Goal: Task Accomplishment & Management: Manage account settings

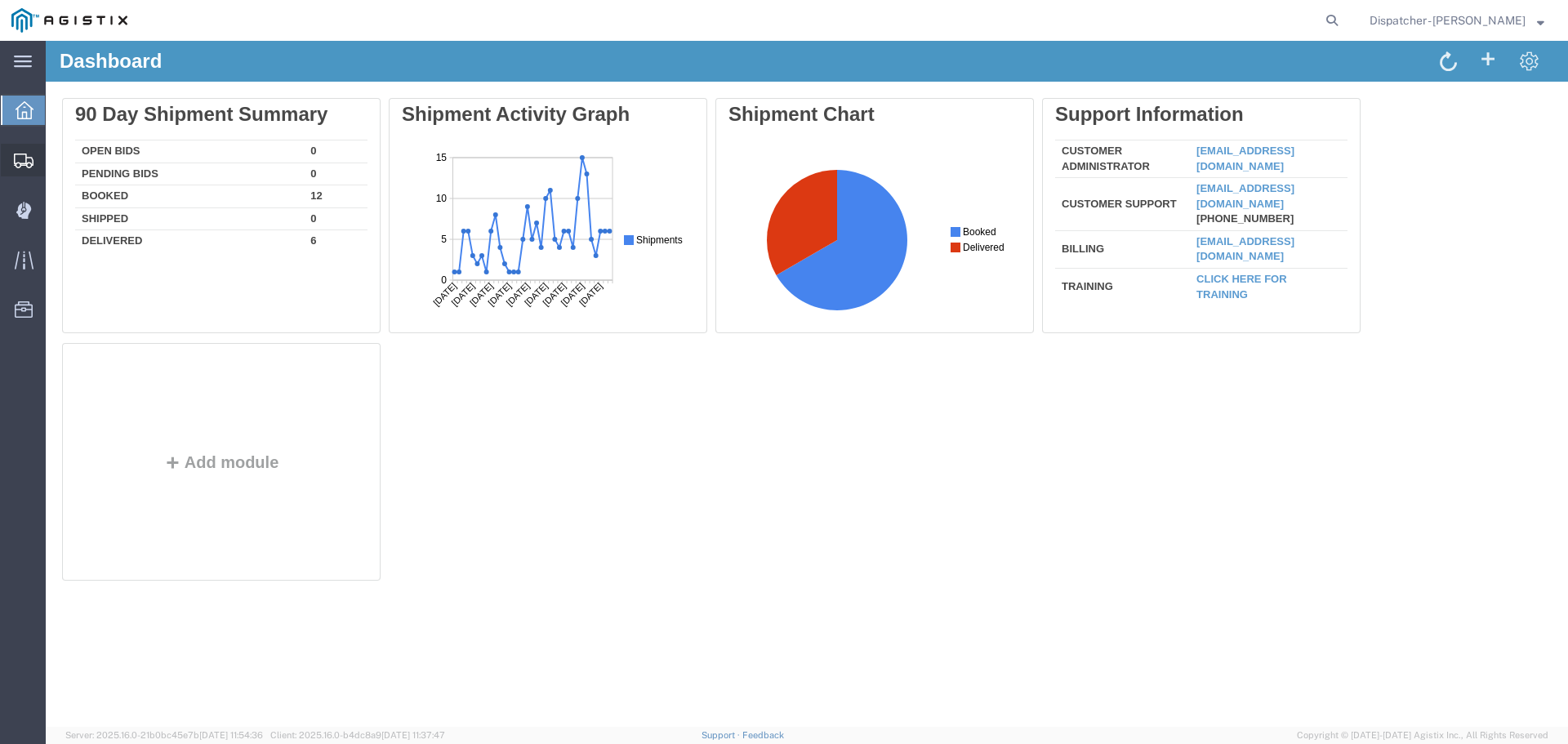
click at [56, 157] on span "Shipments" at bounding box center [50, 160] width 12 height 33
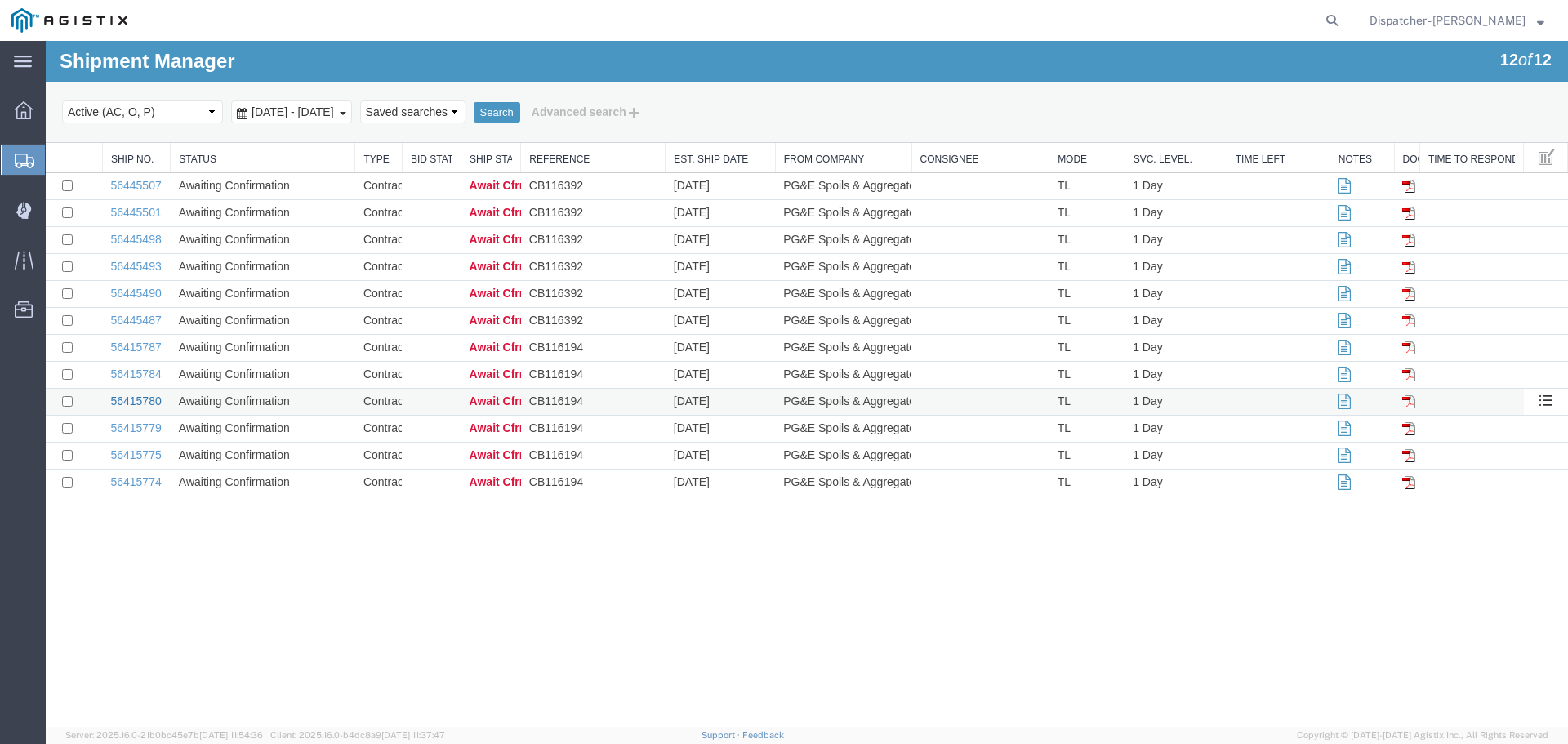
click at [137, 404] on link "56415780" at bounding box center [136, 400] width 50 height 13
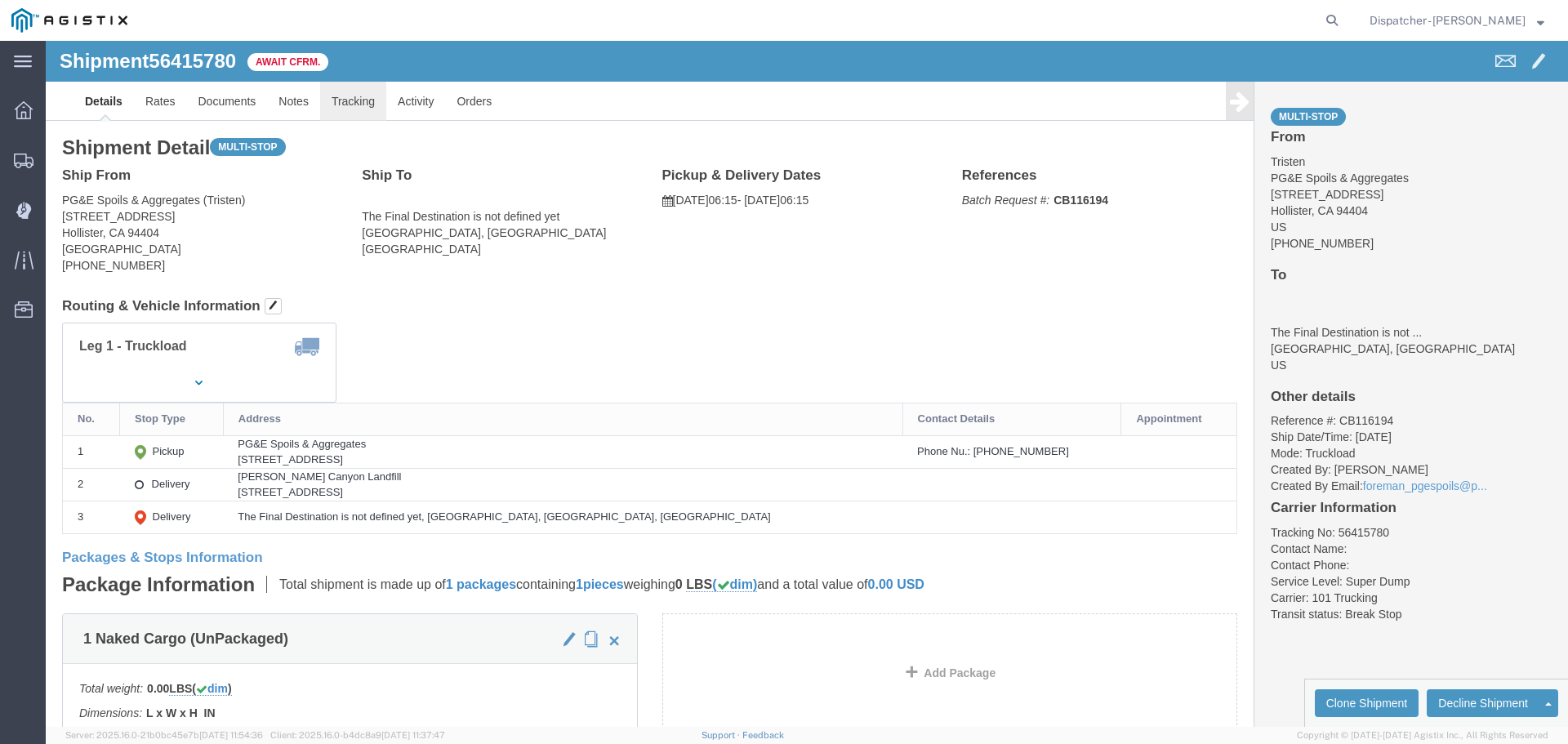
click link "Tracking"
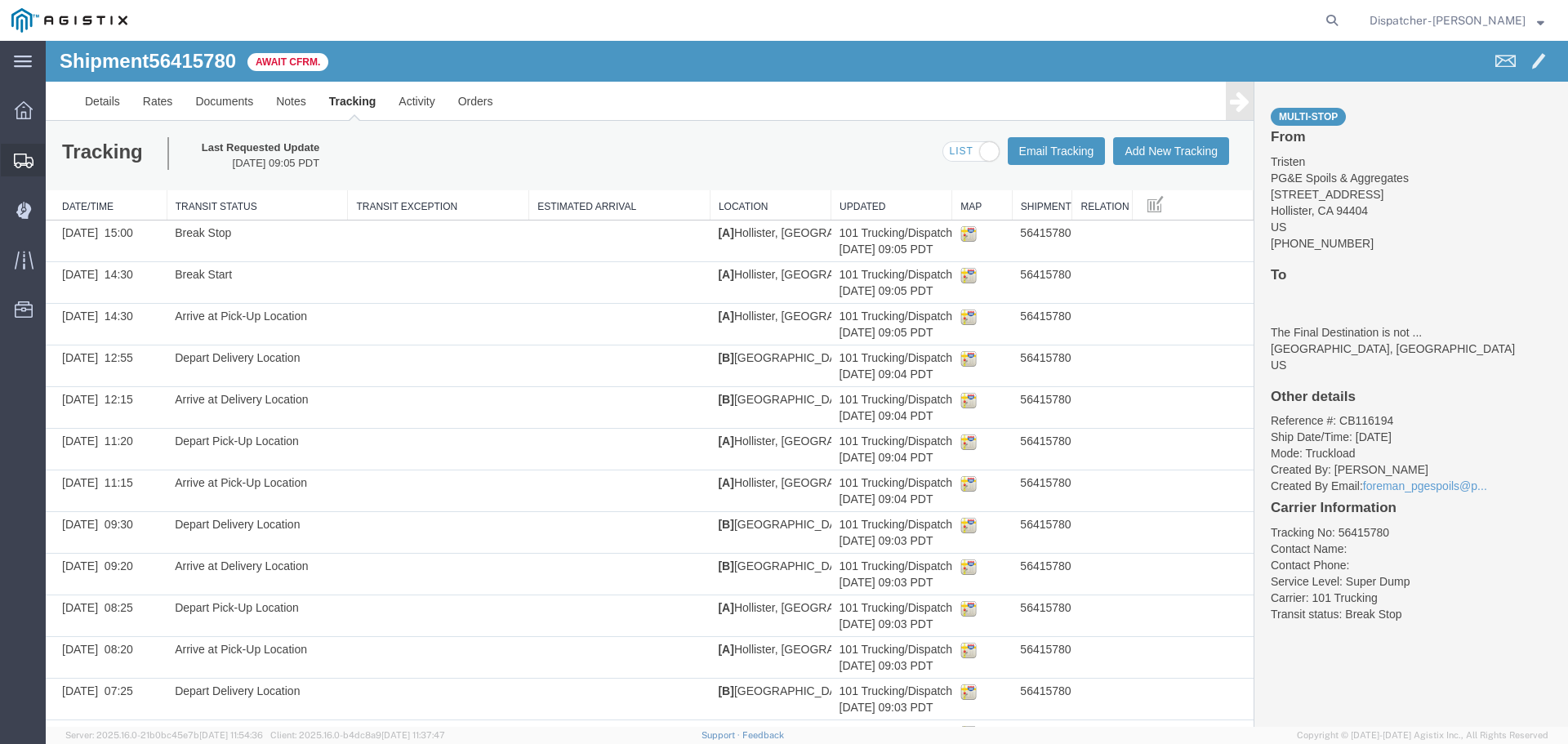
click at [56, 158] on span "Shipments" at bounding box center [50, 160] width 12 height 33
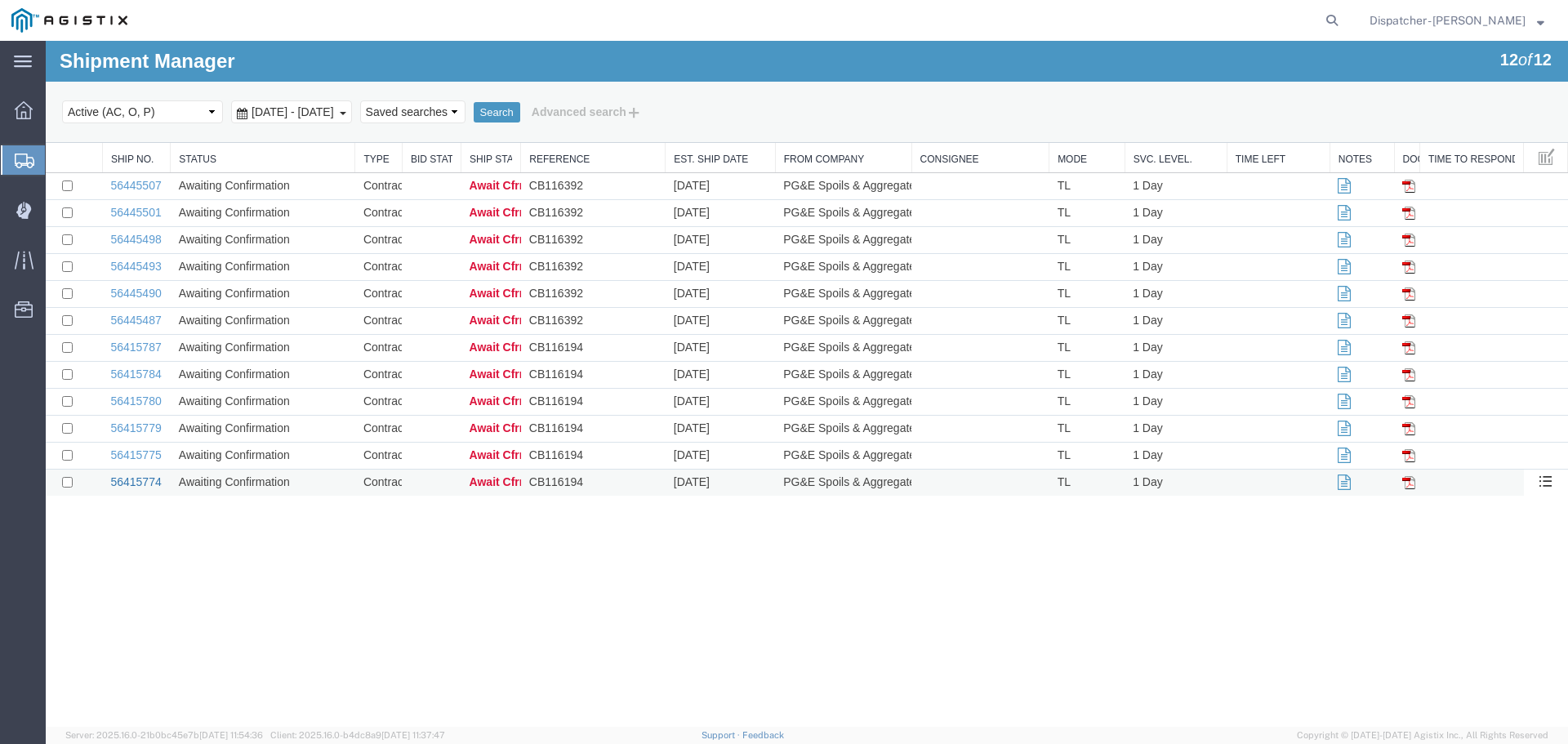
click at [154, 487] on link "56415774" at bounding box center [136, 481] width 50 height 13
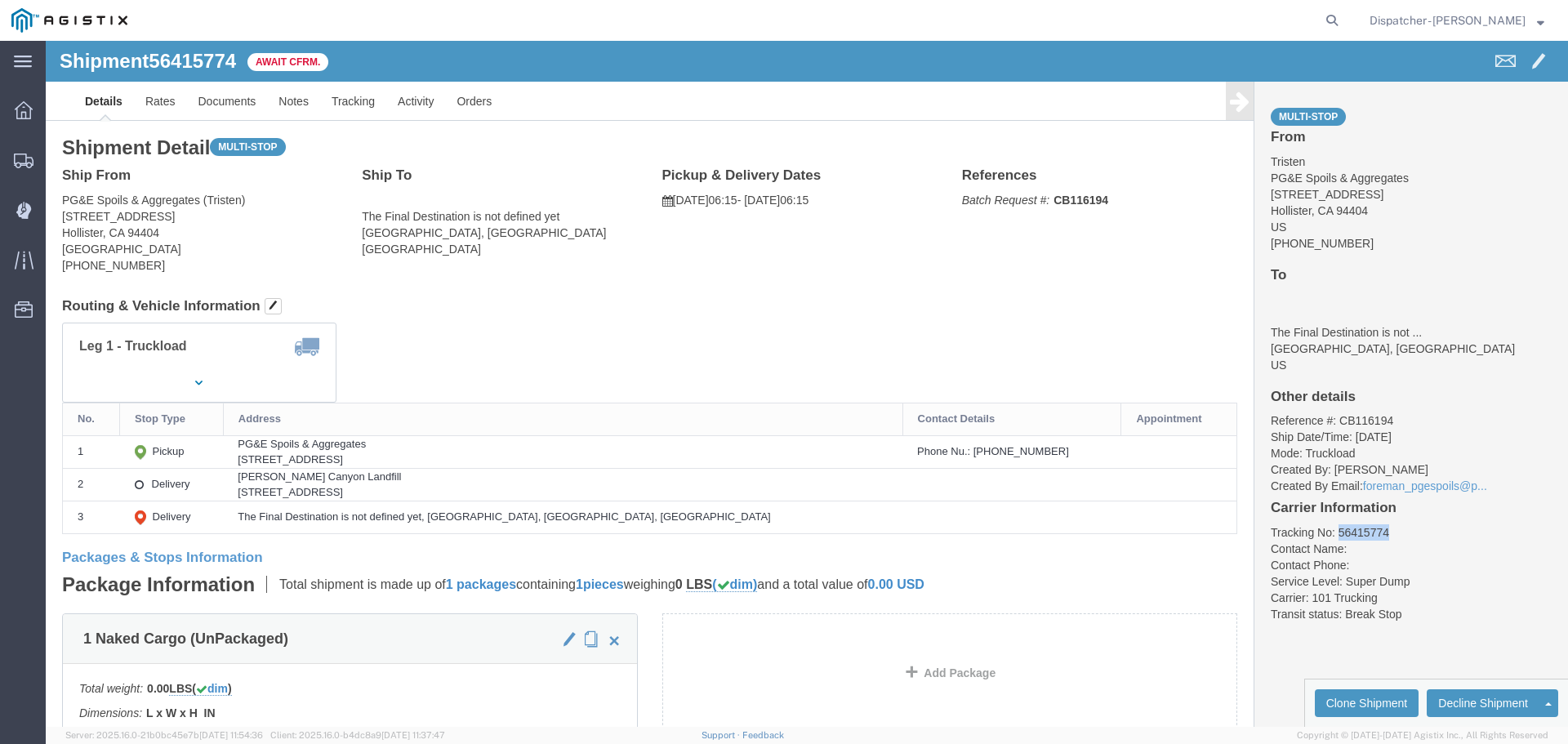
drag, startPoint x: 1351, startPoint y: 493, endPoint x: 1281, endPoint y: 488, distance: 70.2
click li "Tracking No: 56415774"
copy li "56415774"
click link "Tracking"
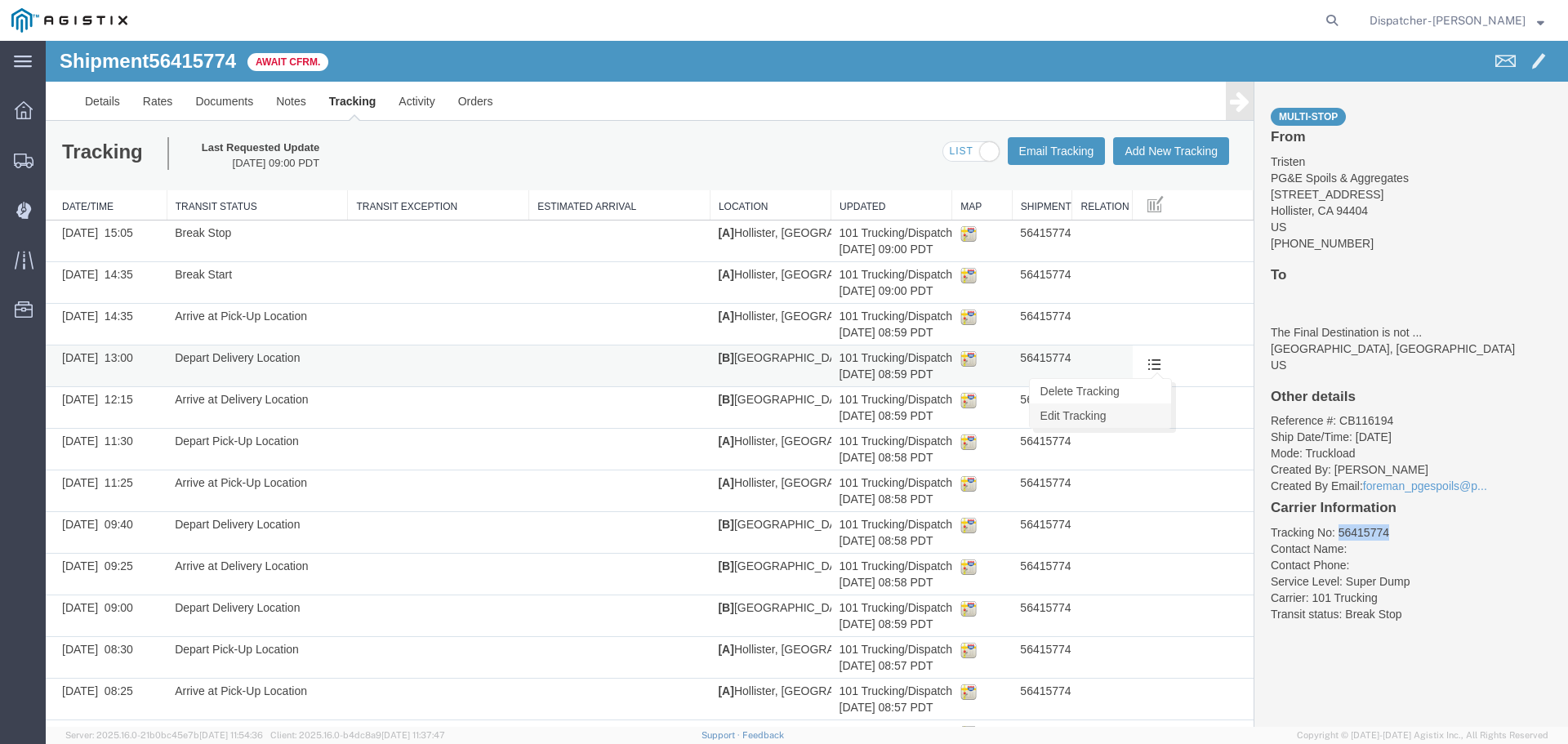
click at [1069, 411] on link "Edit Tracking" at bounding box center [1100, 415] width 142 height 24
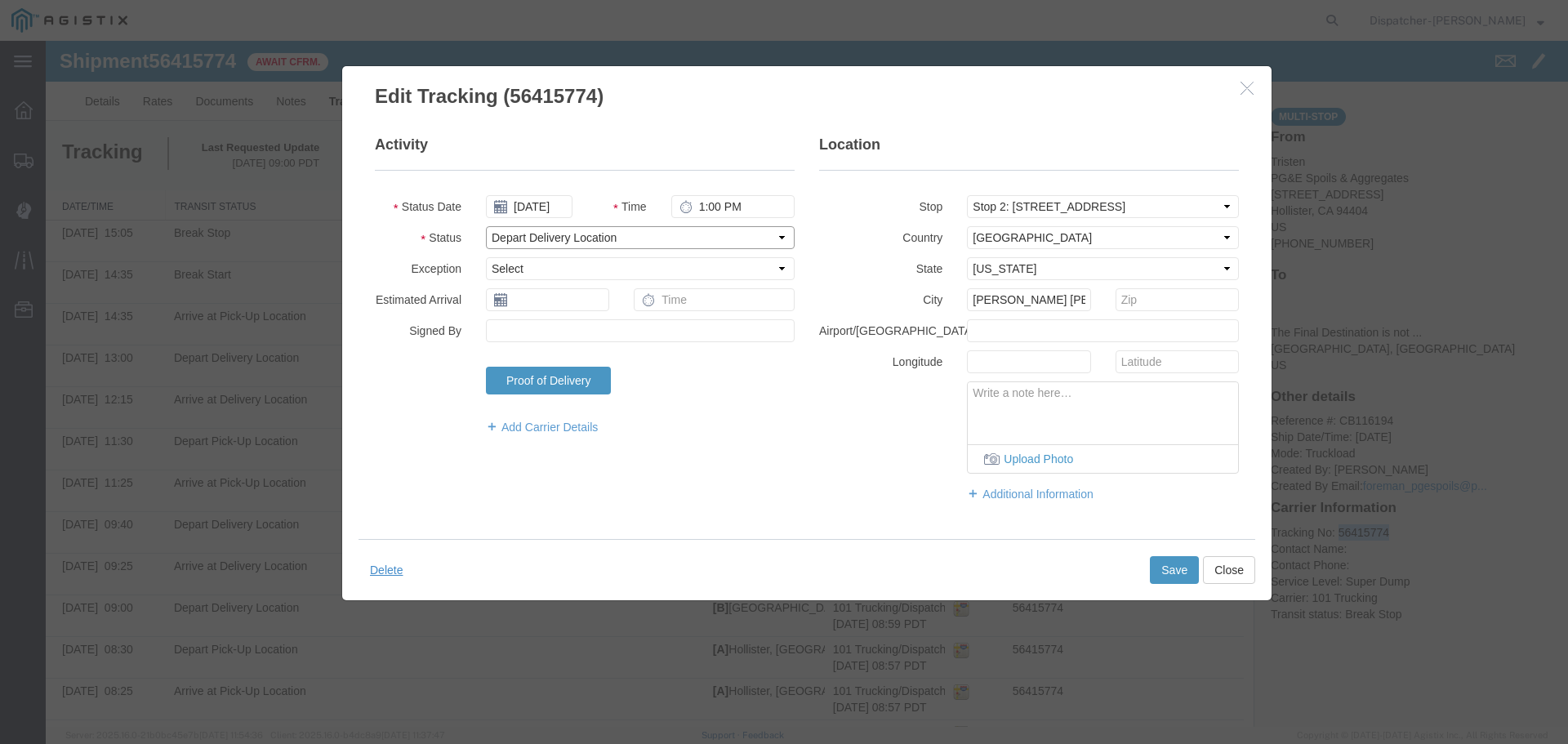
click at [584, 240] on select "Select Arrival Notice Available Arrival Notice Imported Arrive at Delivery Loca…" at bounding box center [640, 238] width 309 height 23
select select "DELIVRED"
click at [486, 226] on select "Select Arrival Notice Available Arrival Notice Imported Arrive at Delivery Loca…" at bounding box center [640, 238] width 309 height 23
click at [1158, 564] on button "Save" at bounding box center [1174, 569] width 49 height 28
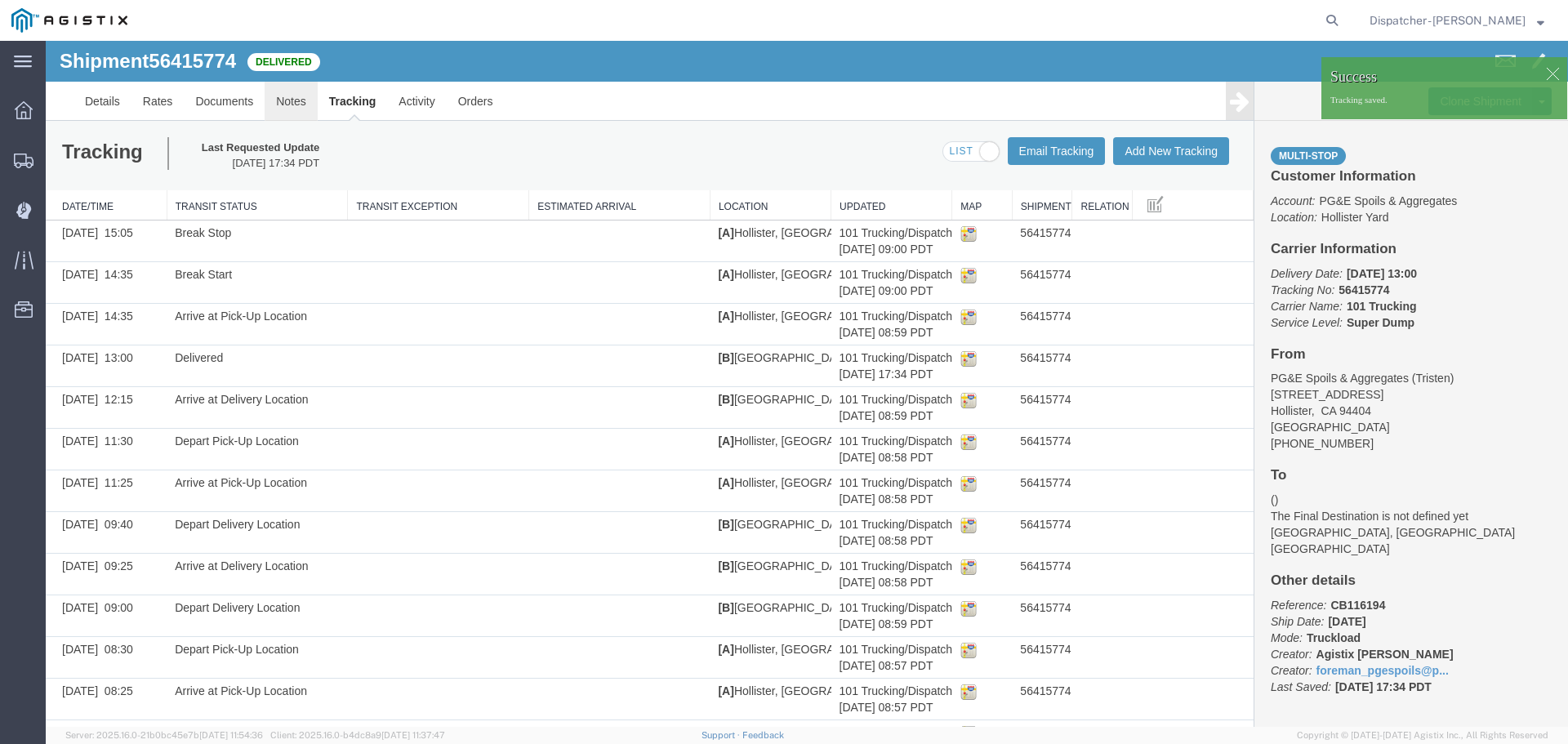
click at [286, 106] on link "Notes" at bounding box center [291, 101] width 53 height 39
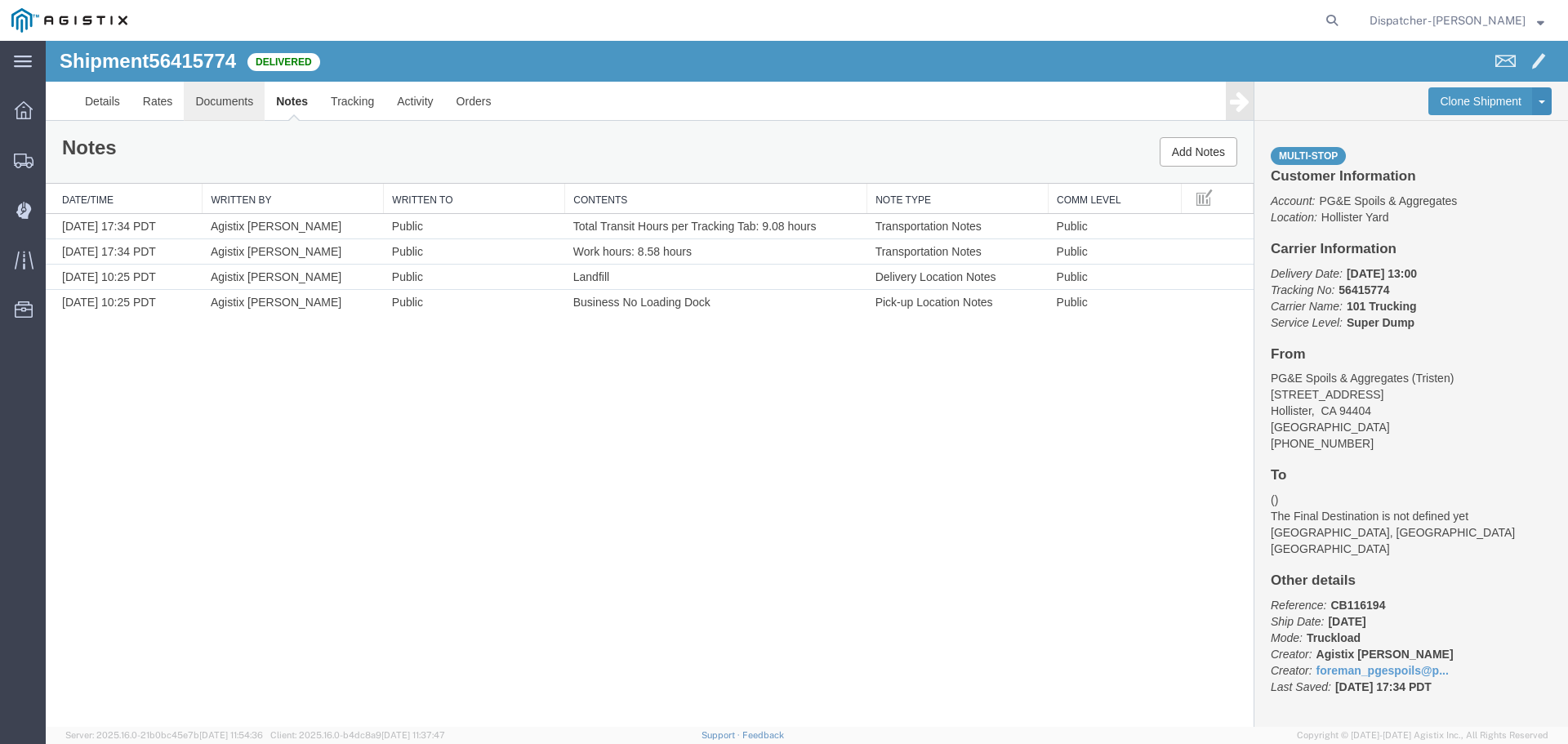
click at [241, 101] on link "Documents" at bounding box center [223, 101] width 81 height 39
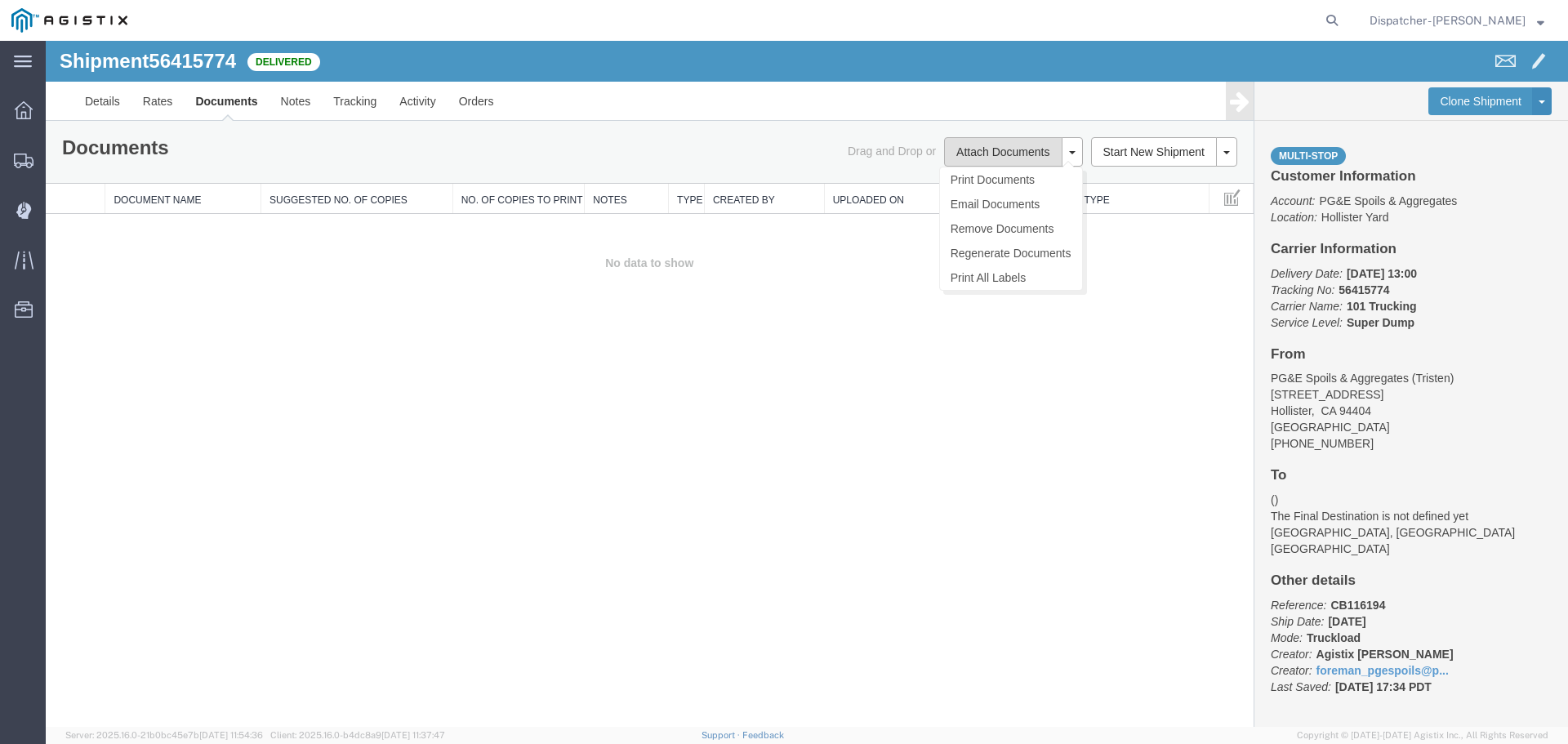
click at [993, 144] on button "Attach Documents" at bounding box center [1002, 151] width 117 height 29
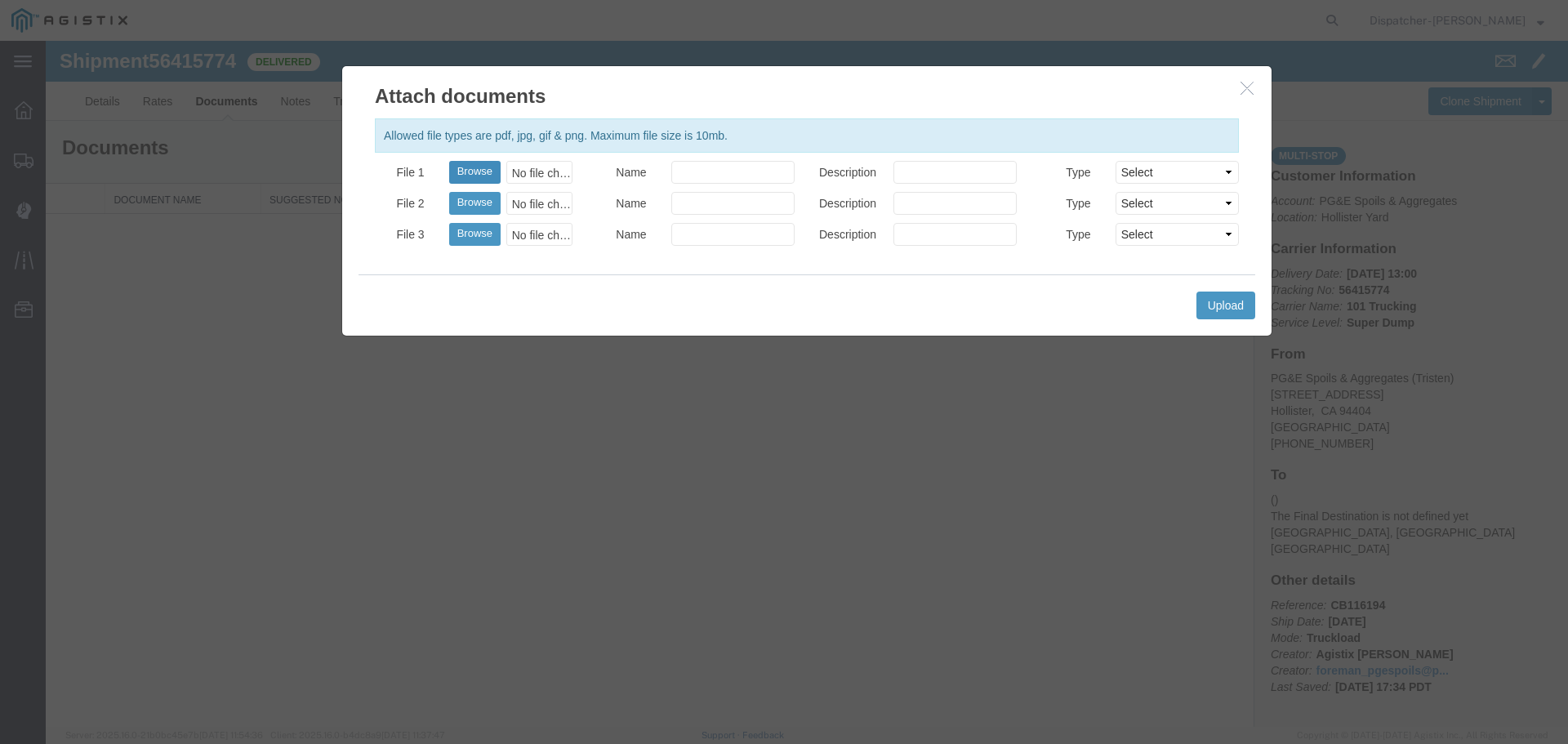
click at [480, 170] on button "Browse" at bounding box center [474, 173] width 51 height 23
type input "C:\fakepath\Truck and Scale Tags 56415774.pdf"
click at [698, 170] on input "Name" at bounding box center [733, 173] width 123 height 23
type input "Truck and Scale Tags"
click at [1210, 306] on button "Upload" at bounding box center [1225, 305] width 59 height 28
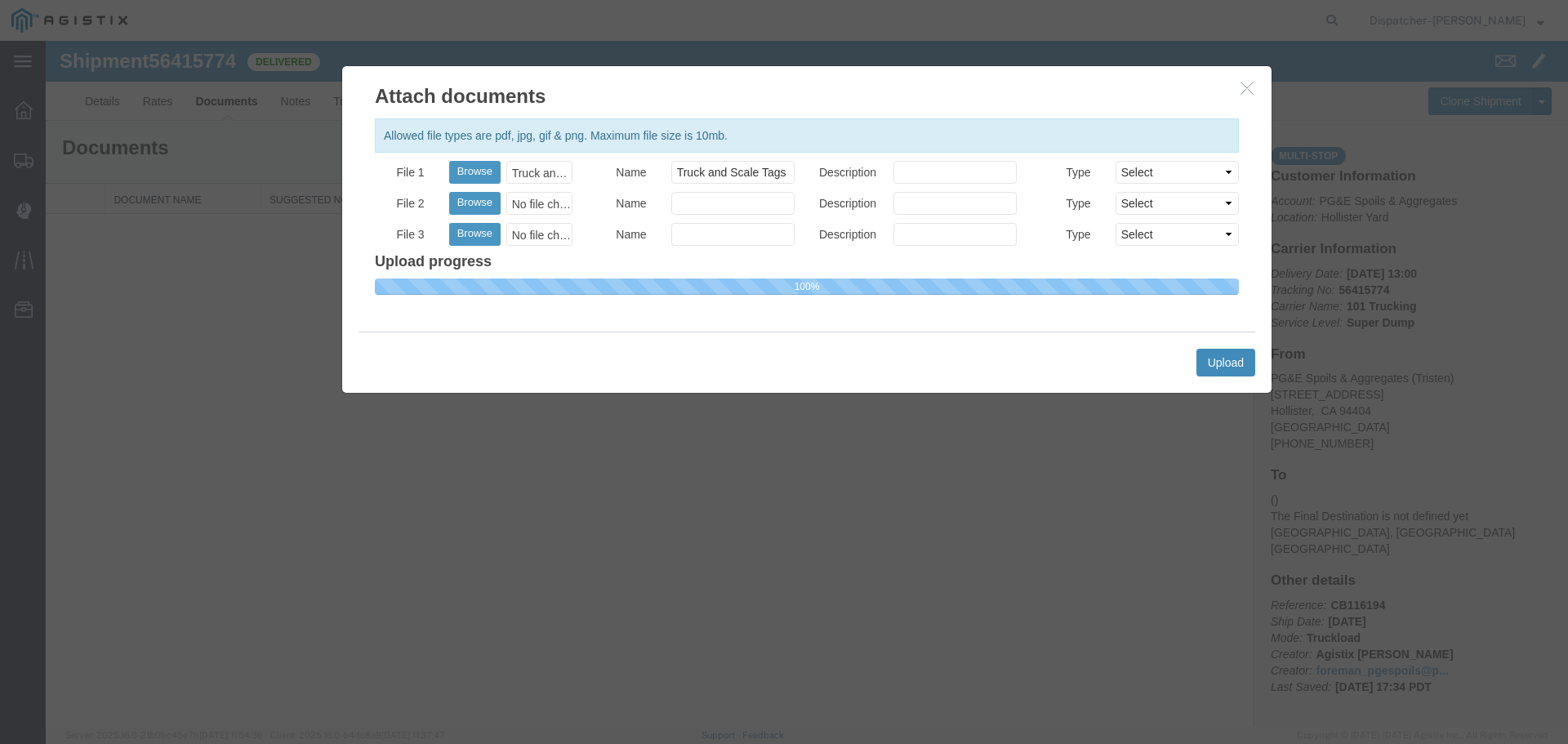
select select
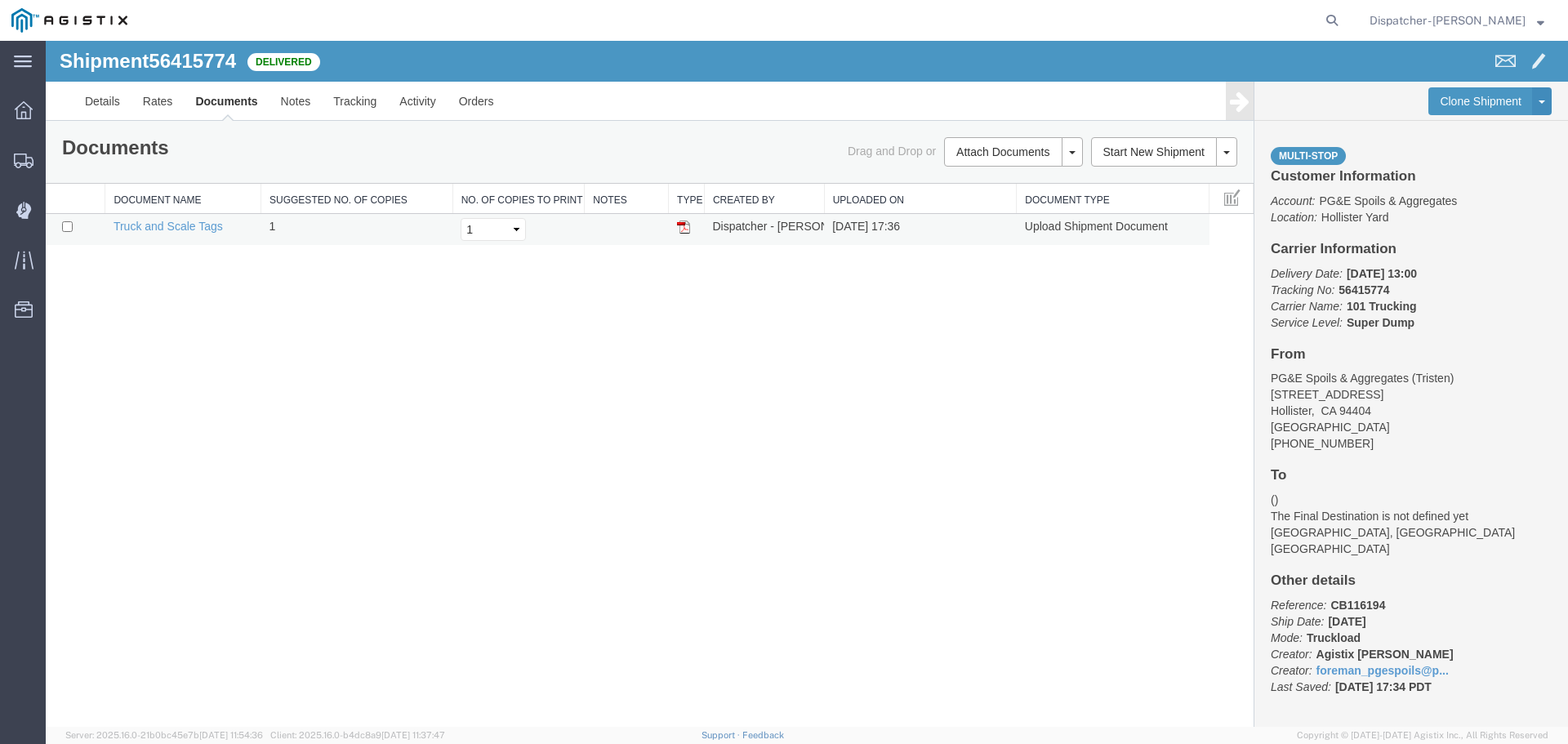
click at [674, 222] on td at bounding box center [686, 229] width 36 height 32
click at [682, 228] on img at bounding box center [683, 226] width 13 height 13
click at [305, 101] on link "Notes" at bounding box center [296, 101] width 53 height 39
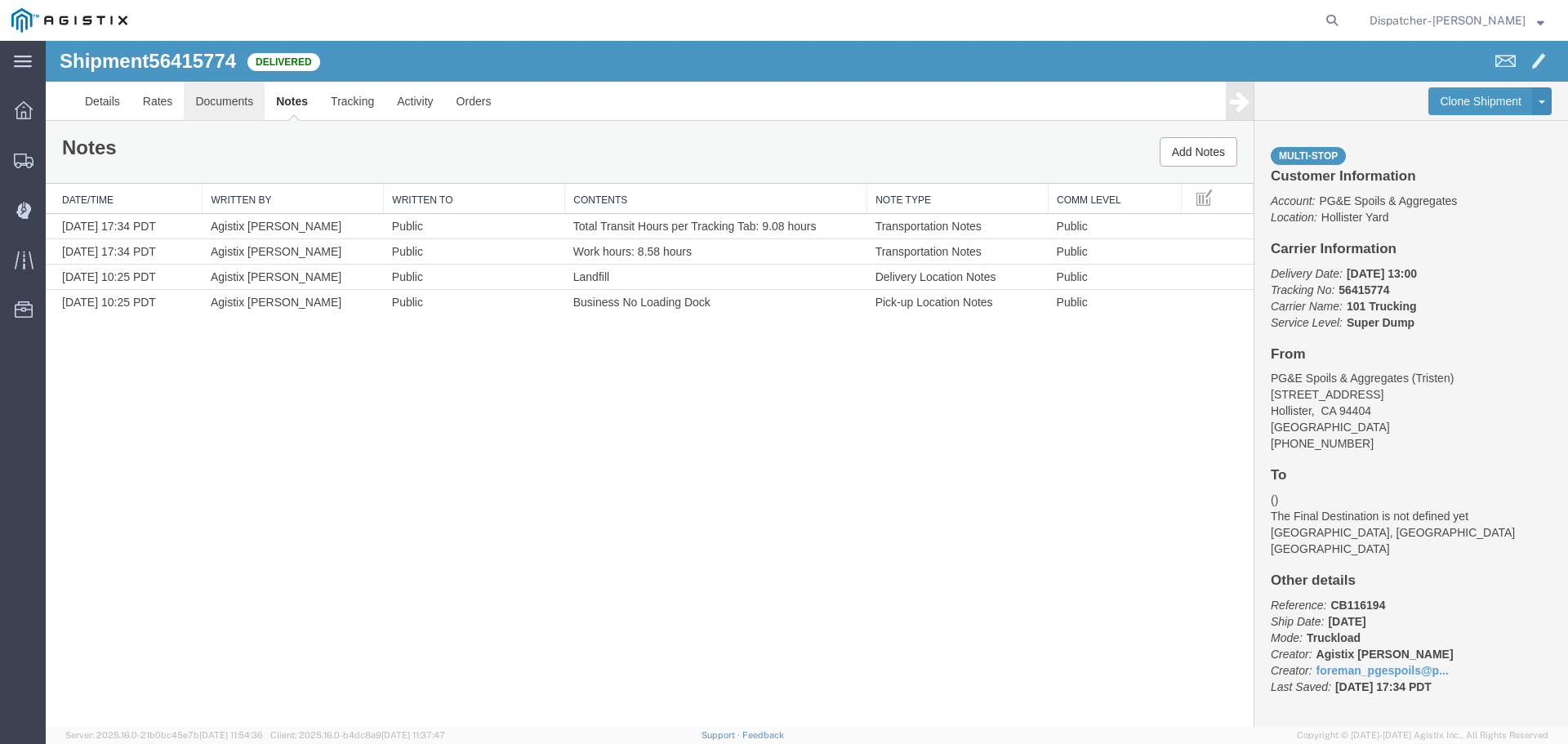
click at [230, 102] on link "Documents" at bounding box center [223, 101] width 81 height 39
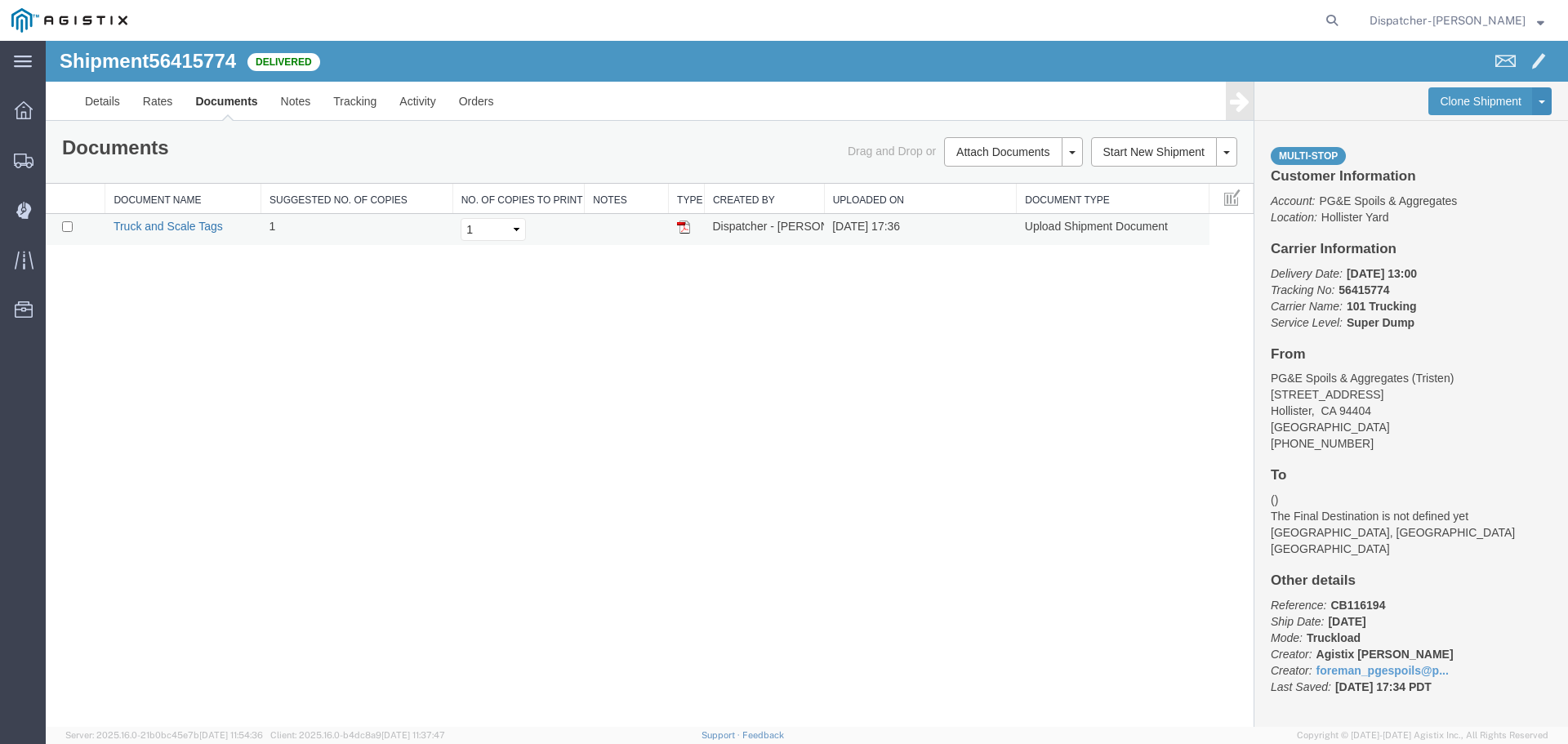
click at [195, 225] on link "Truck and Scale Tags" at bounding box center [168, 225] width 110 height 13
click at [56, 155] on span "Shipments" at bounding box center [50, 160] width 12 height 33
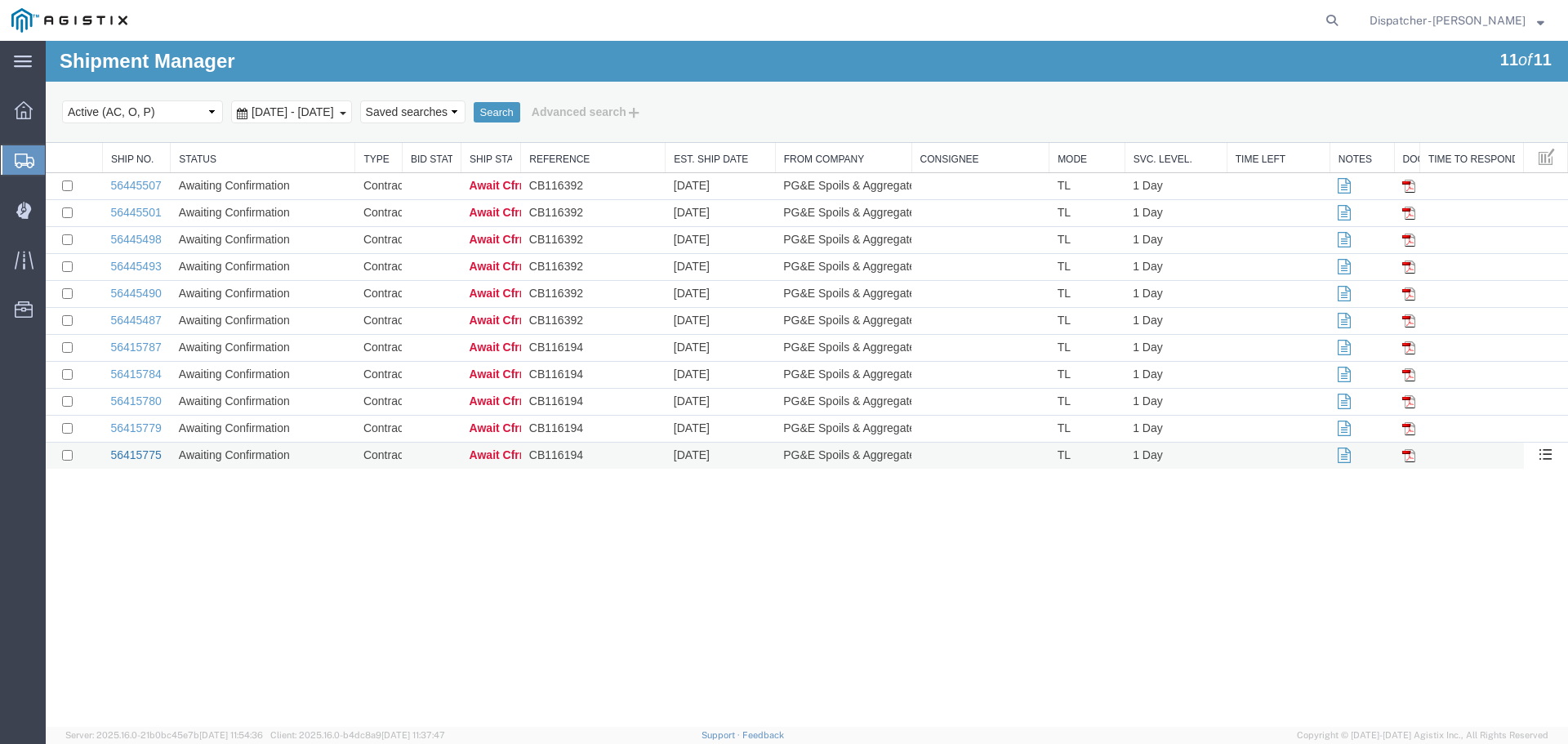
click at [137, 461] on link "56415775" at bounding box center [136, 454] width 50 height 13
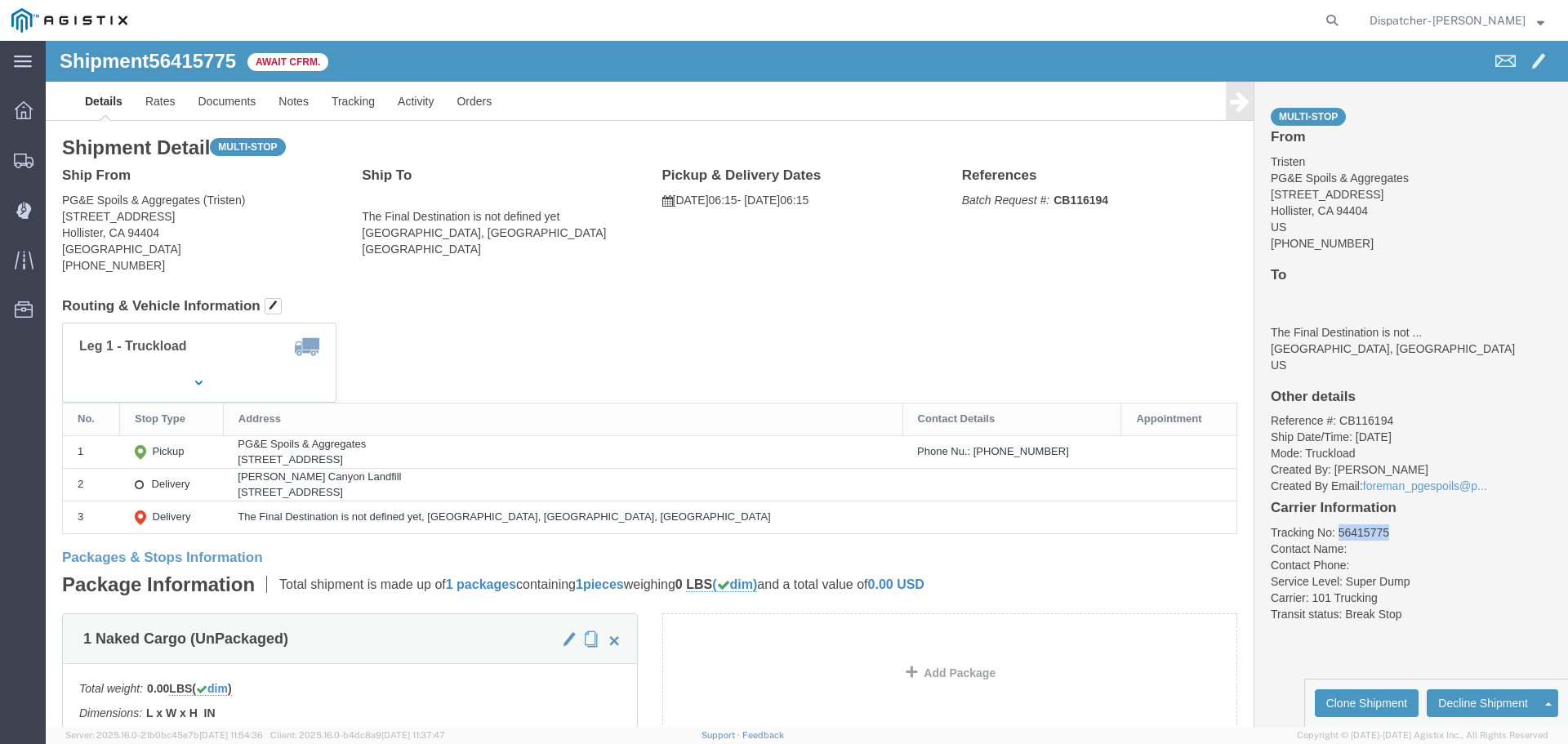
drag, startPoint x: 1335, startPoint y: 492, endPoint x: 1284, endPoint y: 494, distance: 51.0
click li "Tracking No: 56415775"
copy li "56415775"
click link "Tracking"
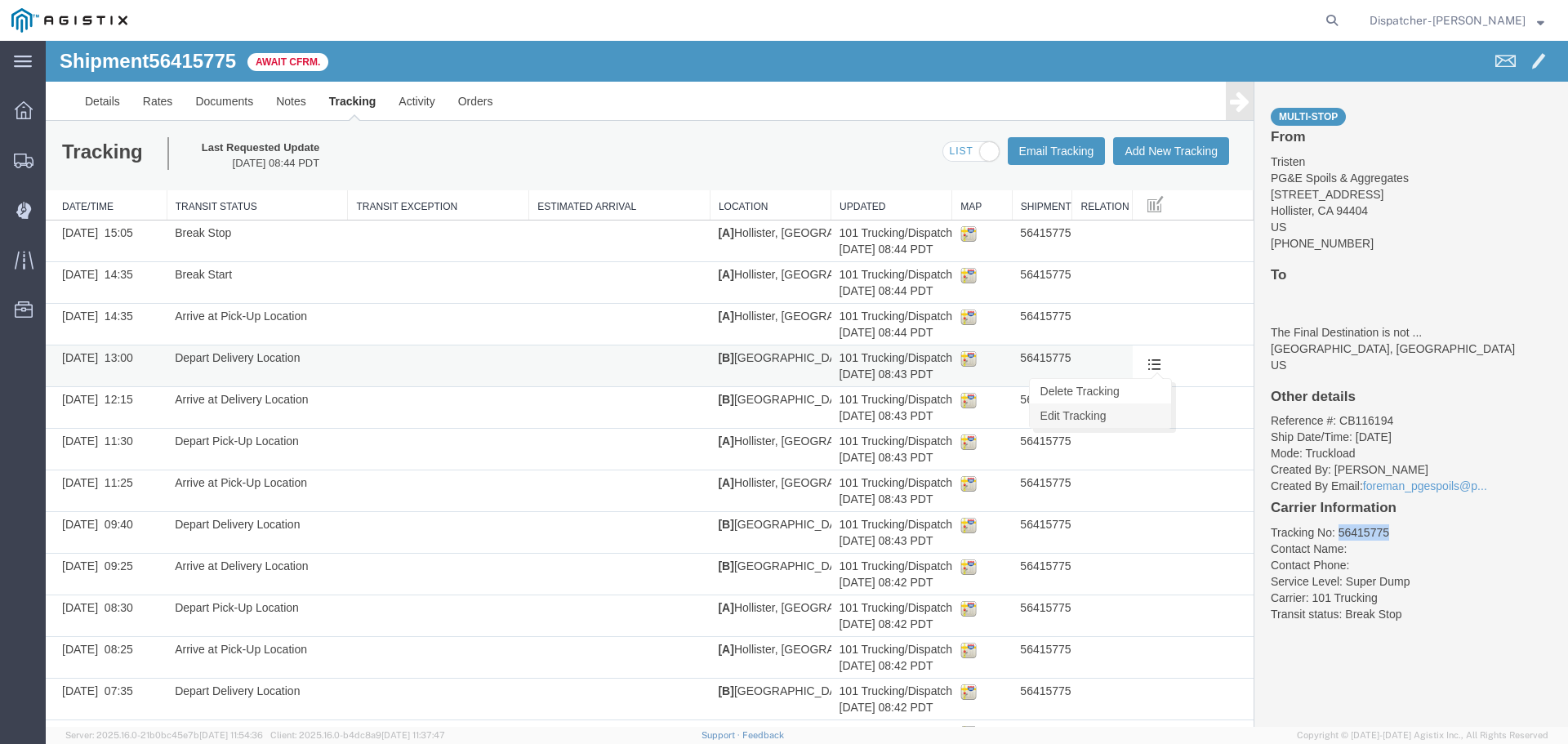
click at [1090, 409] on link "Edit Tracking" at bounding box center [1100, 415] width 142 height 24
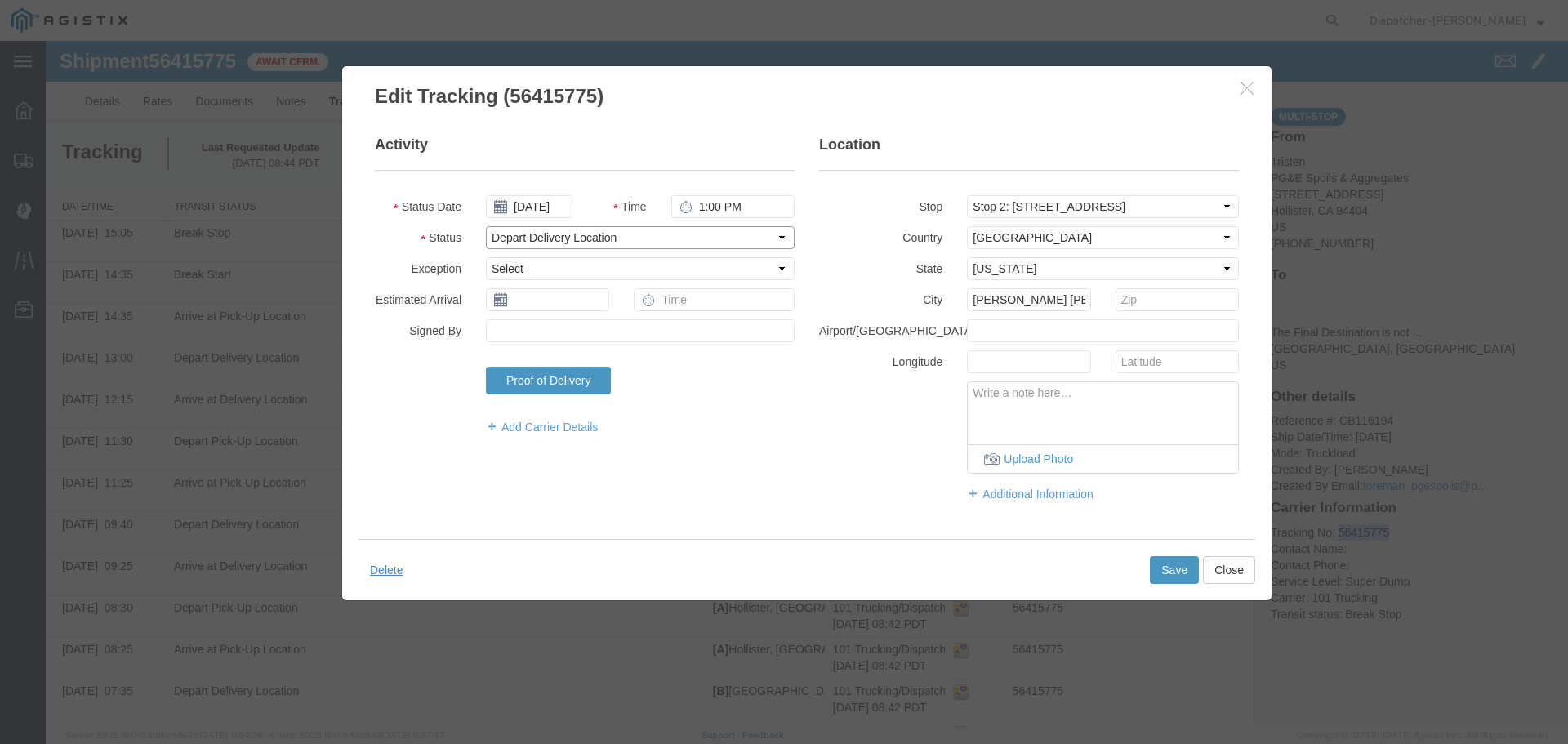
click at [595, 244] on select "Select Arrival Notice Available Arrival Notice Imported Arrive at Delivery Loca…" at bounding box center [640, 238] width 309 height 23
select select "DELIVRED"
click at [486, 226] on select "Select Arrival Notice Available Arrival Notice Imported Arrive at Delivery Loca…" at bounding box center [640, 238] width 309 height 23
click at [1152, 566] on button "Save" at bounding box center [1174, 569] width 49 height 28
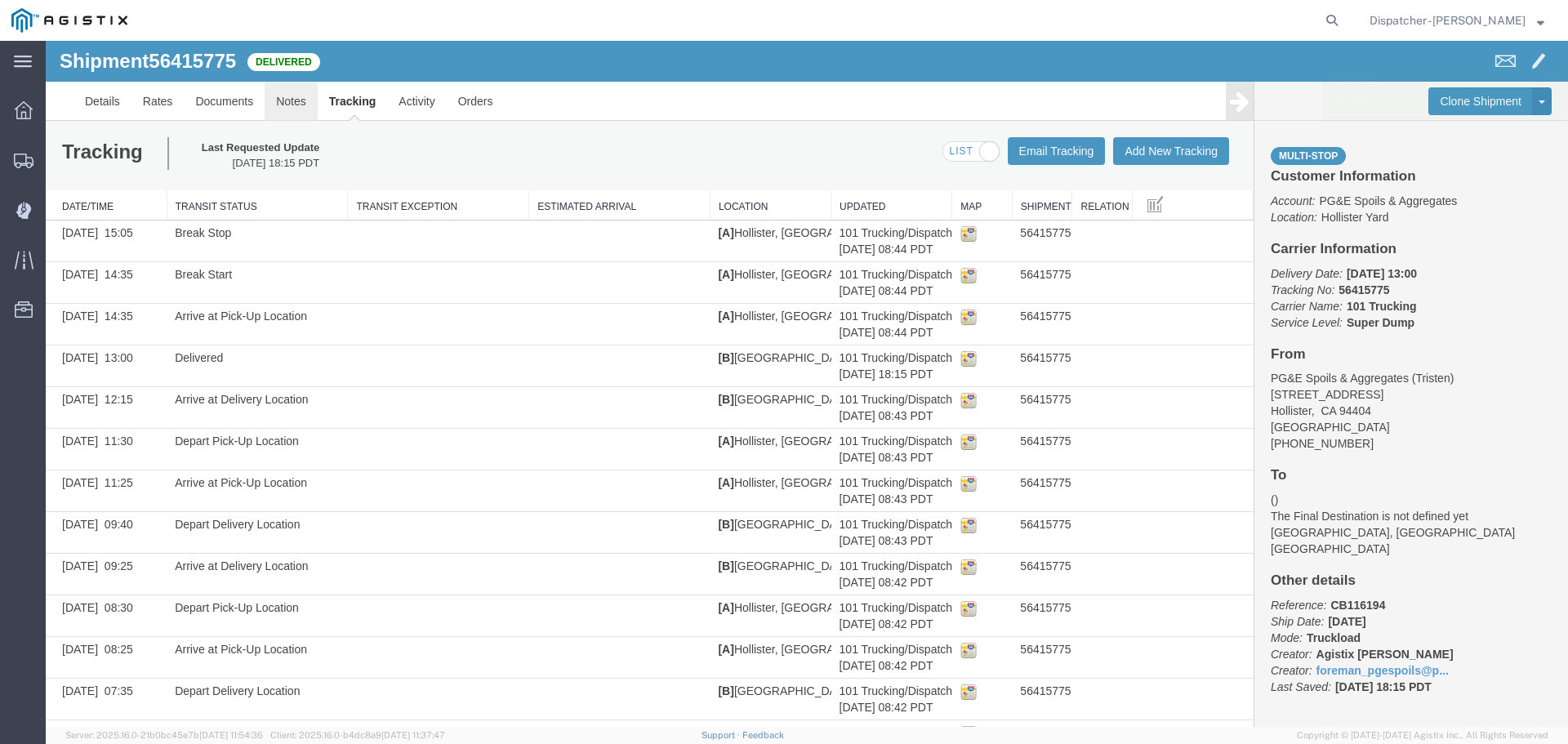
click at [294, 99] on link "Notes" at bounding box center [291, 101] width 53 height 39
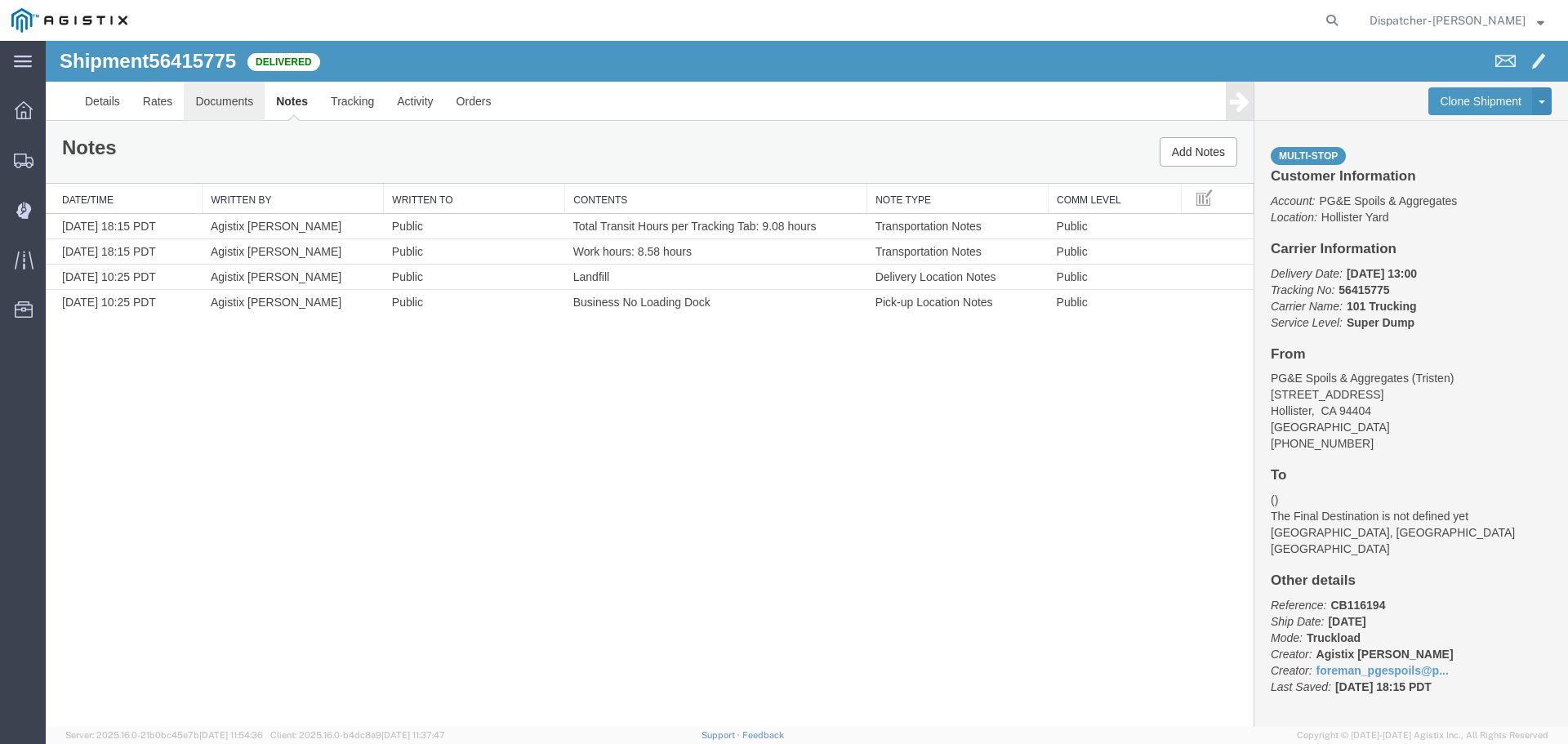
click at [225, 97] on link "Documents" at bounding box center [223, 101] width 81 height 39
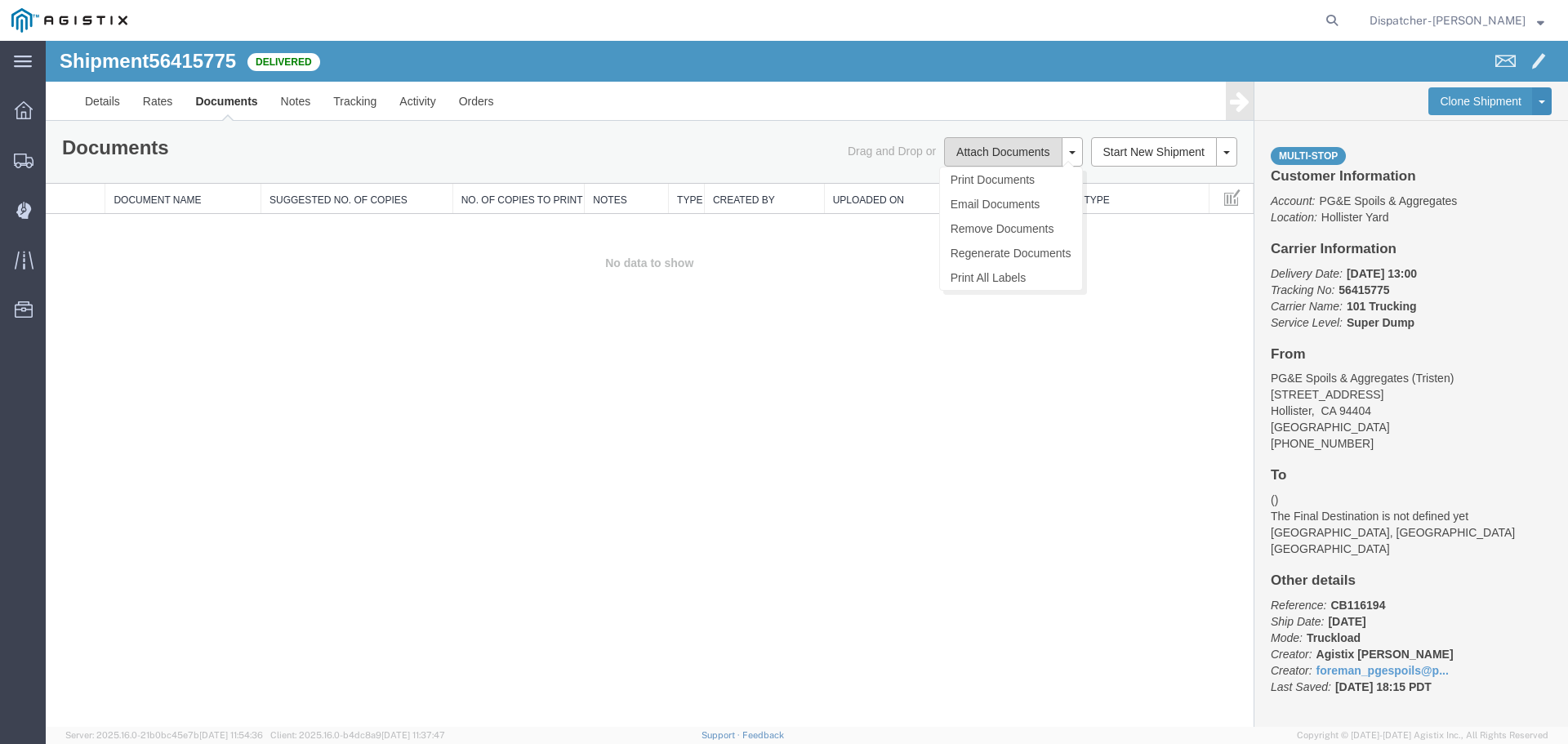
click at [975, 153] on button "Attach Documents" at bounding box center [1002, 151] width 117 height 29
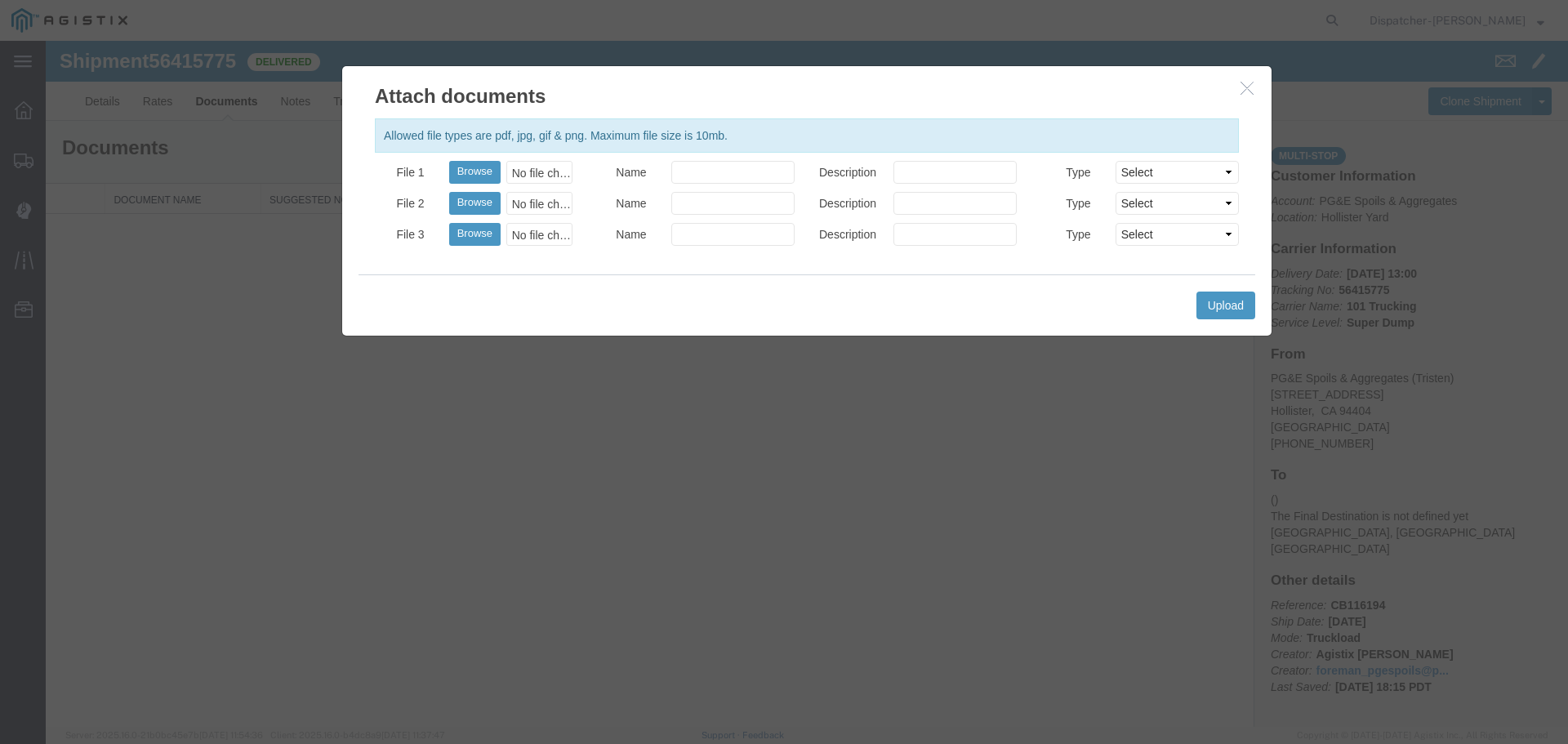
click at [528, 171] on div "No file chosen" at bounding box center [539, 173] width 66 height 23
type input "C:\fakepath\Truck and Scale Tags 56415775.pdf"
click at [515, 171] on div "Truck and Scale Tags 56415775.pdf" at bounding box center [539, 173] width 66 height 23
click at [797, 172] on div at bounding box center [733, 173] width 147 height 23
click at [756, 161] on input "Name" at bounding box center [733, 173] width 123 height 23
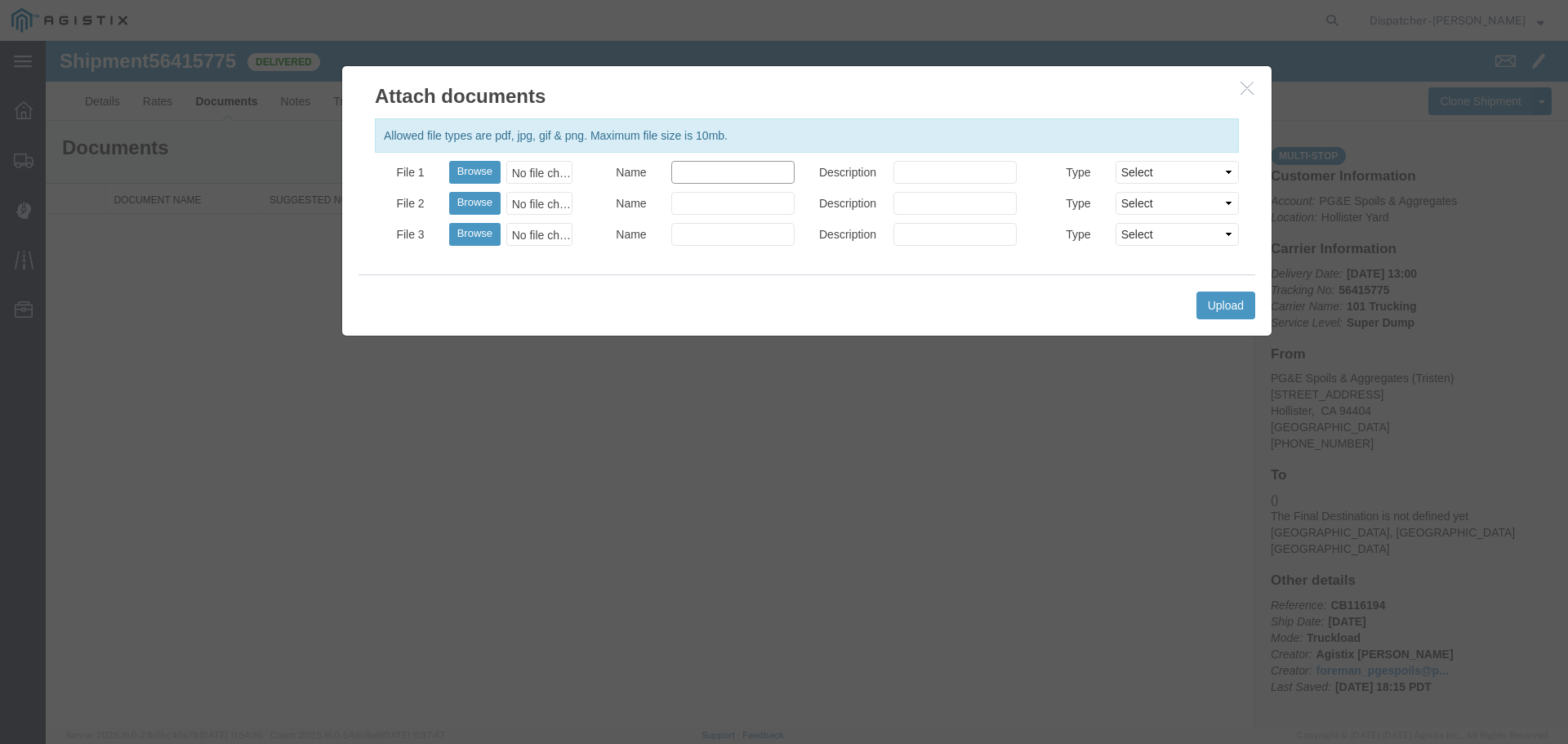
type input "Truck and Scale Tags"
click at [1214, 300] on button "Upload" at bounding box center [1225, 305] width 59 height 28
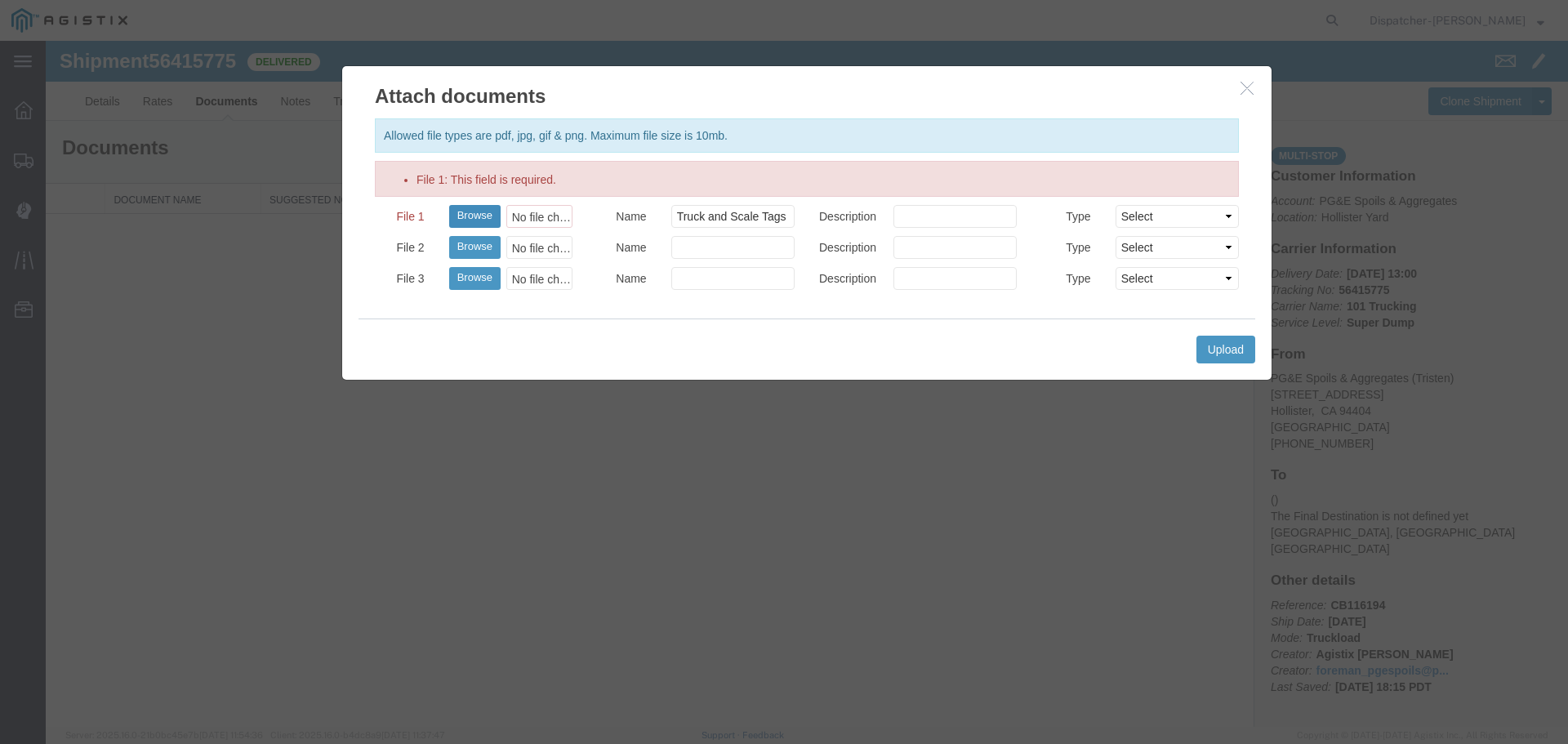
click at [469, 212] on button "Browse" at bounding box center [474, 216] width 51 height 23
type input "C:\fakepath\Truck and Scale Tags 56415775.pdf"
click at [692, 328] on div "Upload" at bounding box center [806, 348] width 897 height 61
click at [1229, 349] on button "Upload" at bounding box center [1225, 349] width 59 height 28
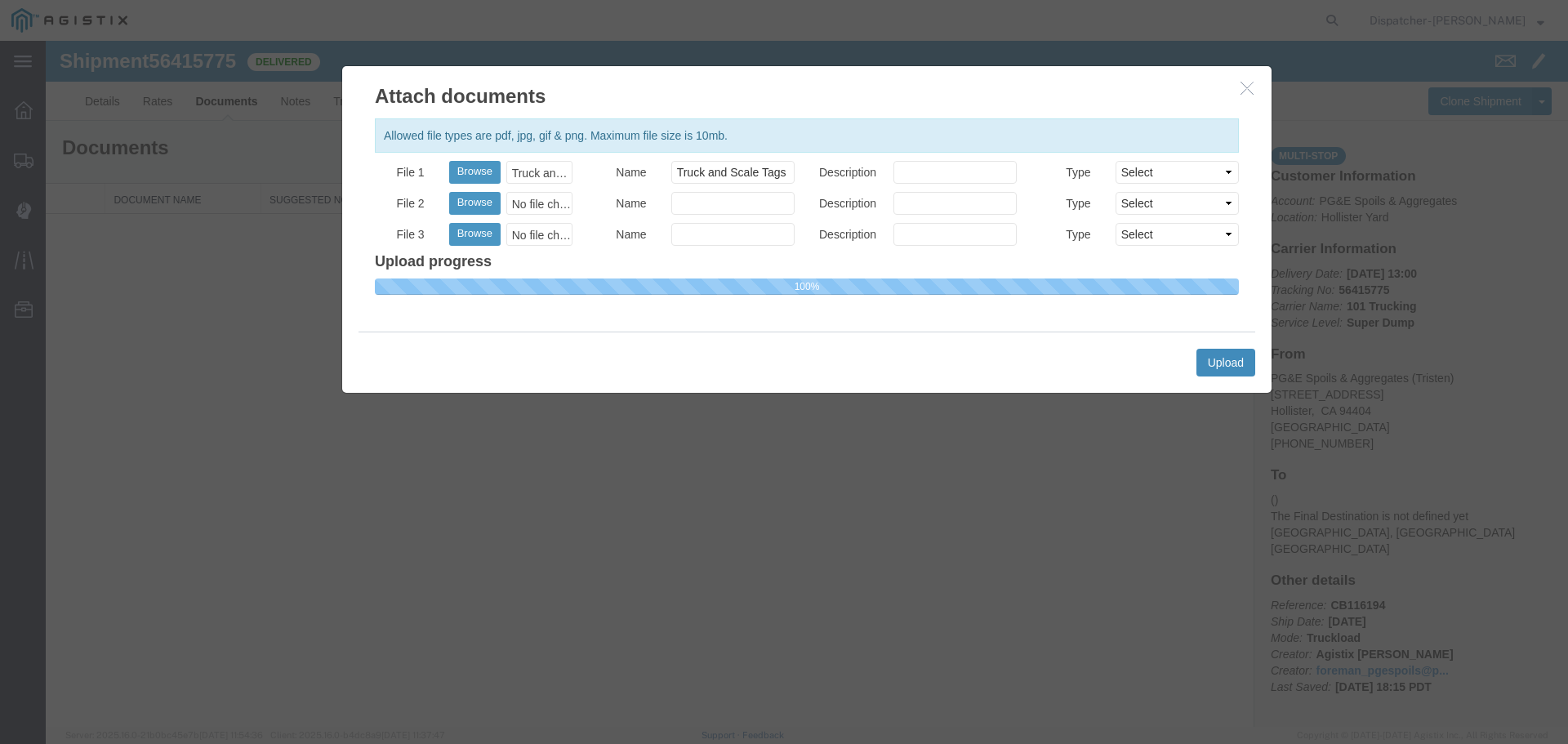
select select
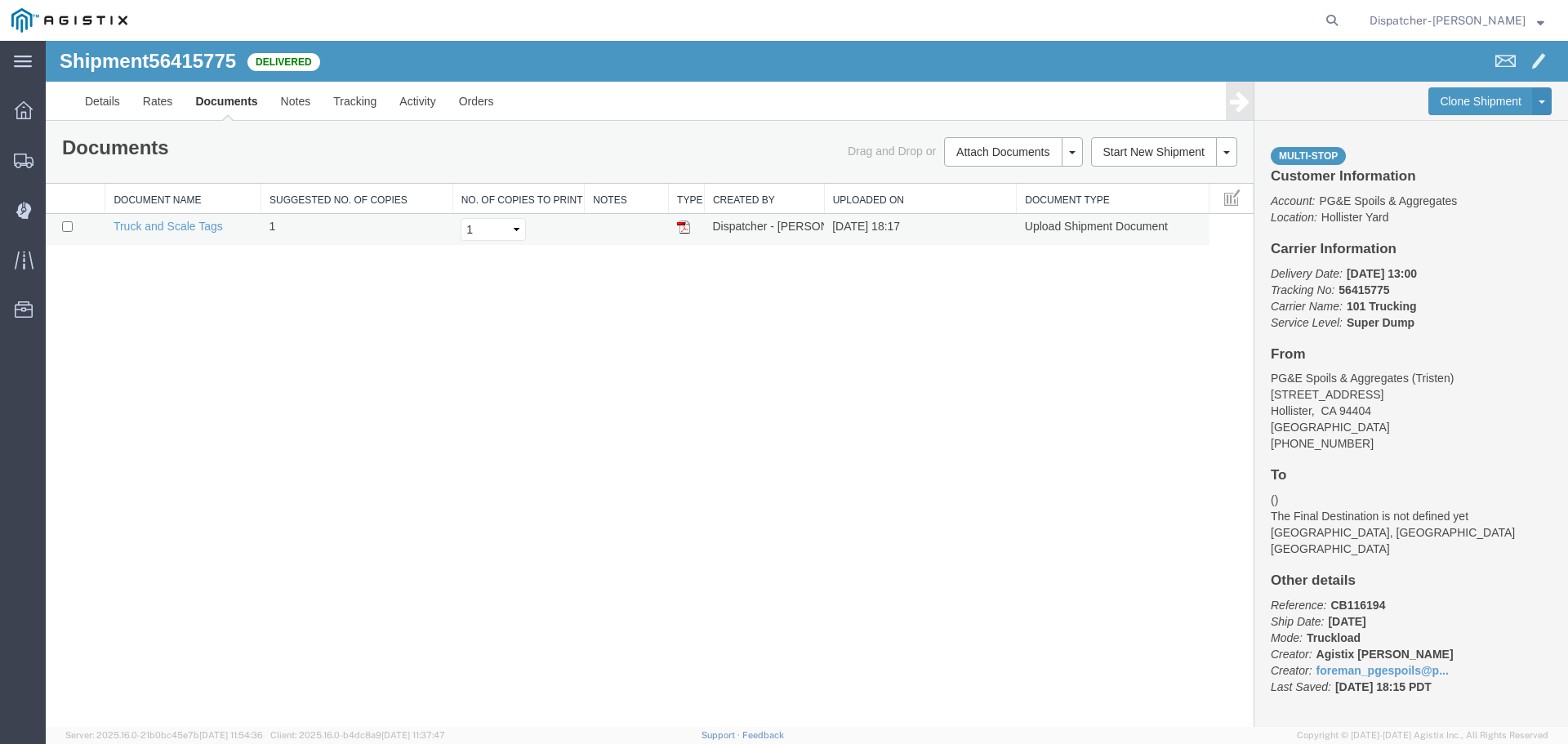
click at [687, 229] on img at bounding box center [683, 226] width 13 height 13
click at [56, 165] on span "Shipments" at bounding box center [50, 160] width 12 height 33
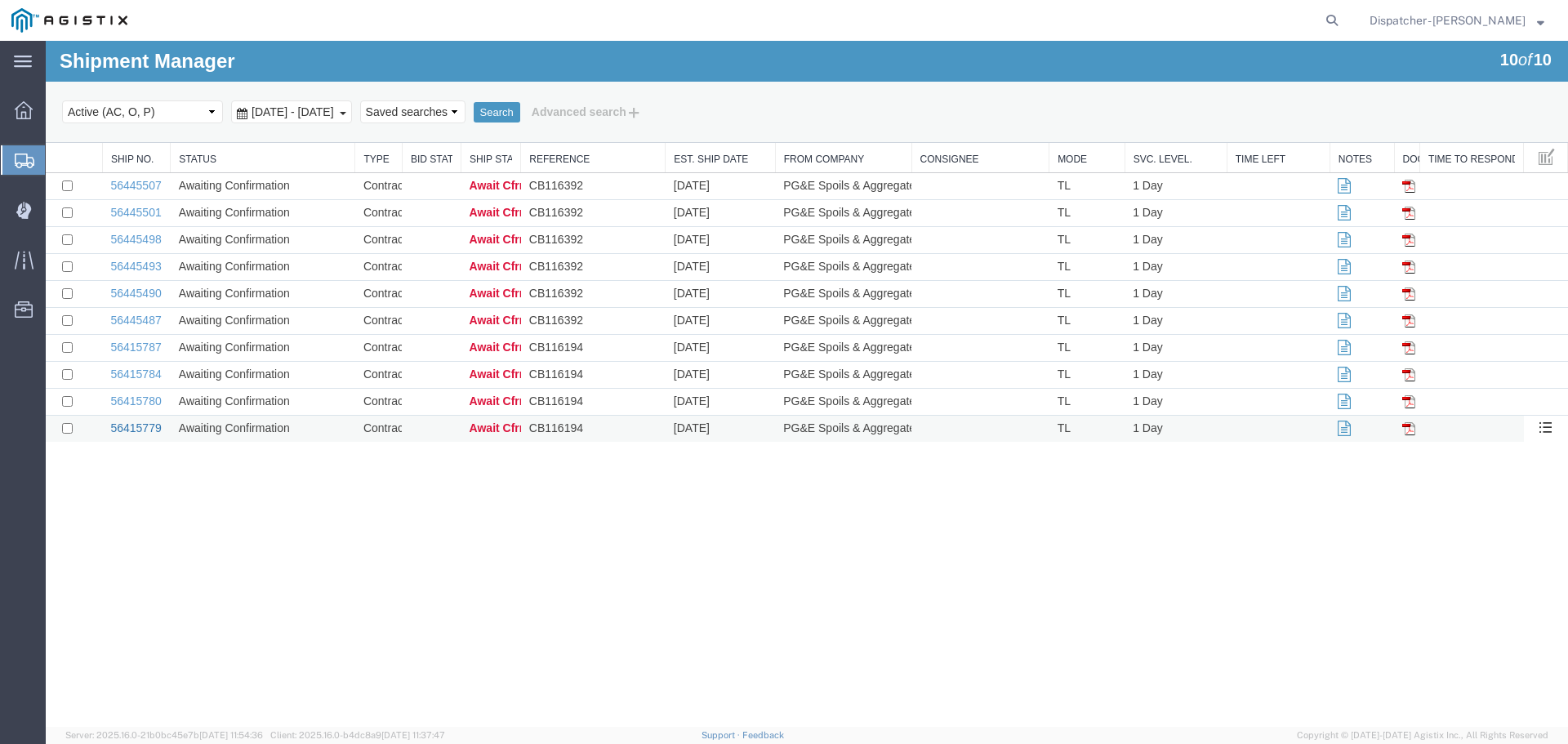
click at [134, 429] on link "56415779" at bounding box center [136, 427] width 50 height 13
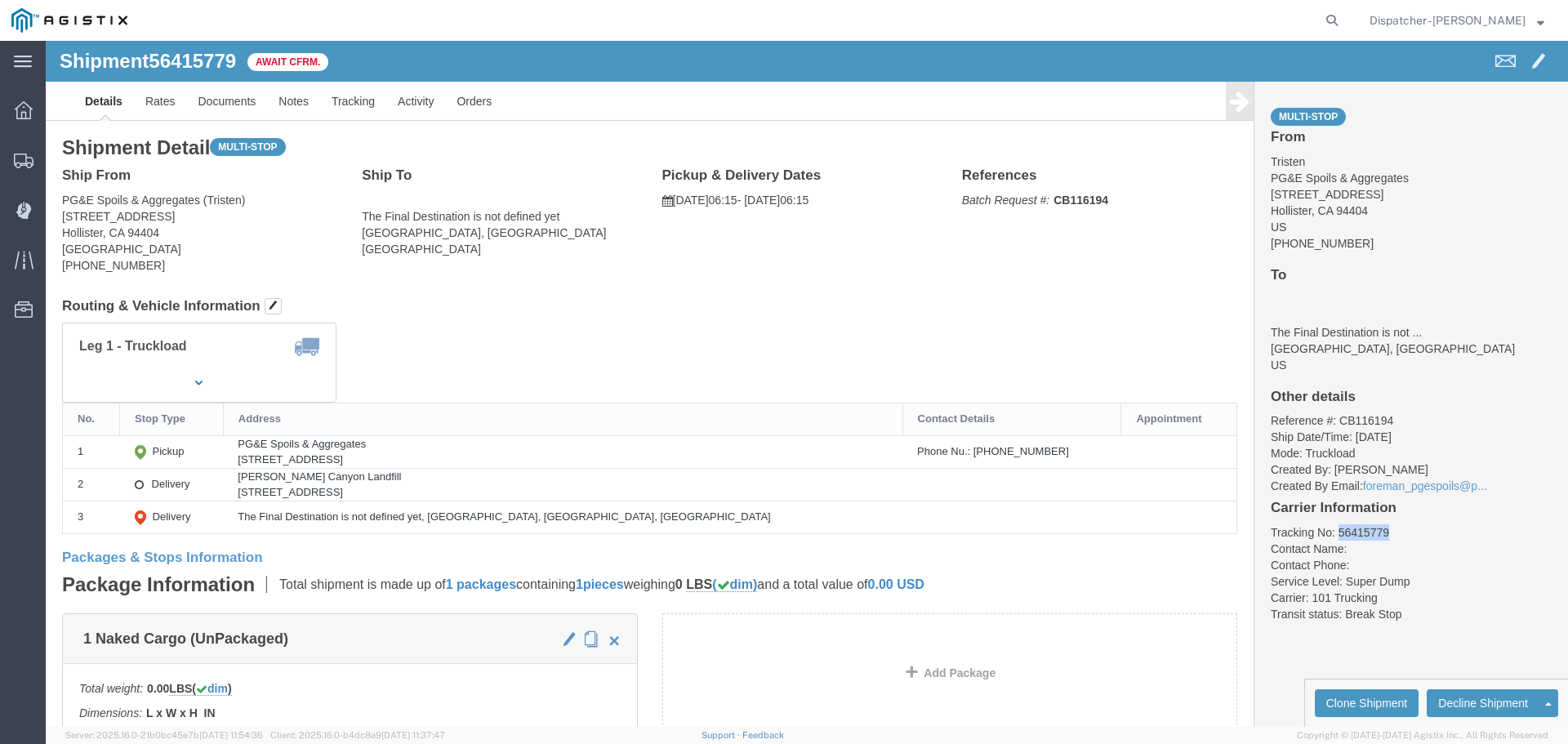
drag, startPoint x: 1345, startPoint y: 491, endPoint x: 1282, endPoint y: 494, distance: 63.1
click li "Tracking No: 56415779"
copy li "56415779"
click link "Tracking"
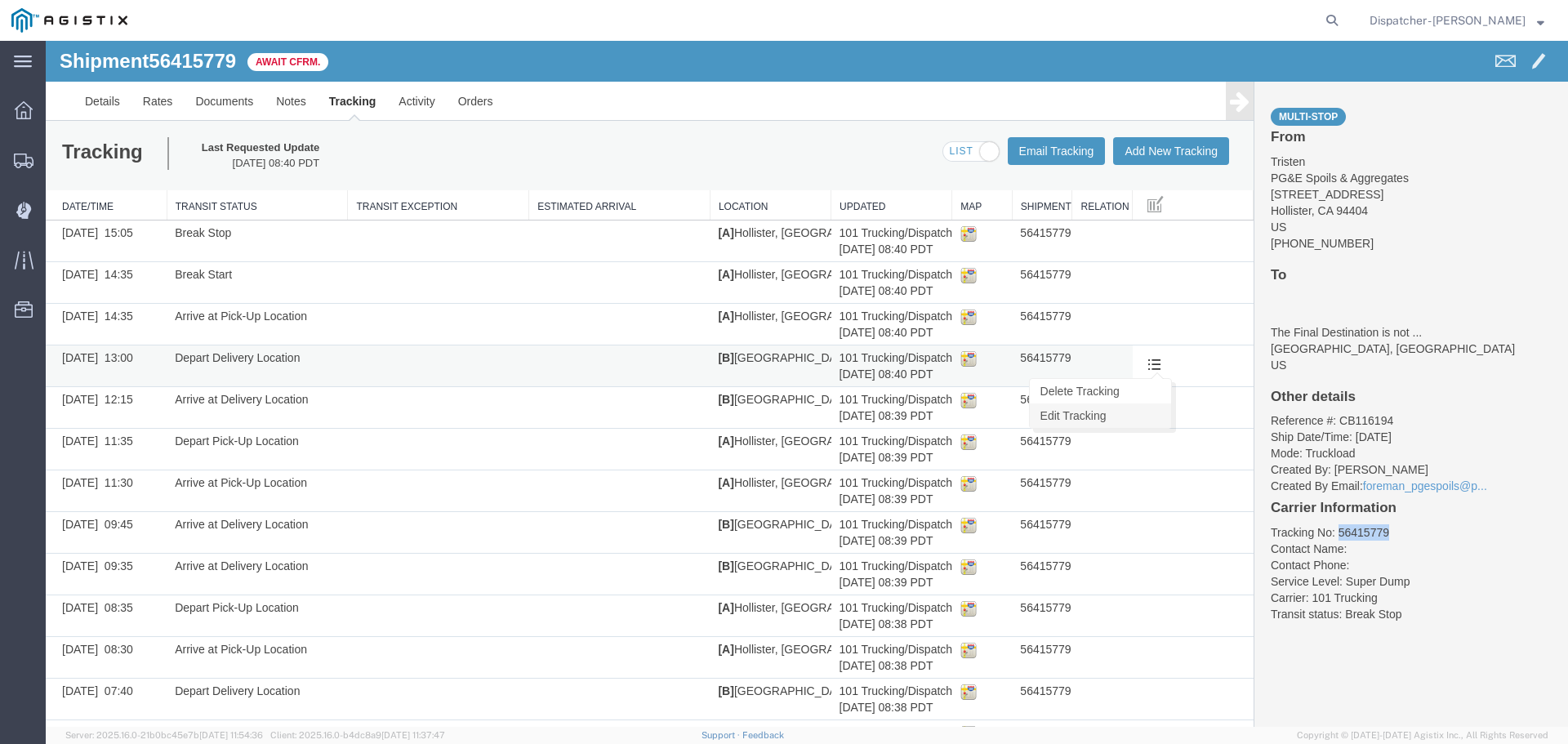
click at [1082, 411] on link "Edit Tracking" at bounding box center [1100, 415] width 142 height 24
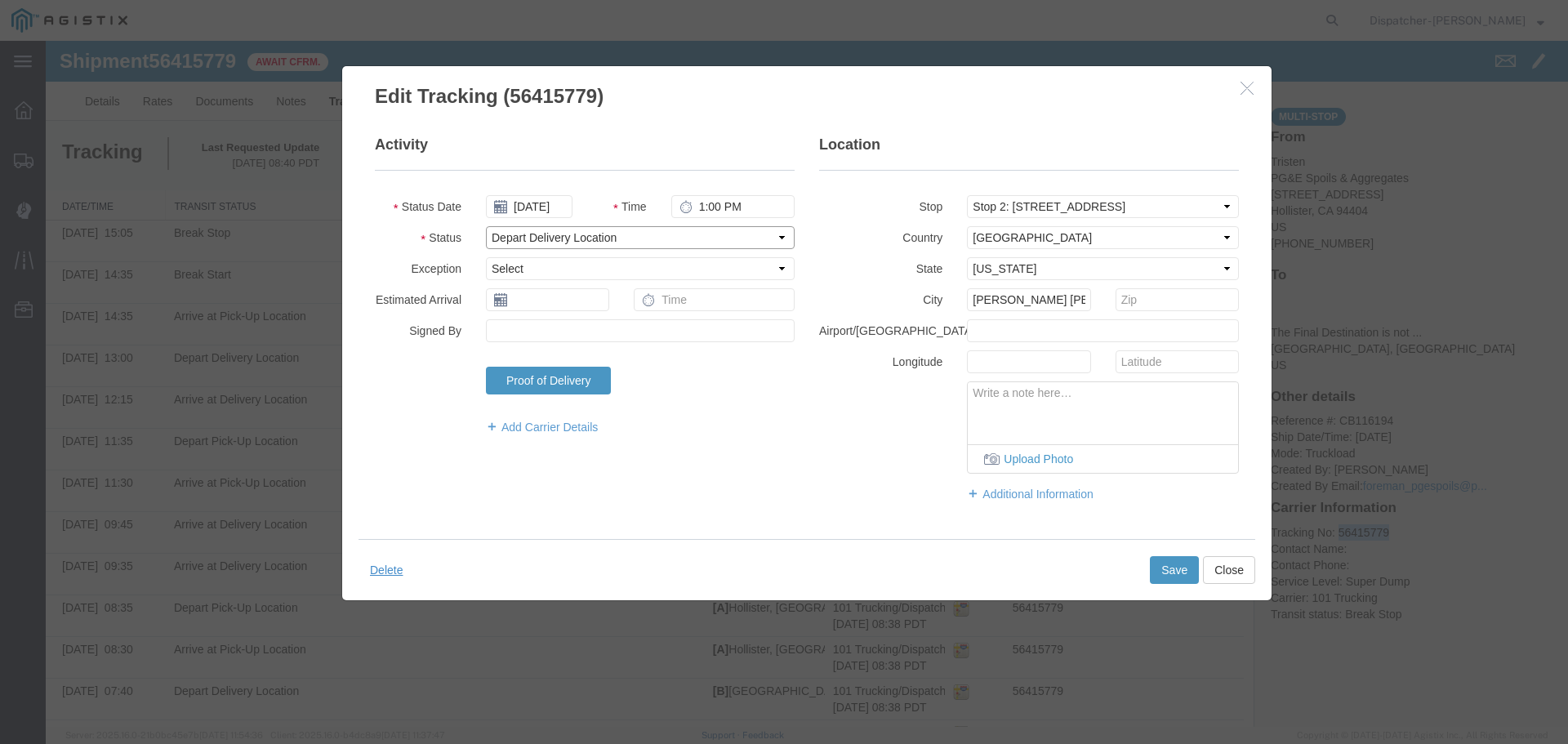
click at [626, 232] on select "Select Arrival Notice Available Arrival Notice Imported Arrive at Delivery Loca…" at bounding box center [640, 238] width 309 height 23
select select "DELIVRED"
click at [486, 226] on select "Select Arrival Notice Available Arrival Notice Imported Arrive at Delivery Loca…" at bounding box center [640, 238] width 309 height 23
click at [1175, 563] on button "Save" at bounding box center [1174, 569] width 49 height 28
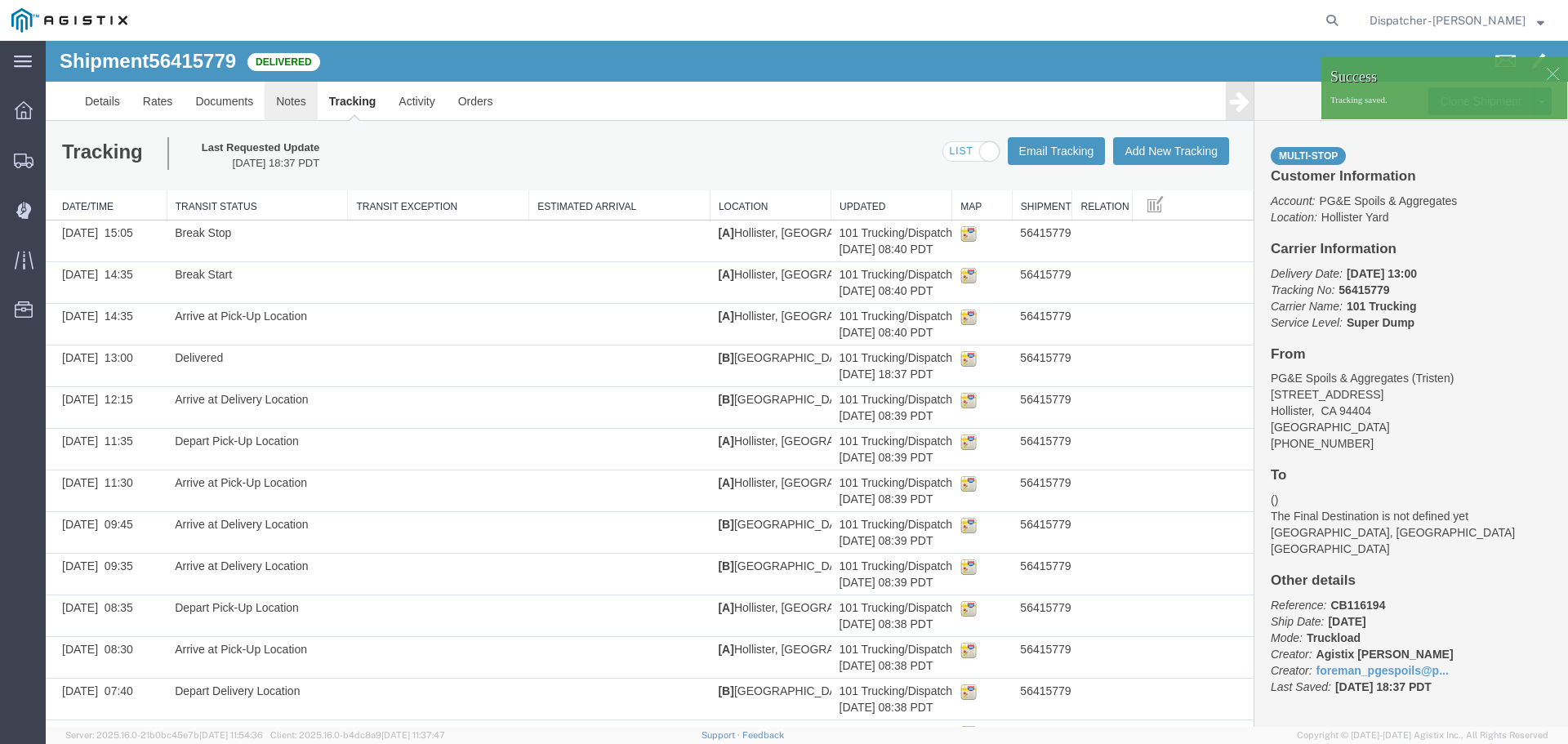
click at [291, 106] on link "Notes" at bounding box center [291, 101] width 53 height 39
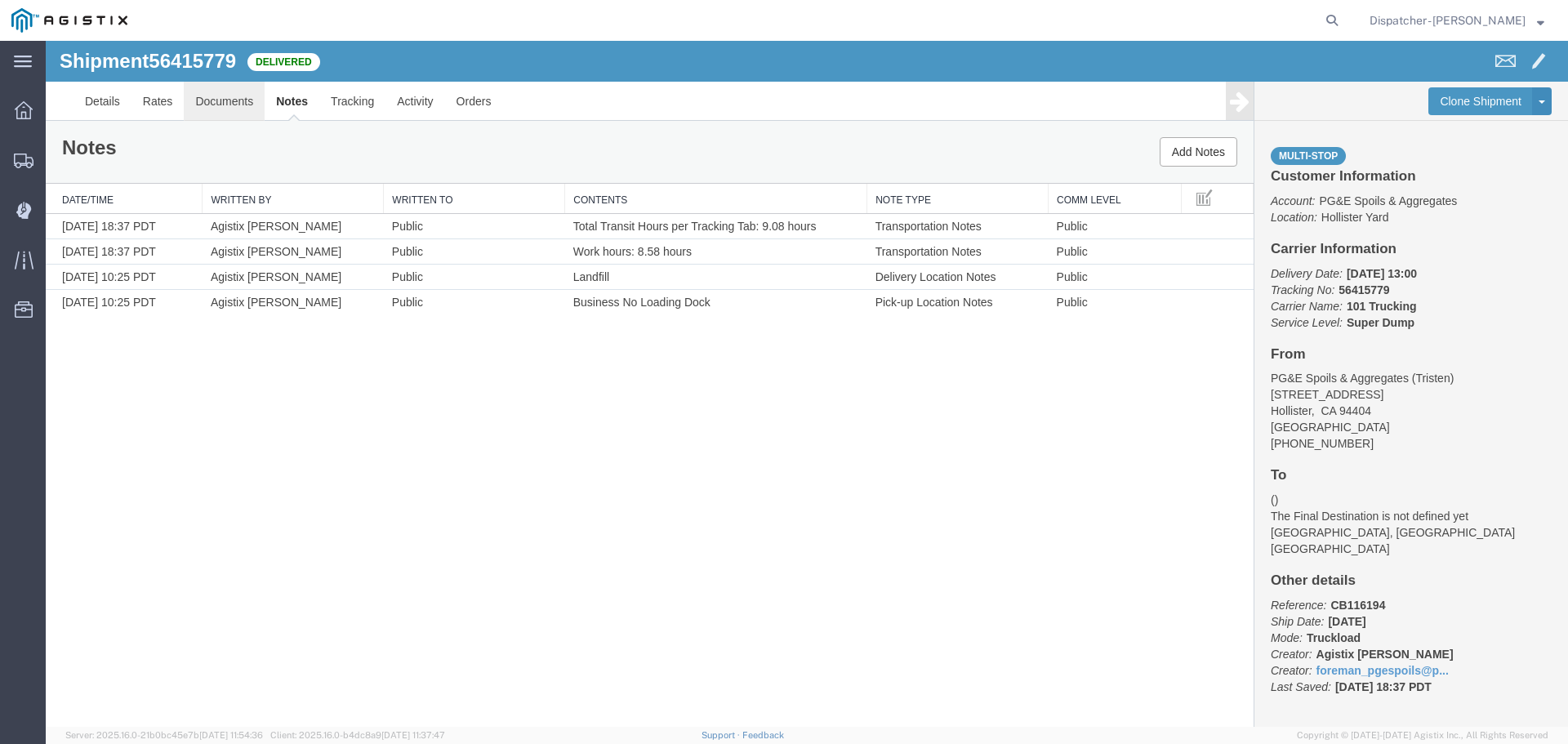
click at [219, 102] on link "Documents" at bounding box center [223, 101] width 81 height 39
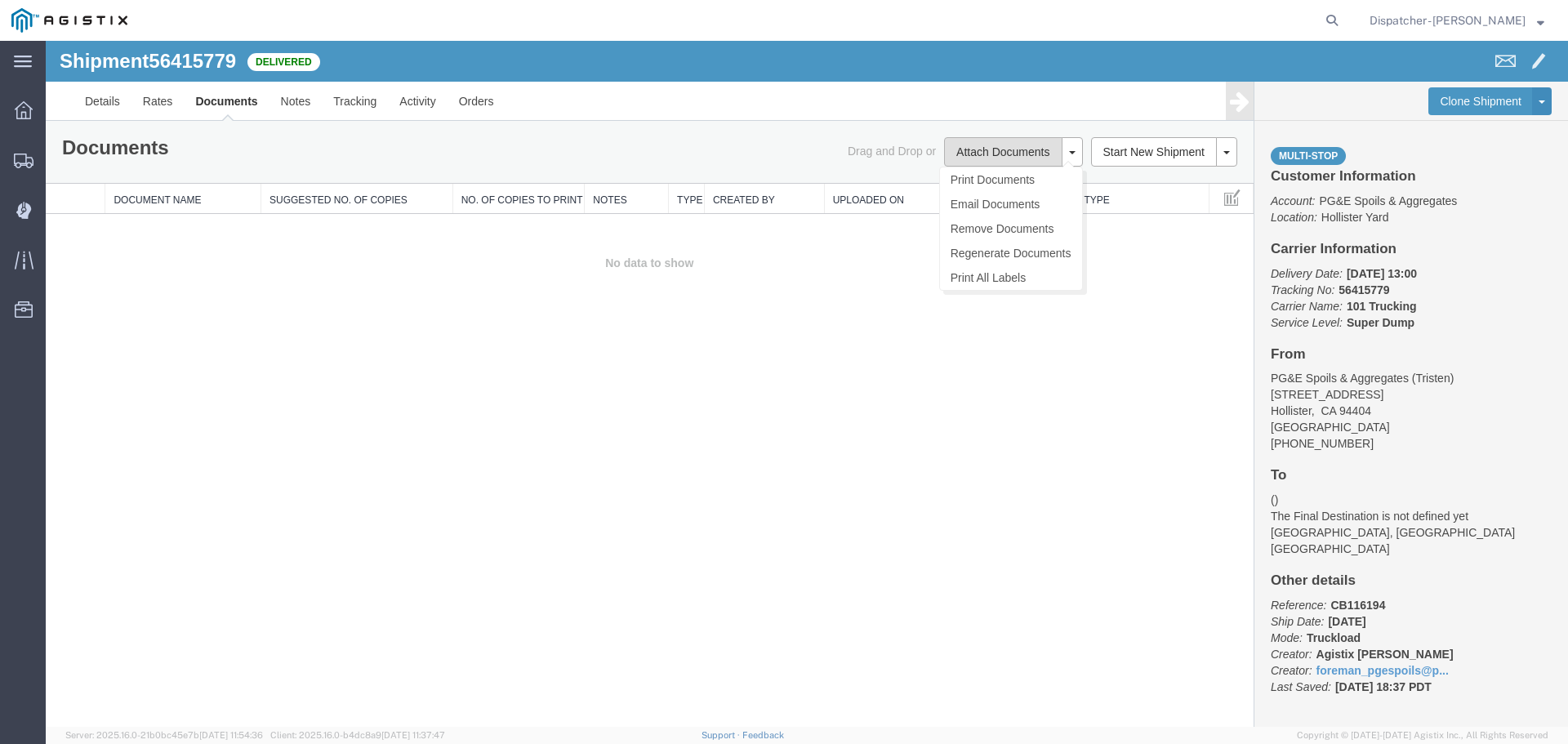
click at [1007, 146] on button "Attach Documents" at bounding box center [1002, 151] width 117 height 29
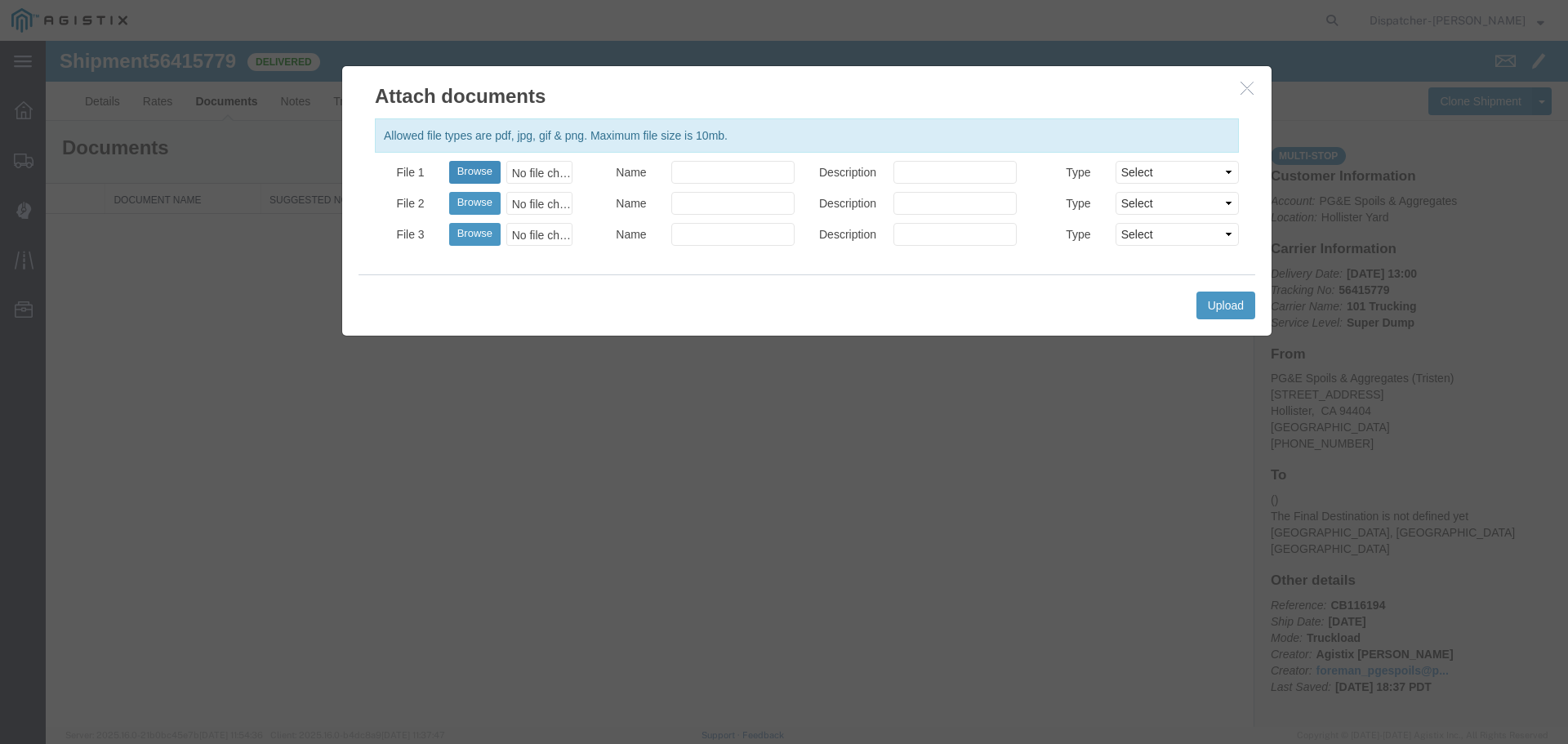
click at [467, 167] on button "Browse" at bounding box center [474, 173] width 51 height 23
type input "C:\fakepath\Truck and Scale Tags 56415779.pdf"
click at [735, 178] on input "Name" at bounding box center [733, 173] width 123 height 23
type input "Truck and Scale Tags"
click at [1244, 304] on button "Upload" at bounding box center [1225, 305] width 59 height 28
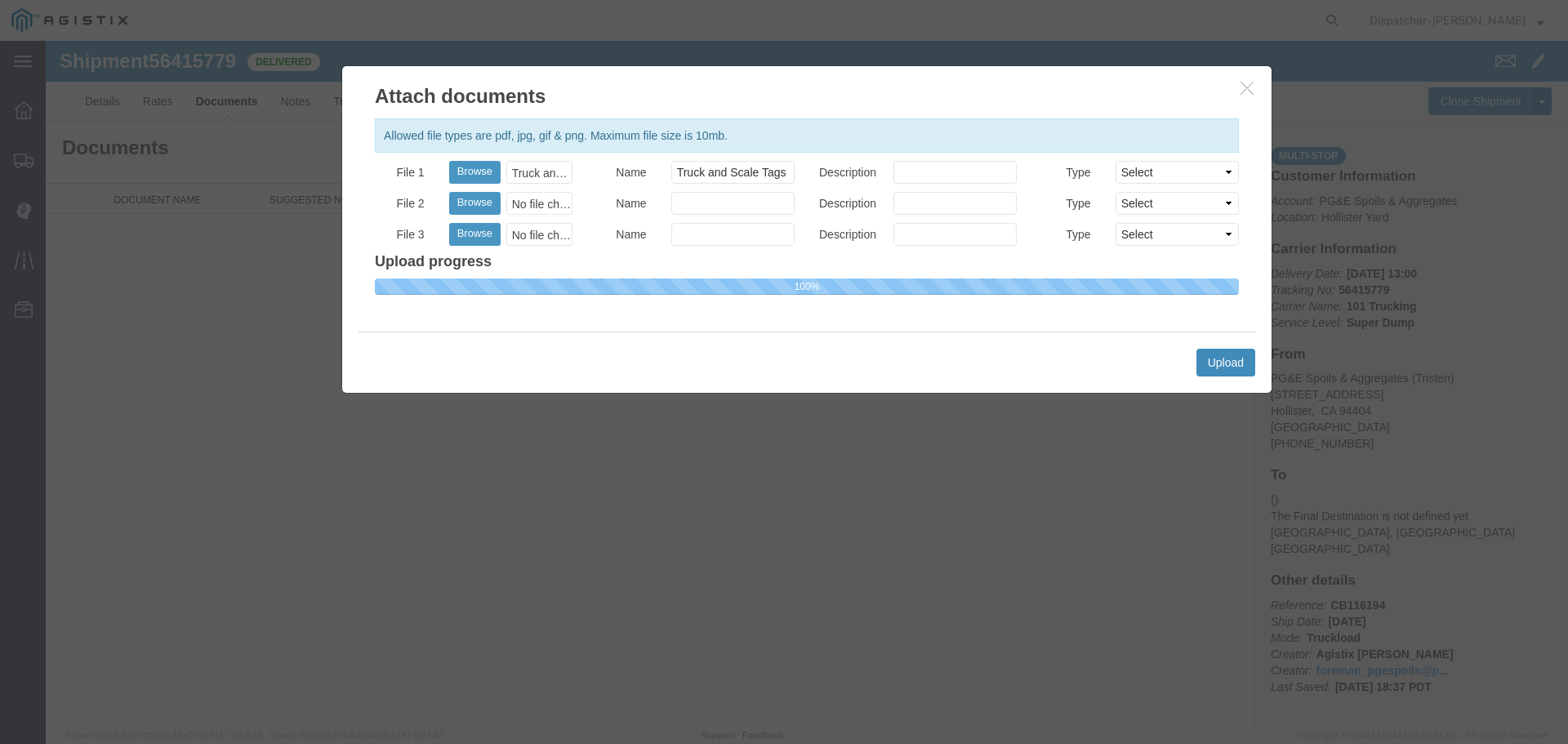
select select
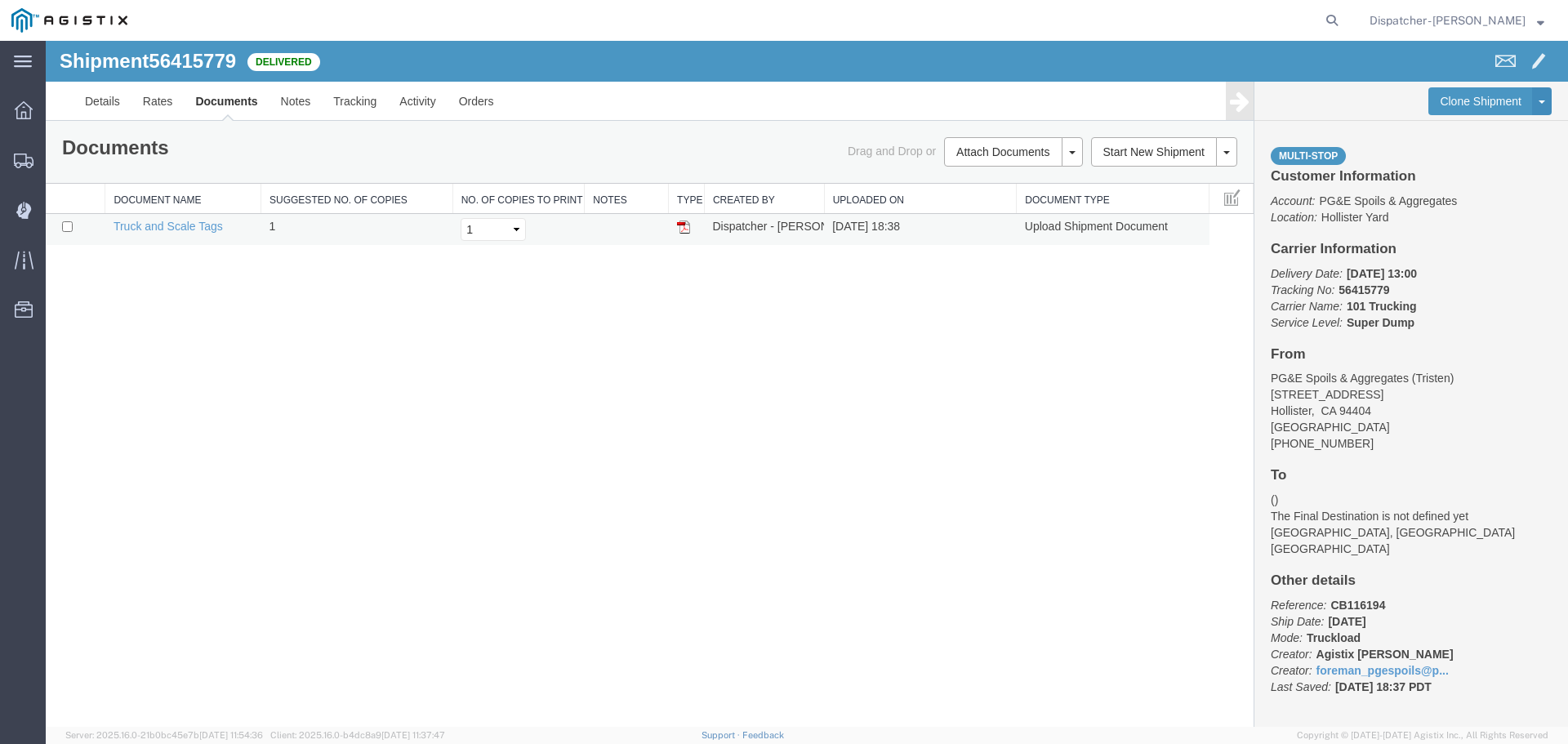
click at [687, 228] on img at bounding box center [683, 226] width 13 height 13
click at [56, 162] on span "Shipments" at bounding box center [50, 160] width 12 height 33
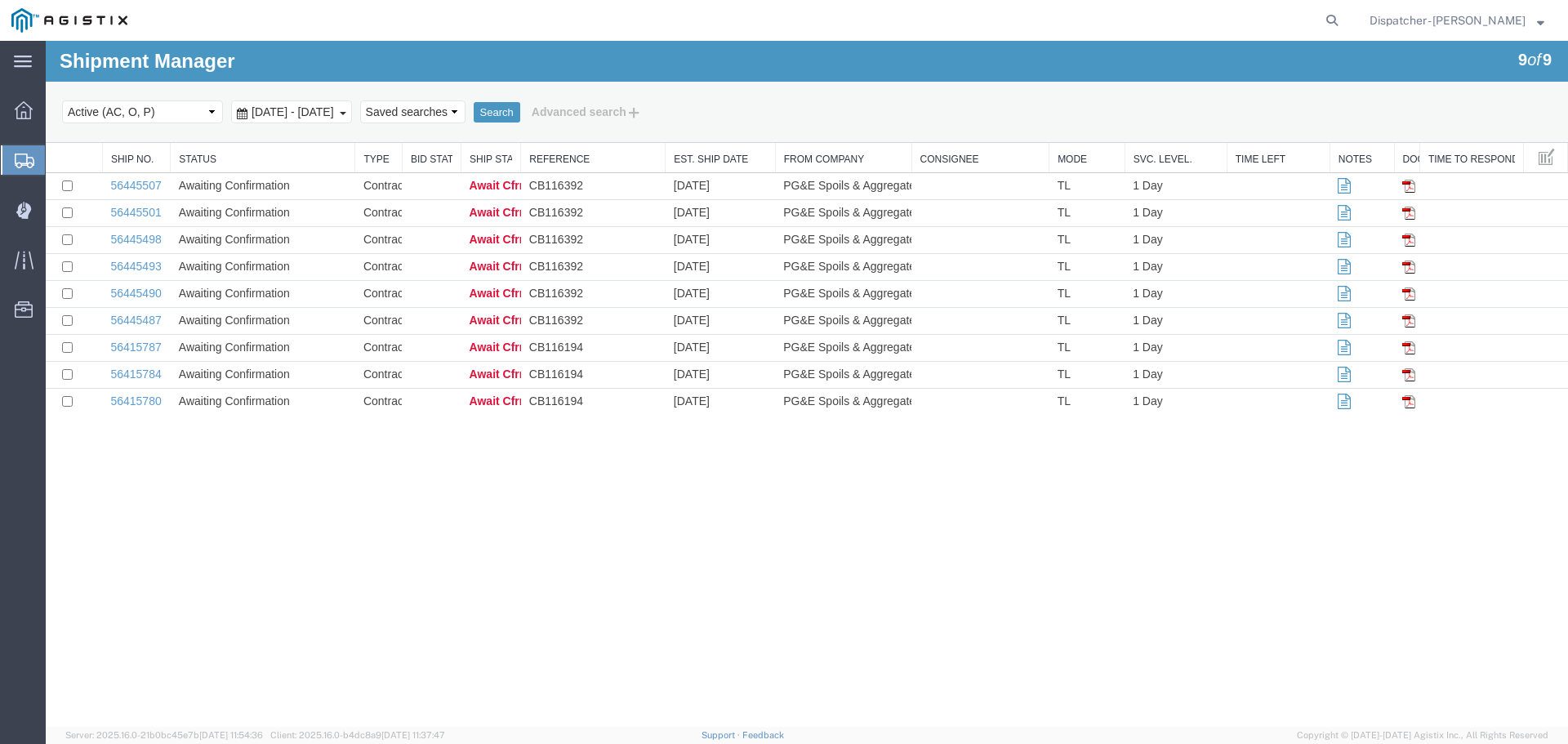
click at [213, 553] on div "Shipment Manager 9 of 9 Search Select status Active (AC, O, P) All Approved Awa…" at bounding box center [806, 383] width 1522 height 686
click at [152, 378] on link "56415784" at bounding box center [136, 373] width 50 height 13
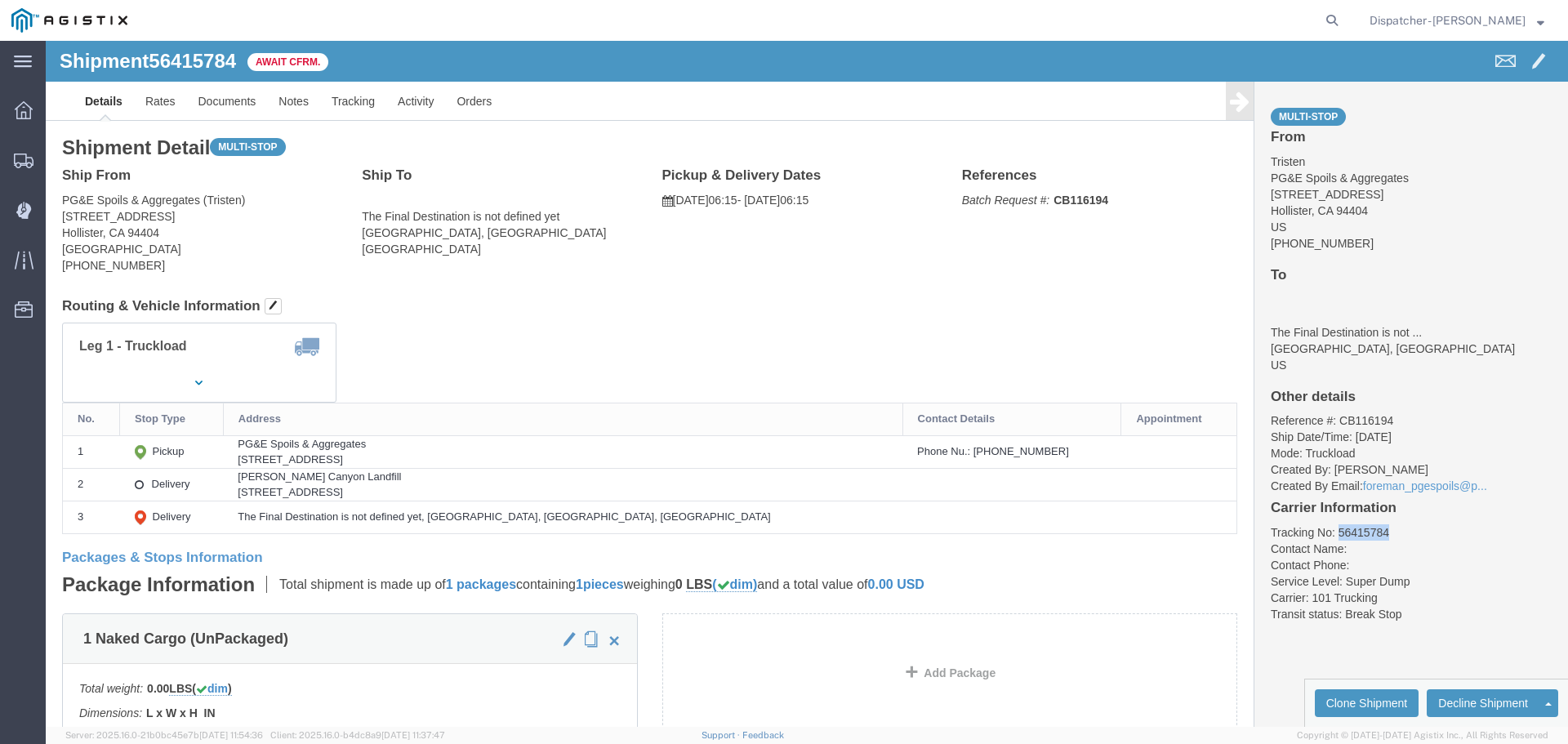
drag, startPoint x: 1346, startPoint y: 492, endPoint x: 1283, endPoint y: 496, distance: 63.1
click li "Tracking No: 56415784"
copy li "56415784"
click link "Tracking"
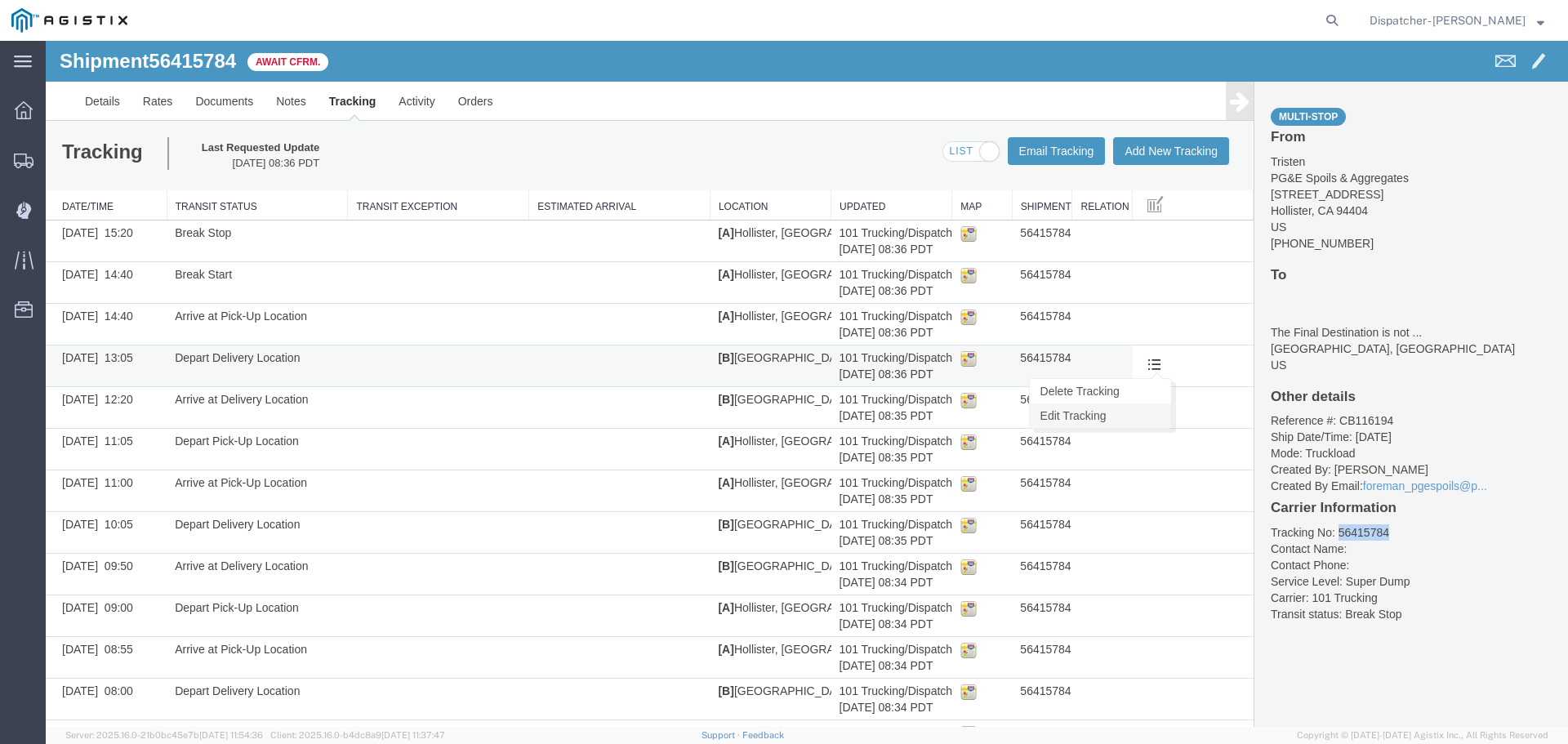
click at [1083, 415] on link "Edit Tracking" at bounding box center [1100, 415] width 142 height 24
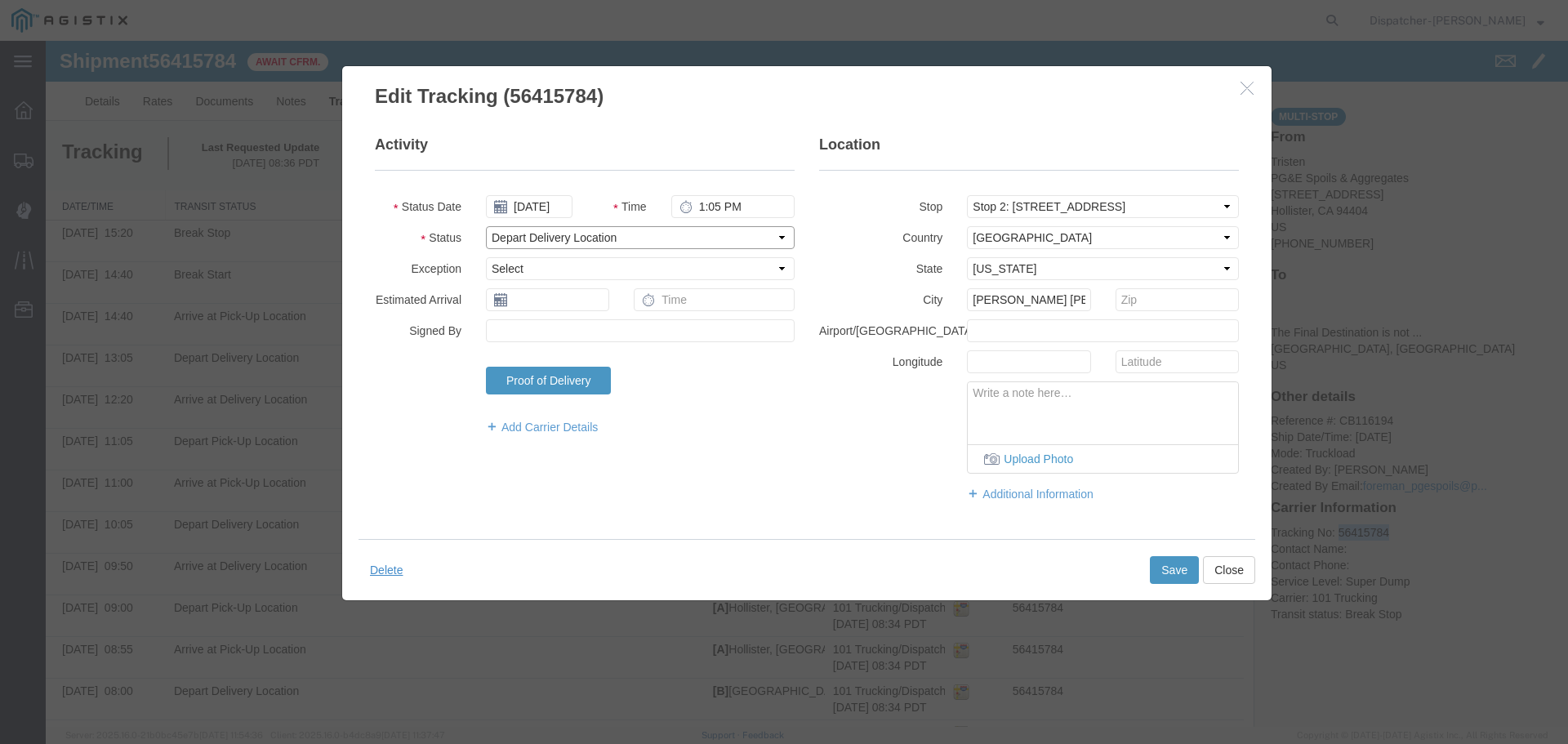
click at [536, 244] on select "Select Arrival Notice Available Arrival Notice Imported Arrive at Delivery Loca…" at bounding box center [640, 238] width 309 height 23
select select "DELIVRED"
click at [486, 226] on select "Select Arrival Notice Available Arrival Notice Imported Arrive at Delivery Loca…" at bounding box center [640, 238] width 309 height 23
click at [1151, 570] on button "Save" at bounding box center [1174, 569] width 49 height 28
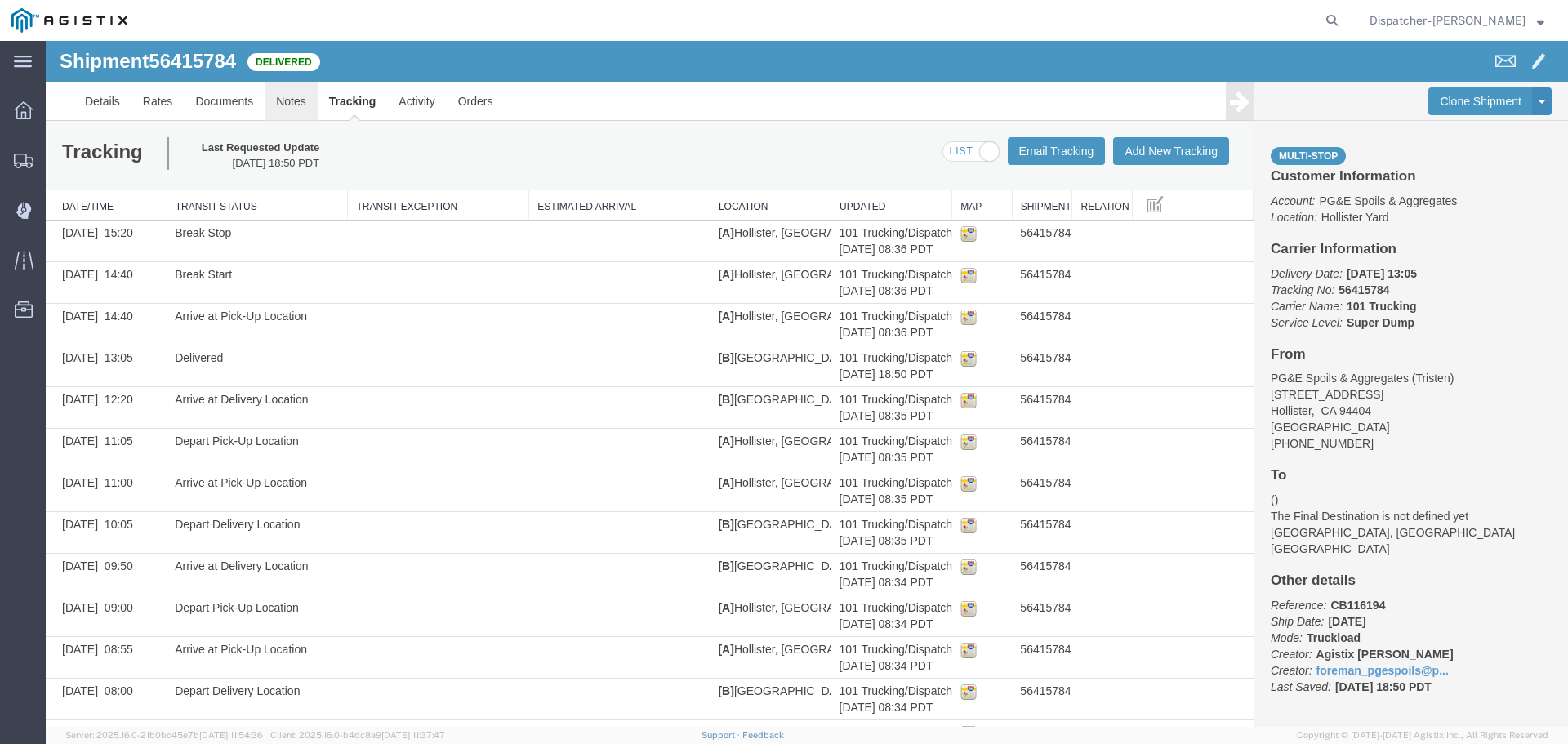
click at [290, 101] on link "Notes" at bounding box center [291, 101] width 53 height 39
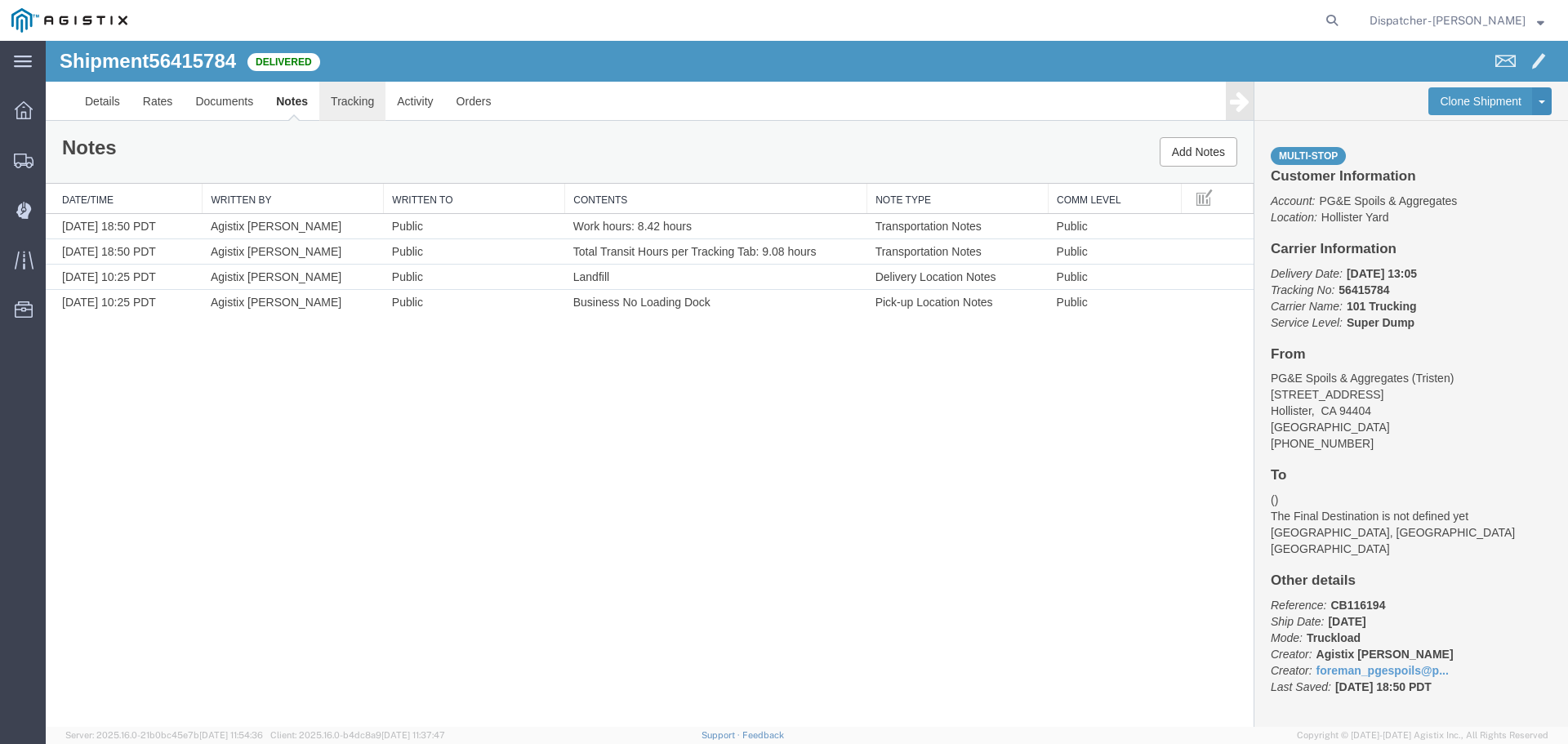
click at [361, 103] on link "Tracking" at bounding box center [352, 101] width 66 height 39
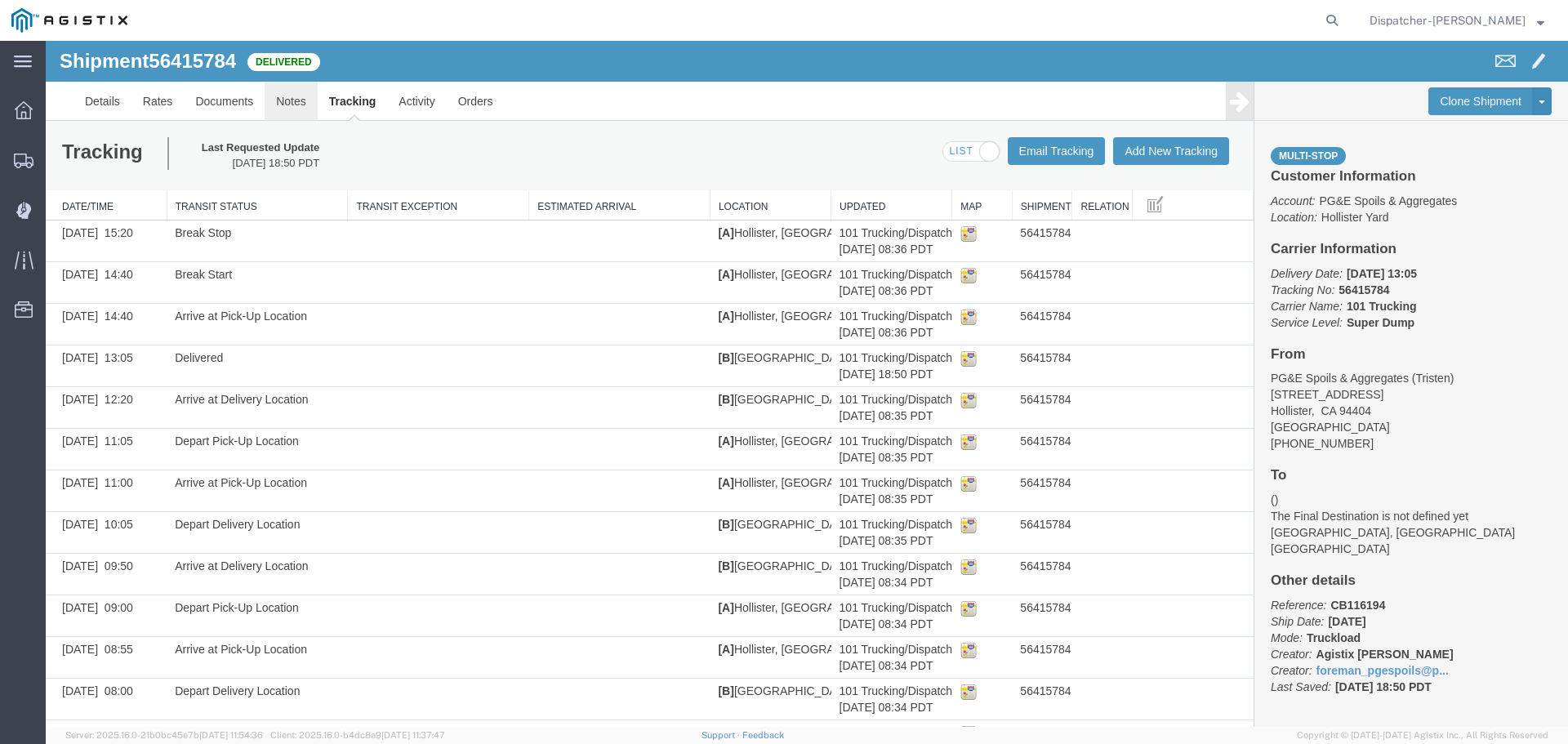
click at [280, 105] on link "Notes" at bounding box center [291, 101] width 53 height 39
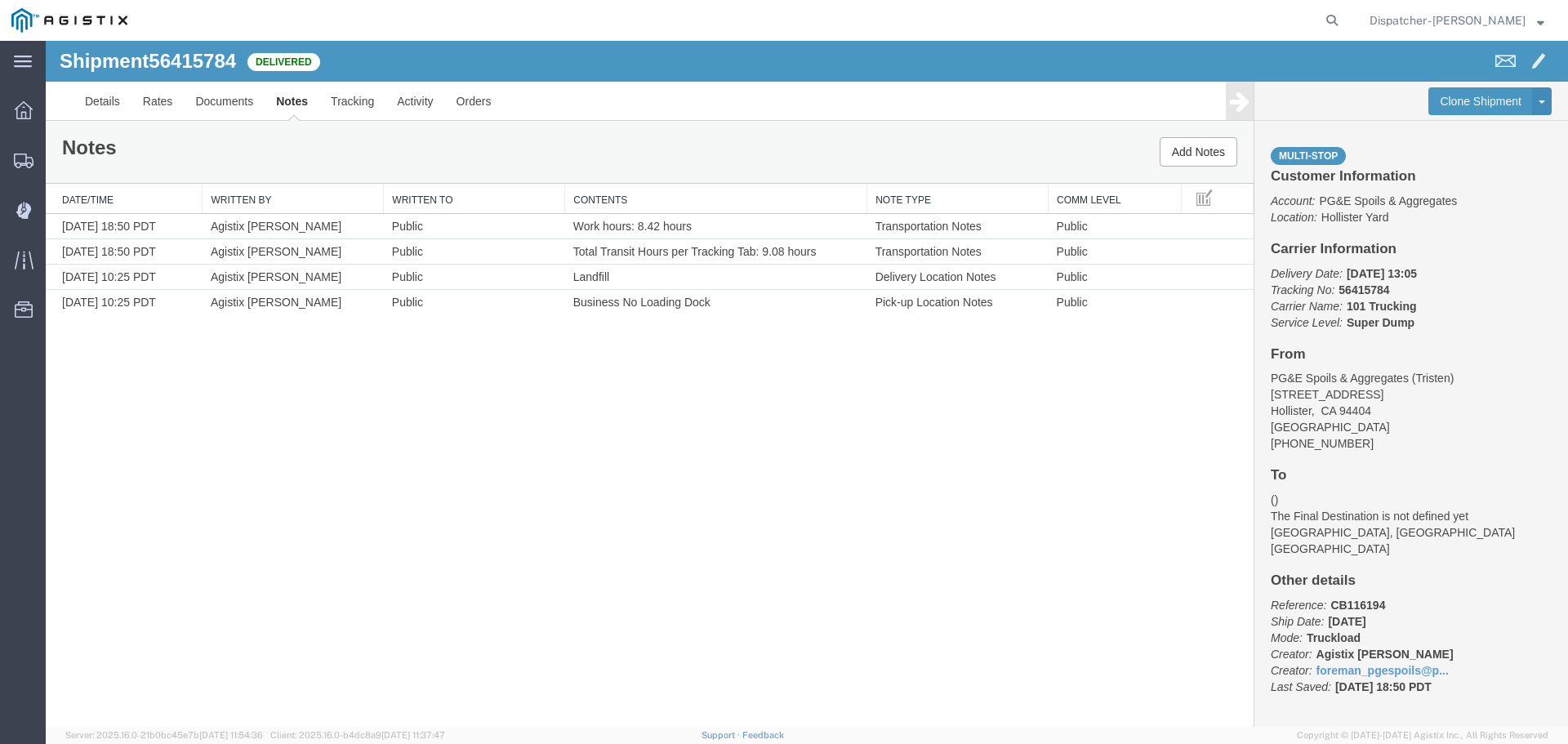
click at [551, 447] on div "Shipment 56415784 4 of 4 Delivered Details Rates Documents Notes Tracking Activ…" at bounding box center [806, 383] width 1522 height 686
click at [367, 102] on link "Tracking" at bounding box center [352, 101] width 66 height 39
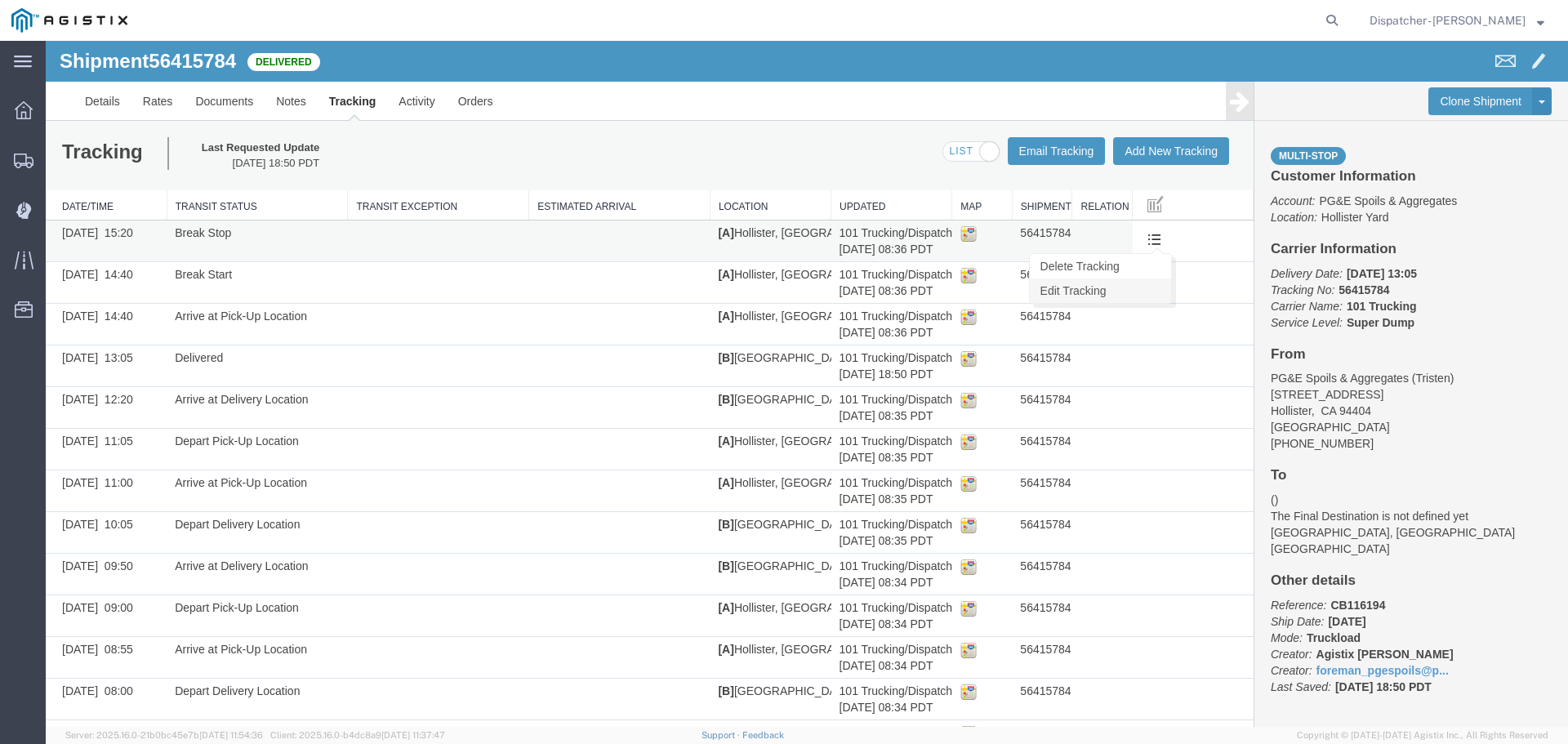
click at [1057, 283] on link "Edit Tracking" at bounding box center [1100, 290] width 142 height 24
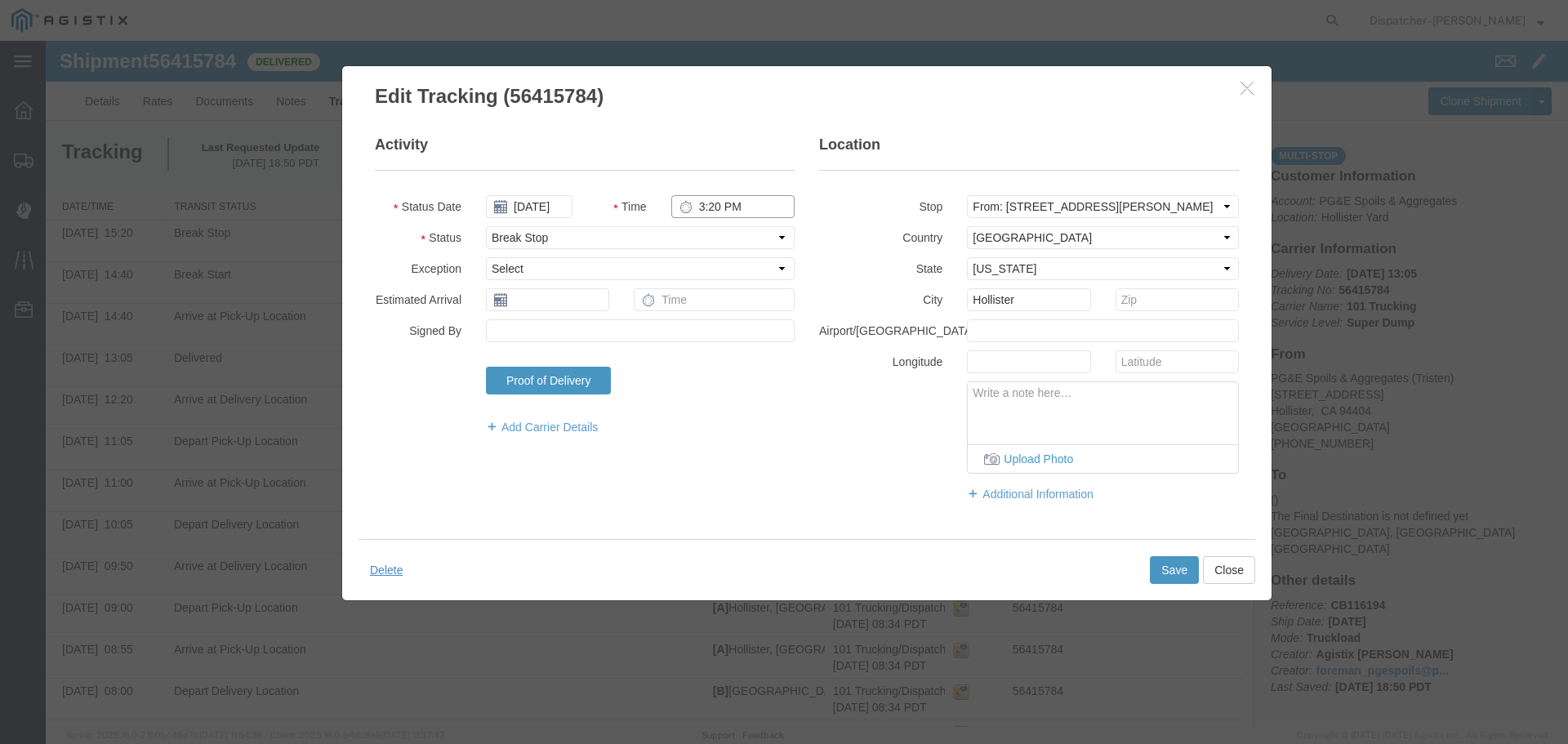
click at [705, 211] on input "3:20 PM" at bounding box center [733, 207] width 123 height 23
click at [709, 203] on input "3:20 PM" at bounding box center [733, 207] width 123 height 23
type input "3:10 PM"
click at [740, 472] on div "Activity Status Date [DATE] Time 3:10 PM Status Select Arrival Notice Available…" at bounding box center [807, 327] width 889 height 384
click at [1176, 569] on button "Save" at bounding box center [1174, 569] width 49 height 28
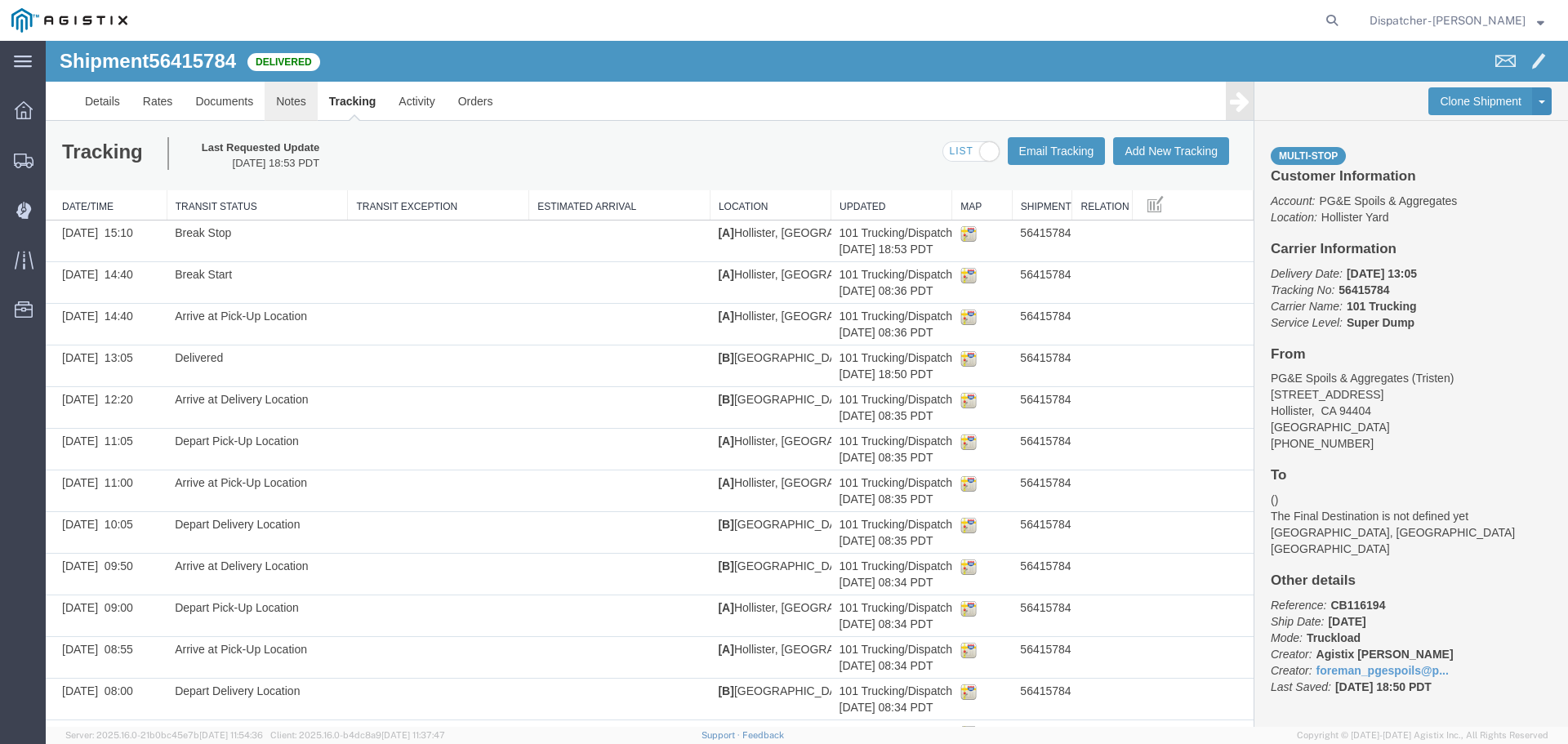
click at [287, 102] on link "Notes" at bounding box center [291, 101] width 53 height 39
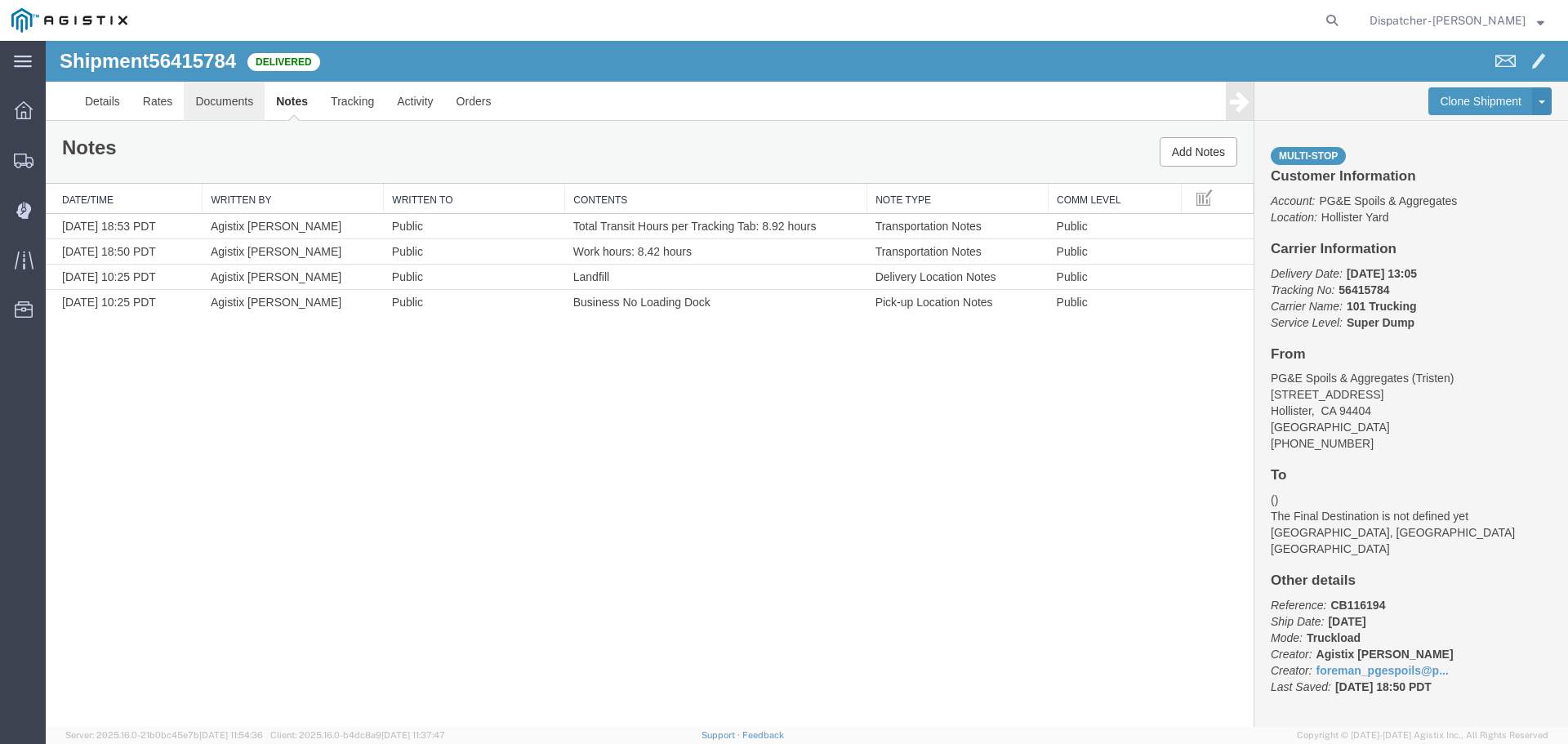
click at [235, 94] on link "Documents" at bounding box center [223, 101] width 81 height 39
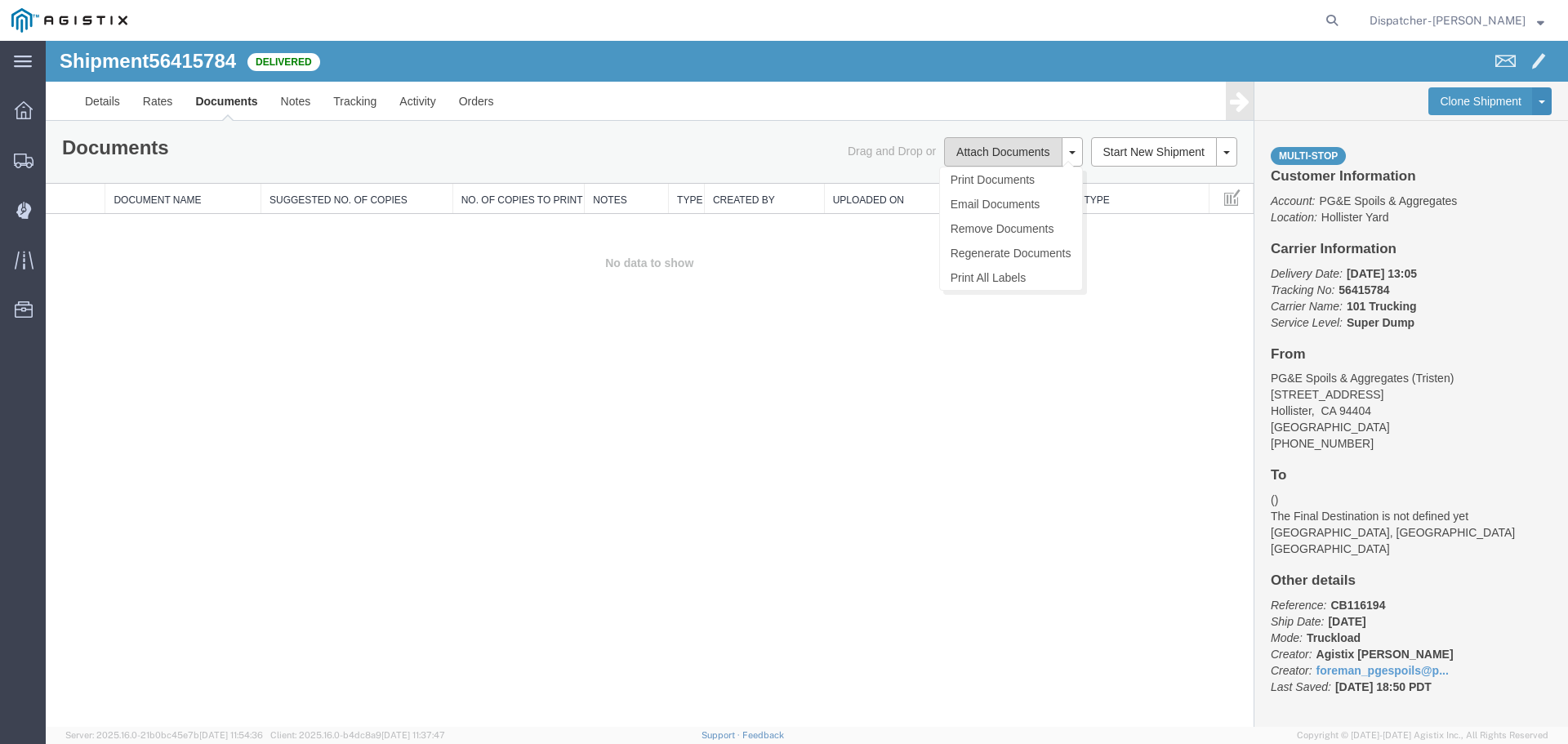
click at [1003, 146] on button "Attach Documents" at bounding box center [1002, 151] width 117 height 29
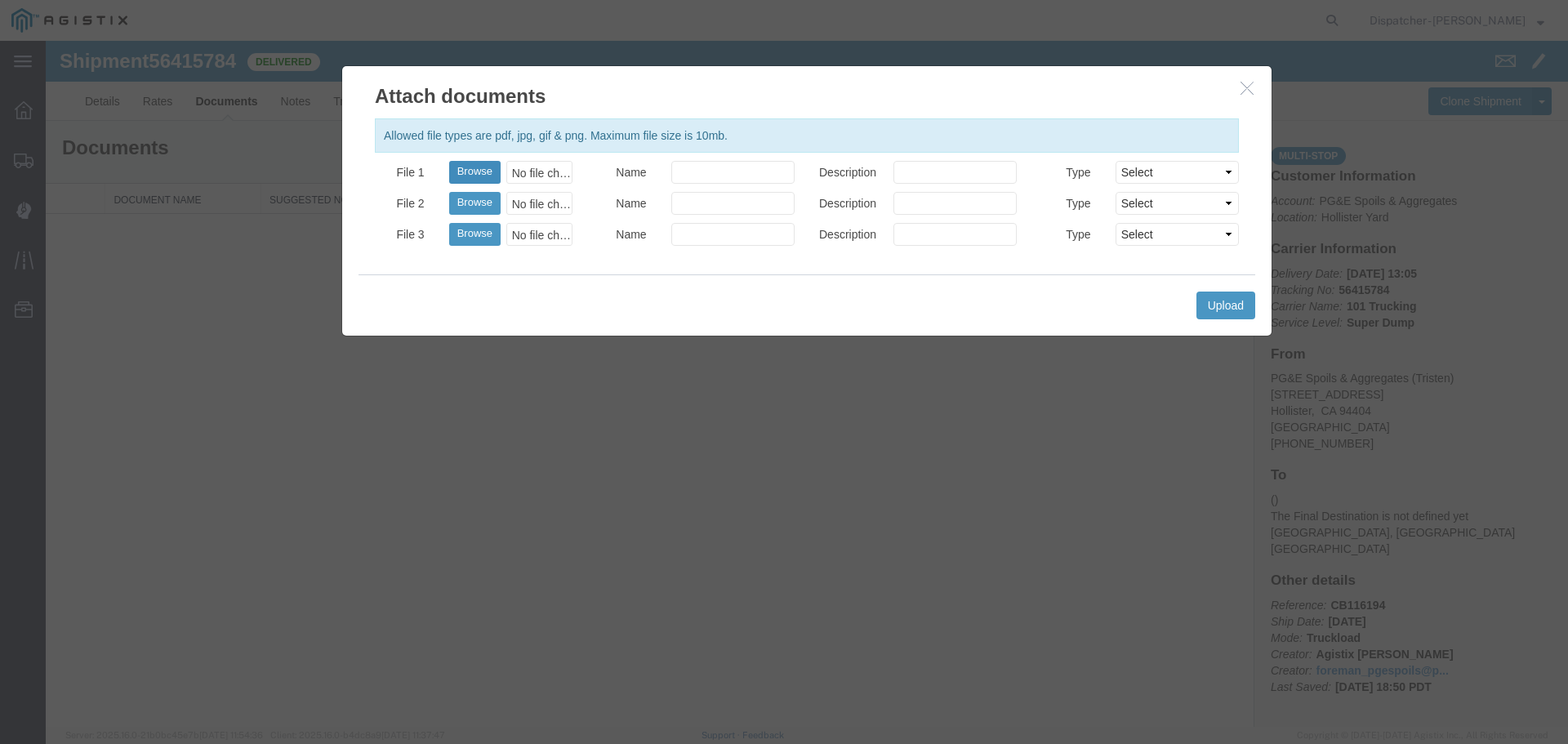
click at [468, 167] on button "Browse" at bounding box center [474, 173] width 51 height 23
type input "C:\fakepath\Truck and Scale Tags 56415784.pdf"
click at [729, 168] on input "Name" at bounding box center [733, 173] width 123 height 23
type input "Truck and Scale Tags"
click at [1215, 309] on button "Upload" at bounding box center [1225, 305] width 59 height 28
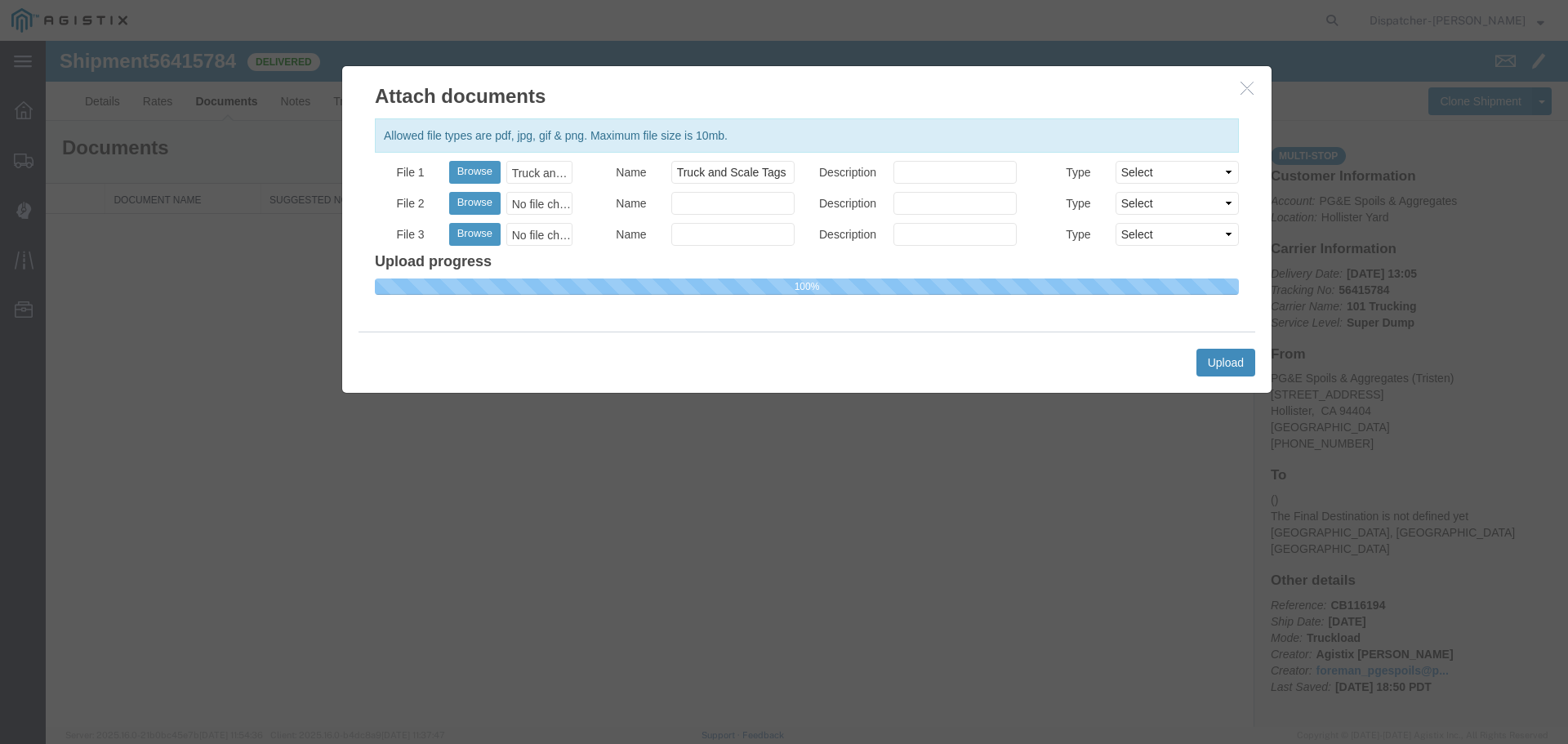
select select
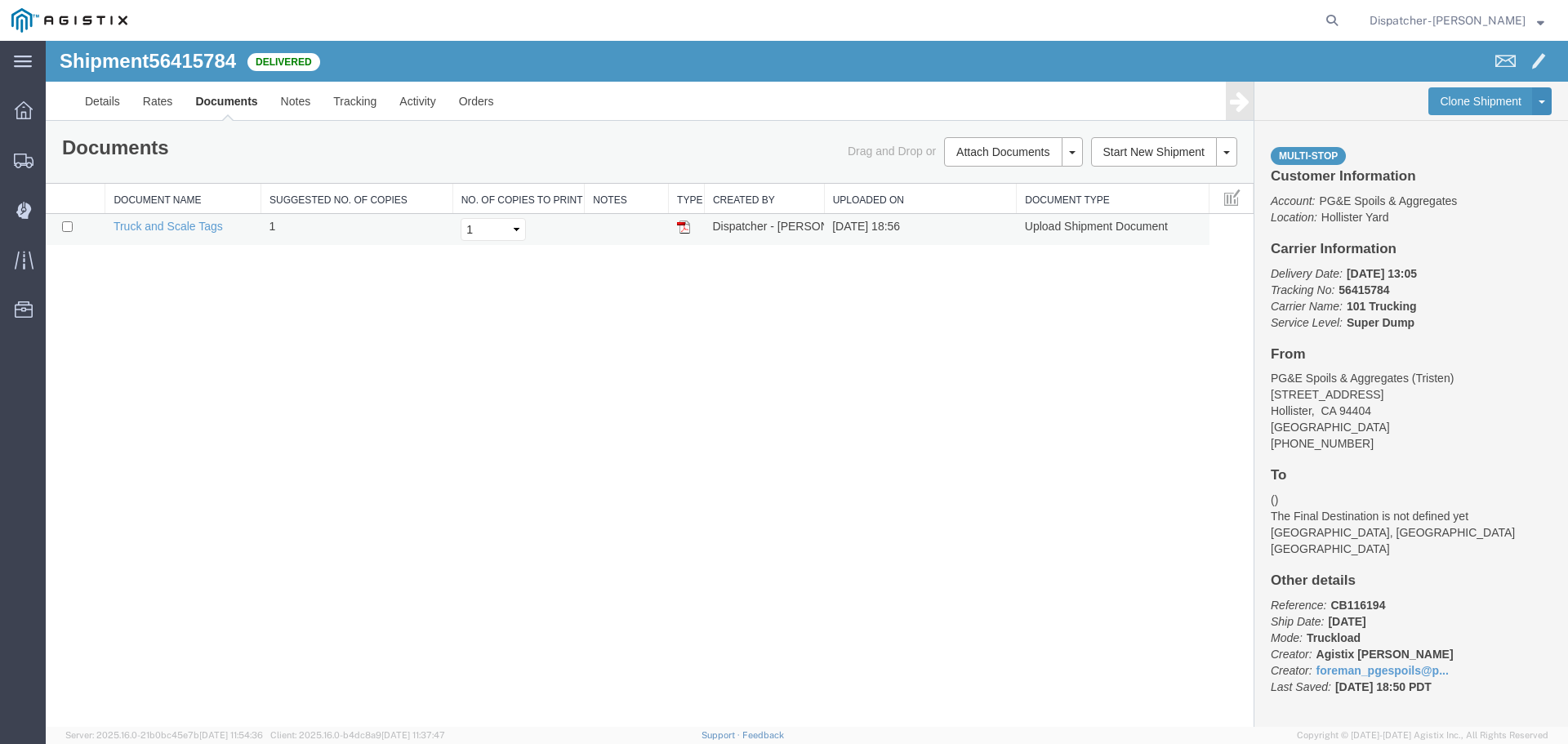
click at [686, 228] on img at bounding box center [683, 226] width 13 height 13
click at [56, 158] on span "Shipments" at bounding box center [50, 160] width 12 height 33
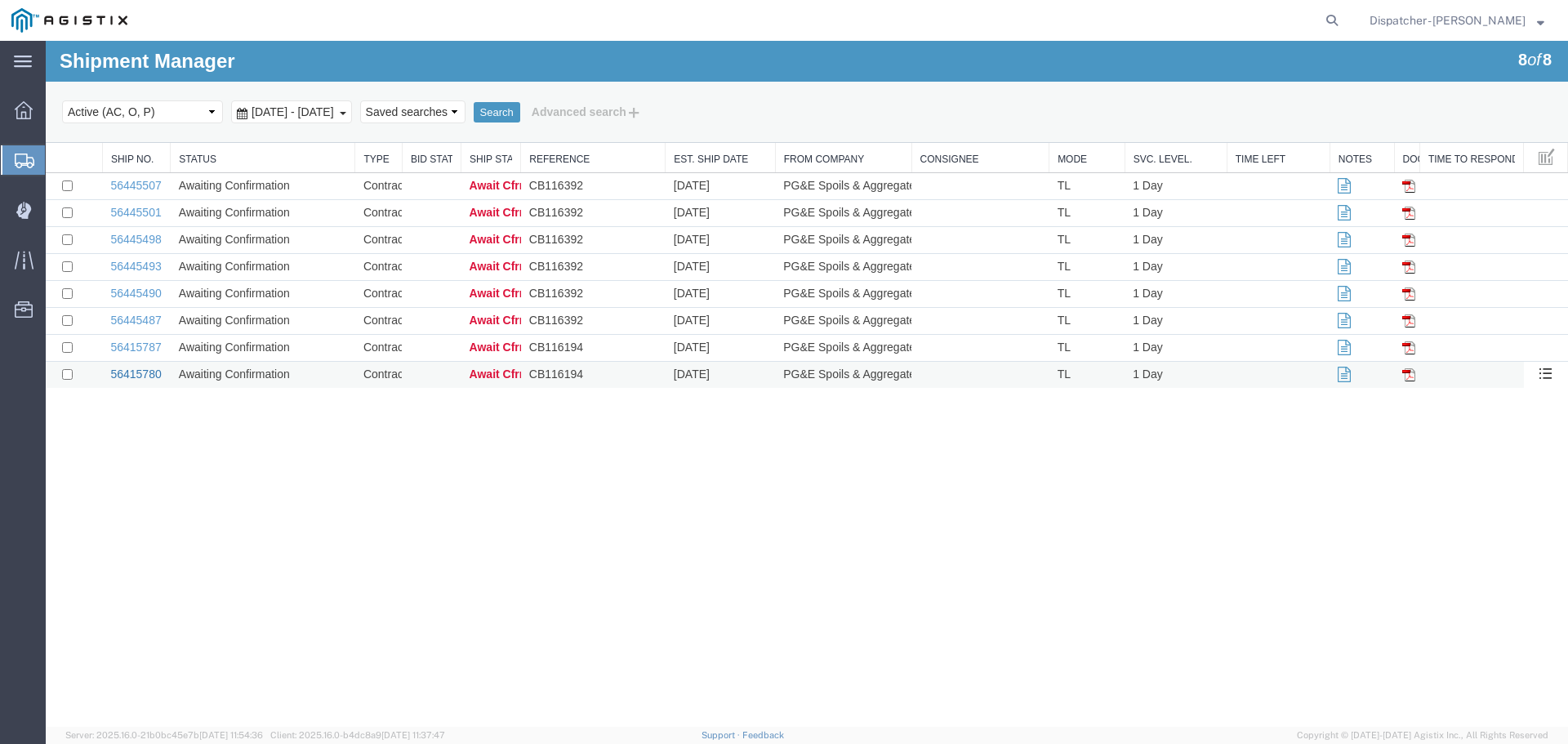
click at [143, 373] on link "56415780" at bounding box center [136, 373] width 50 height 13
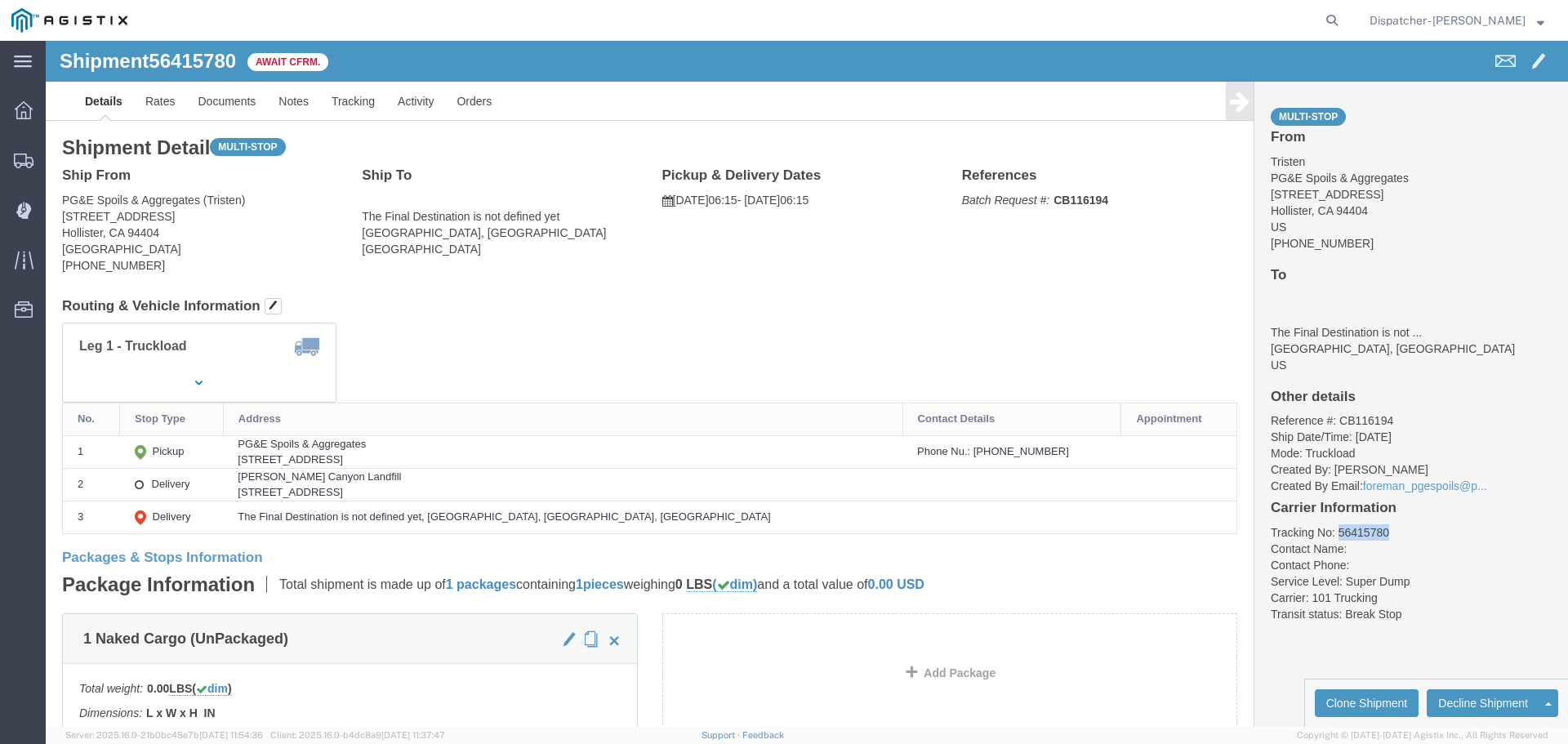
drag, startPoint x: 1337, startPoint y: 497, endPoint x: 1281, endPoint y: 486, distance: 57.1
click li "Tracking No: 56415780"
copy li "56415780"
click link "Tracking"
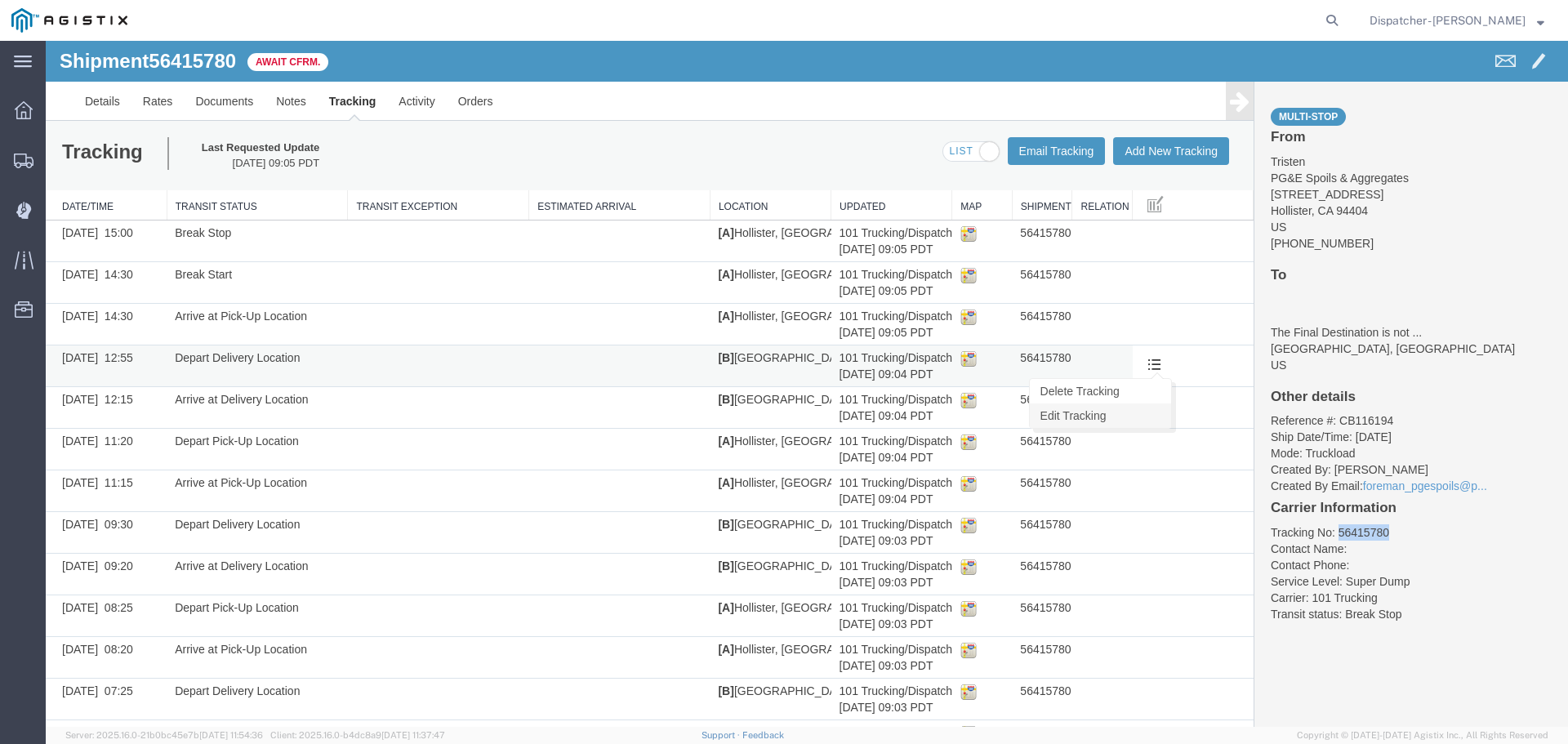
click at [1048, 415] on link "Edit Tracking" at bounding box center [1100, 415] width 142 height 24
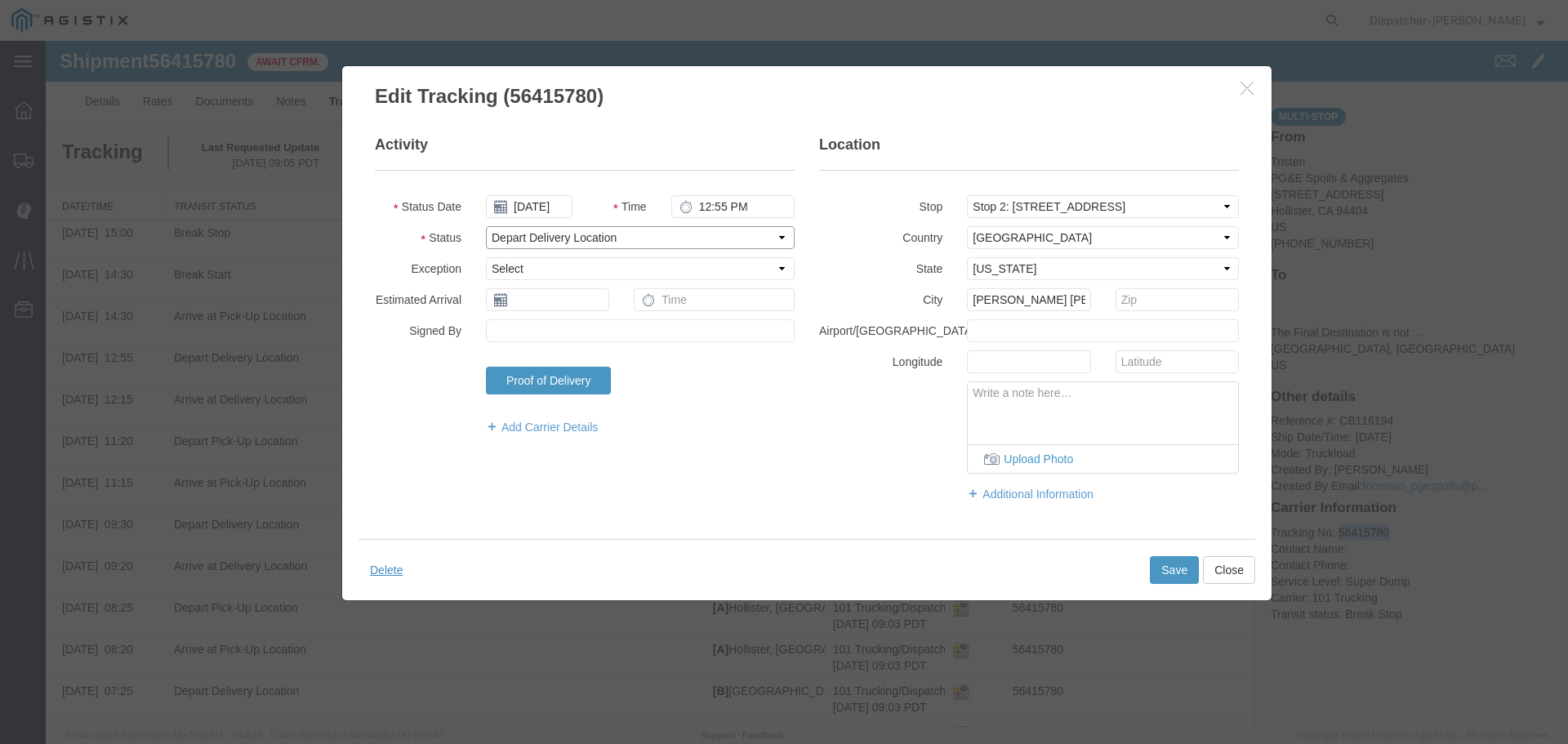
click at [534, 240] on select "Select Arrival Notice Available Arrival Notice Imported Arrive at Delivery Loca…" at bounding box center [640, 238] width 309 height 23
select select "DELIVRED"
click at [486, 226] on select "Select Arrival Notice Available Arrival Notice Imported Arrive at Delivery Loca…" at bounding box center [640, 238] width 309 height 23
click at [1169, 566] on button "Save" at bounding box center [1174, 569] width 49 height 28
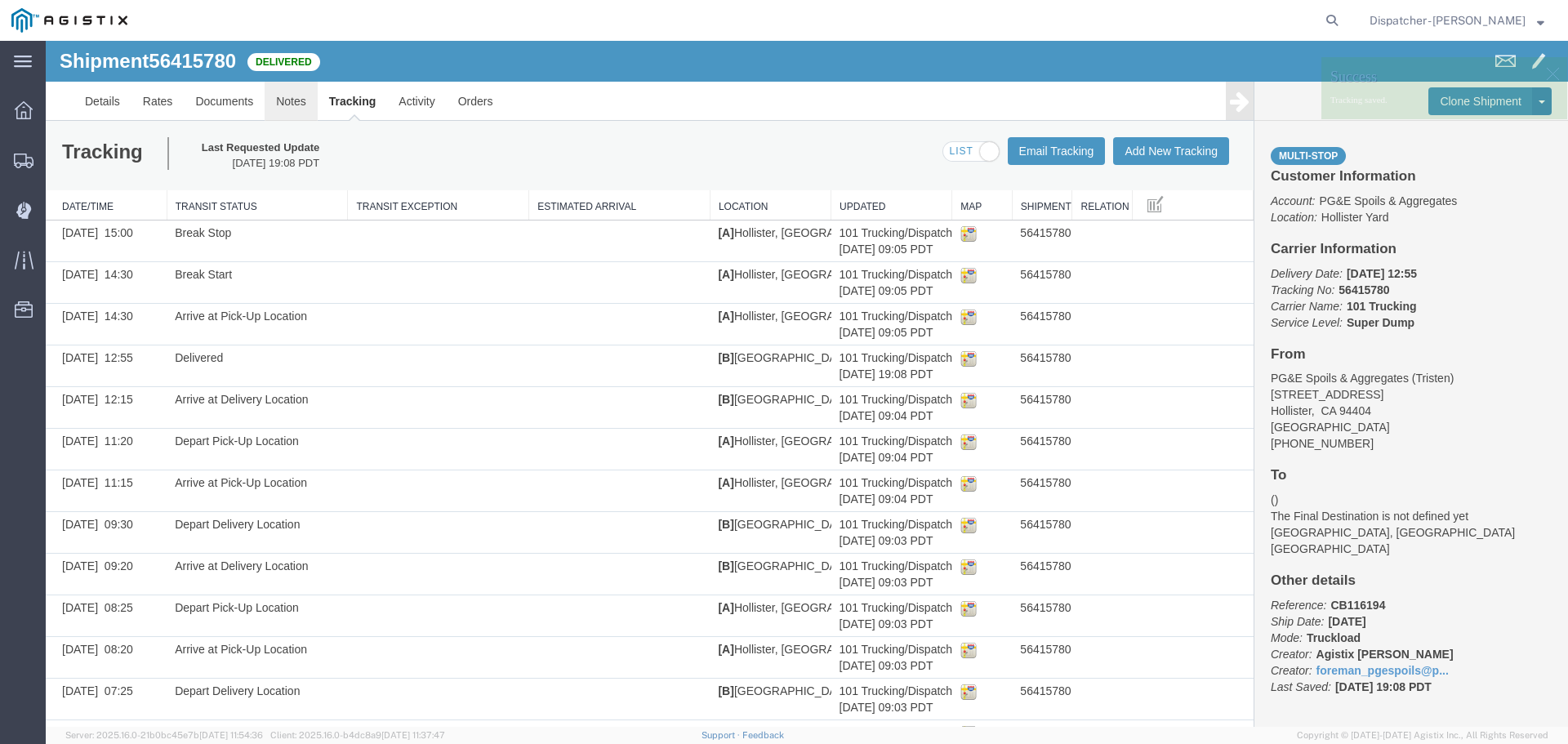
click at [302, 106] on link "Notes" at bounding box center [291, 101] width 53 height 39
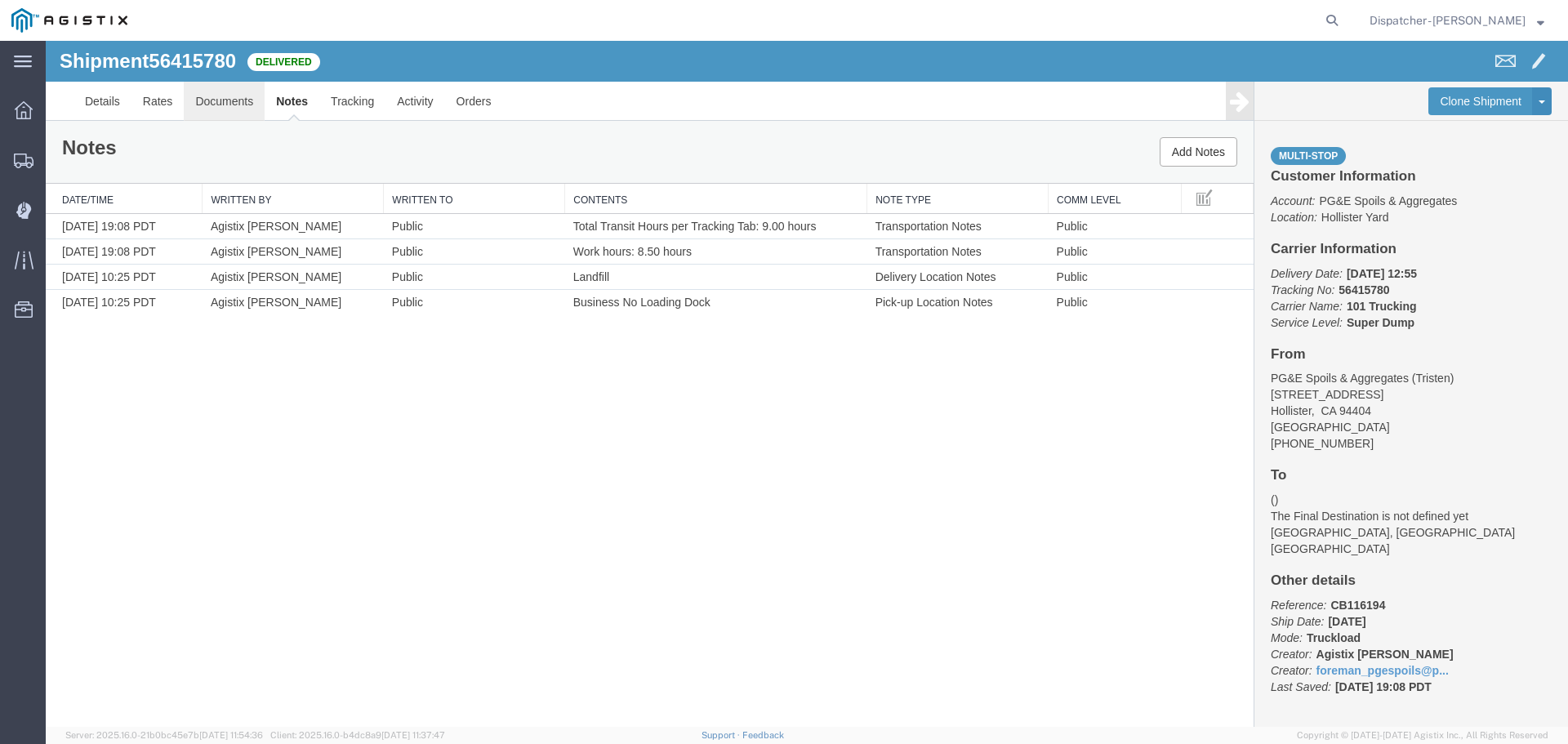
click at [225, 95] on link "Documents" at bounding box center [223, 101] width 81 height 39
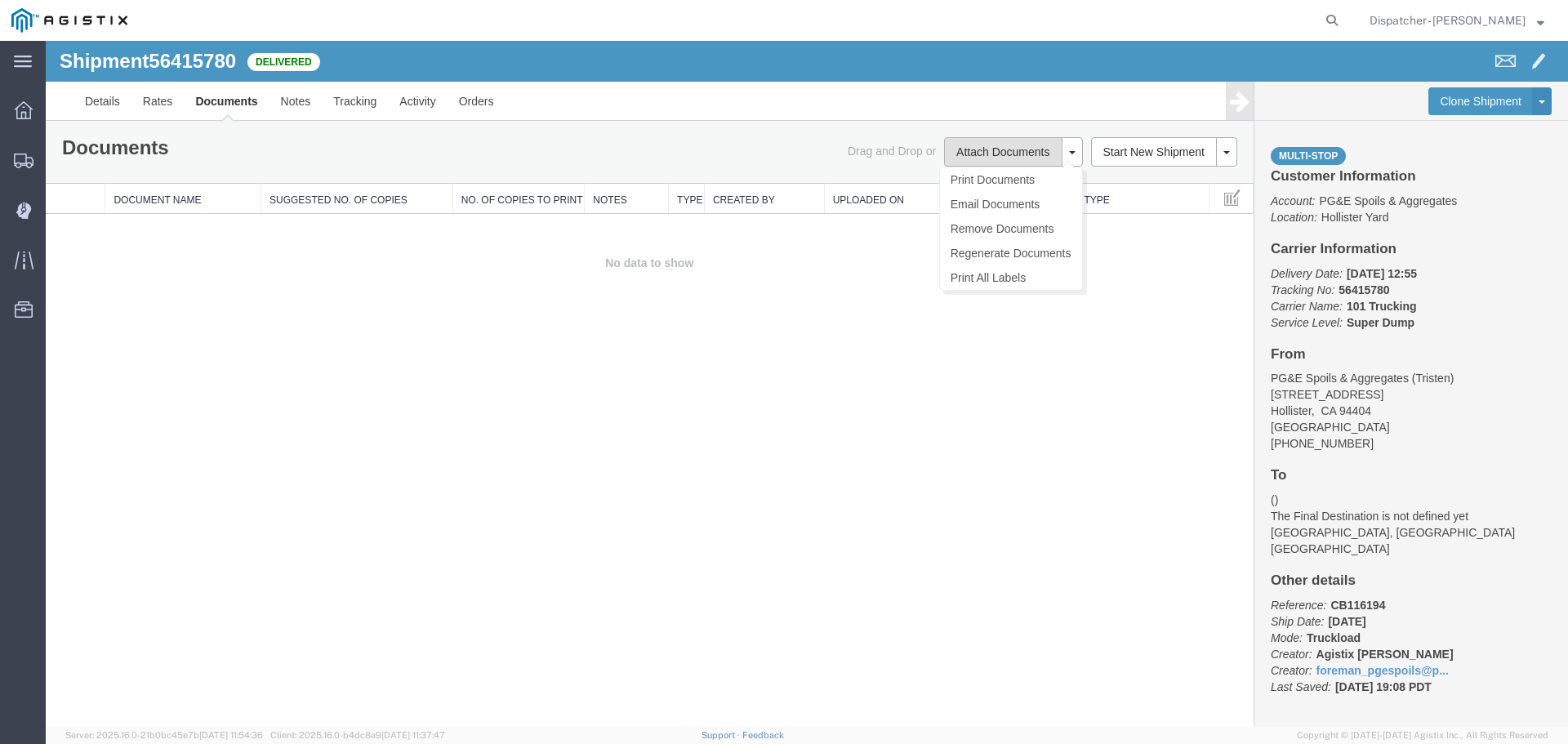
click at [968, 150] on button "Attach Documents" at bounding box center [1002, 151] width 117 height 29
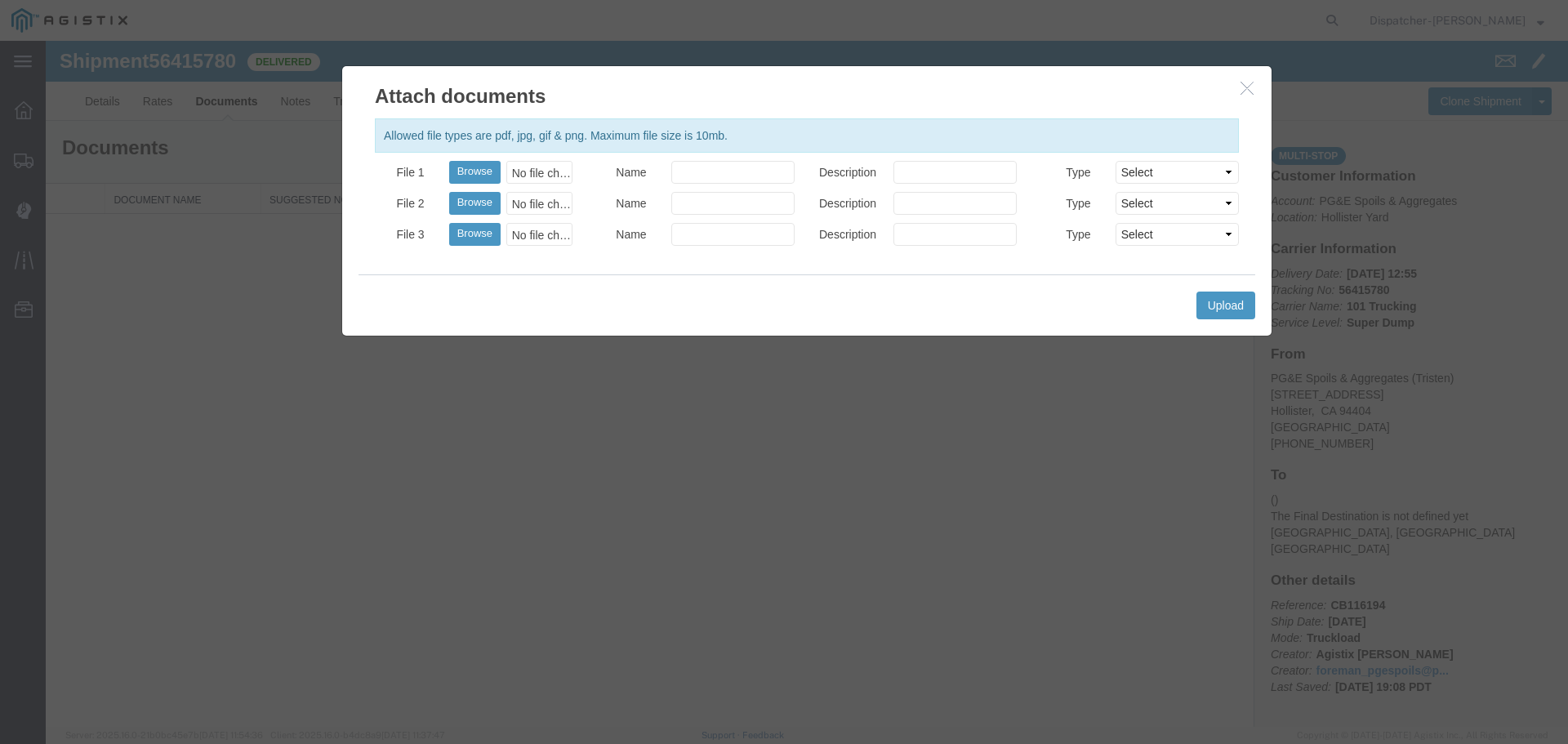
click at [545, 175] on div "No file chosen" at bounding box center [539, 173] width 66 height 23
type input "C:\fakepath\Truck and Scale Tags 56415780.pdf"
click at [704, 176] on input "Name" at bounding box center [733, 173] width 123 height 23
type input "Truck and Scale Tags"
click at [1245, 304] on button "Upload" at bounding box center [1225, 305] width 59 height 28
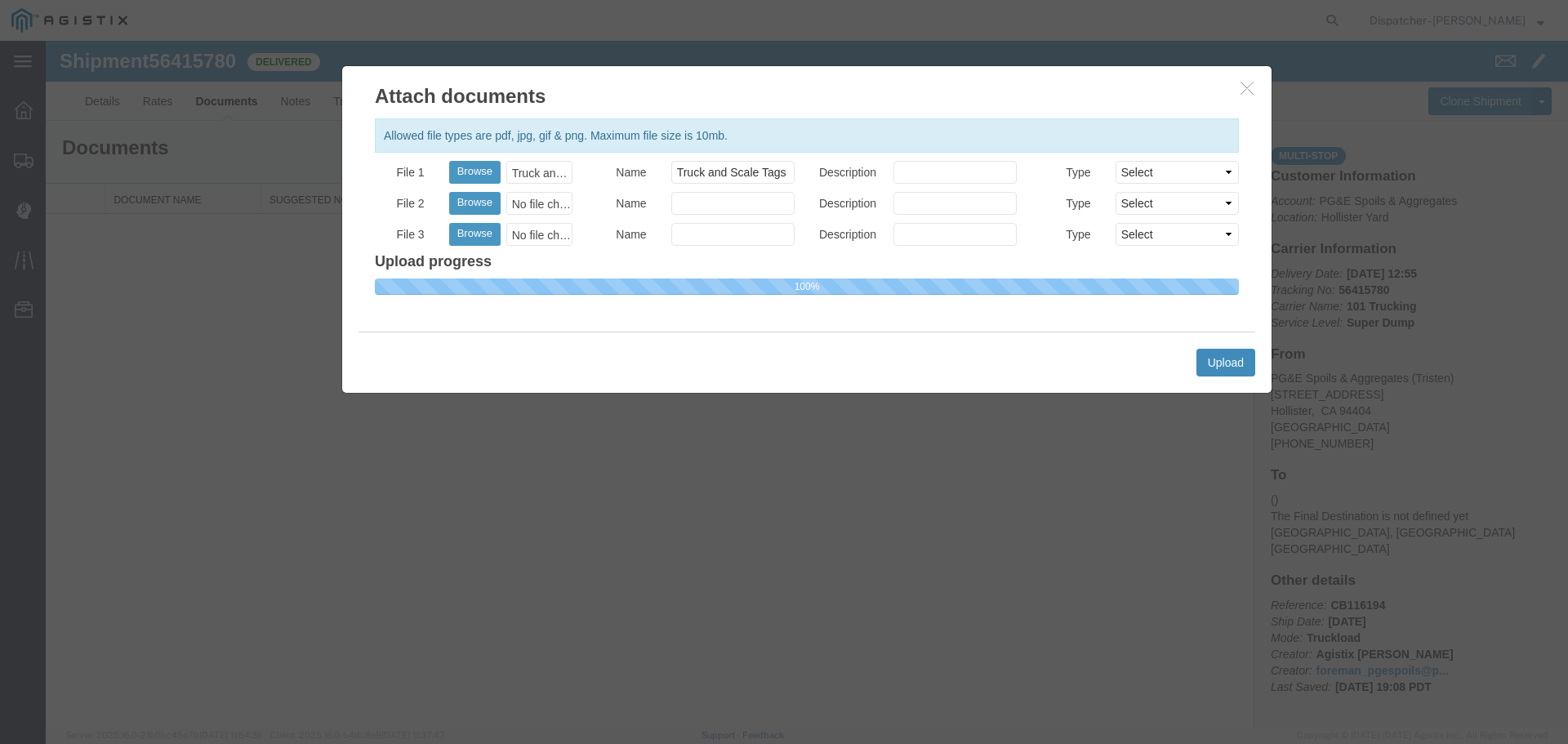
select select
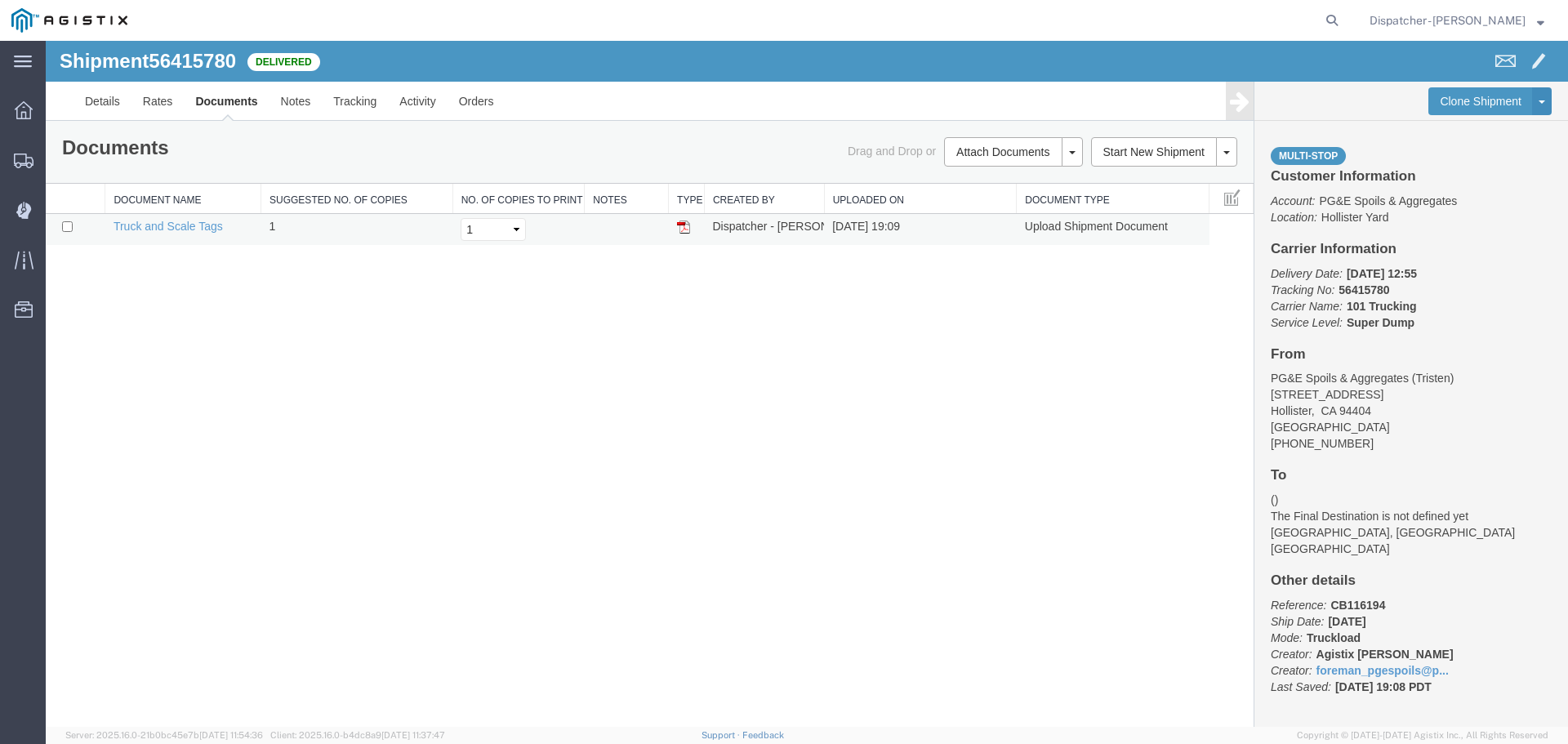
click at [678, 224] on img at bounding box center [683, 226] width 13 height 13
click at [687, 230] on img at bounding box center [683, 226] width 13 height 13
click at [56, 159] on span "Shipments" at bounding box center [50, 160] width 12 height 33
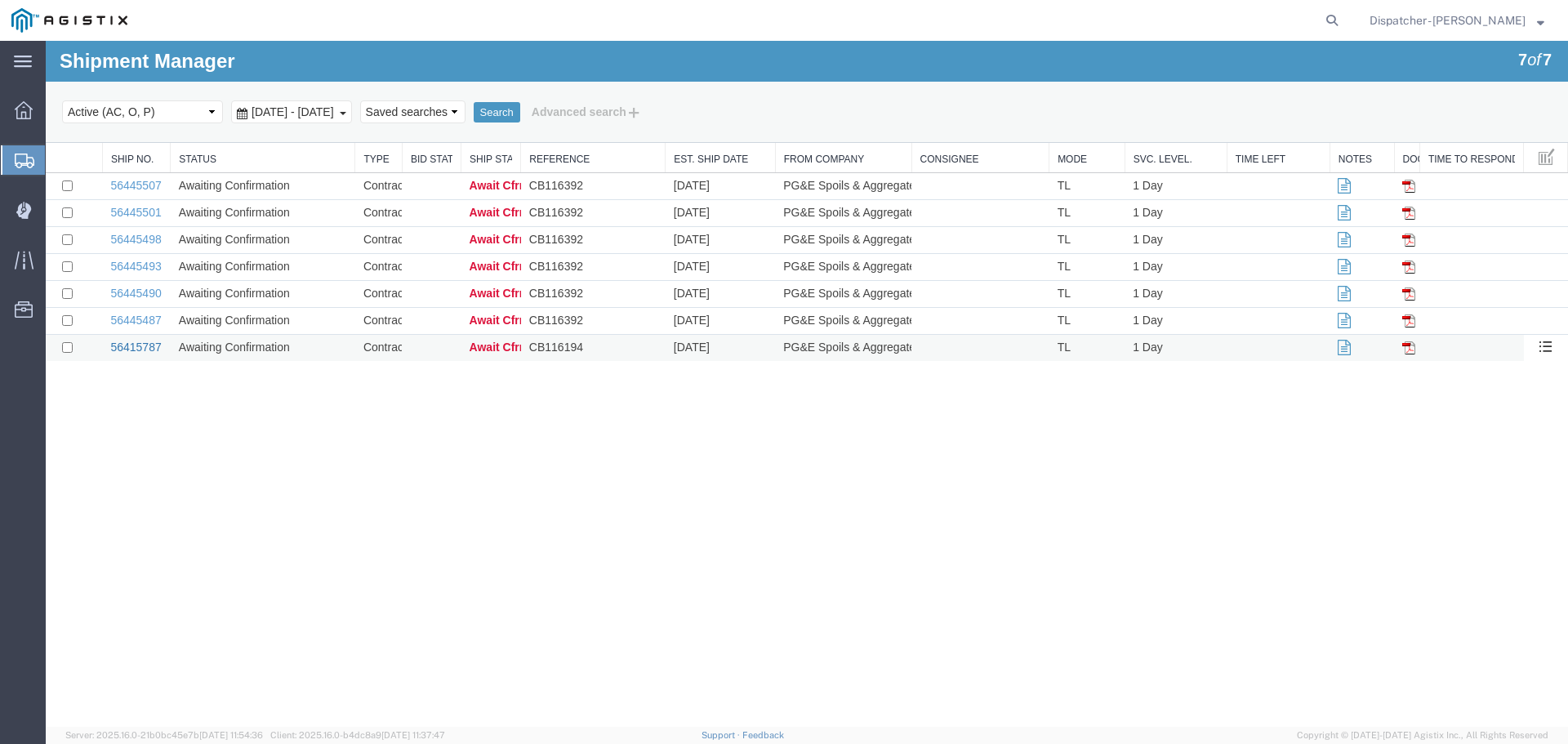
click at [124, 353] on link "56415787" at bounding box center [136, 346] width 50 height 13
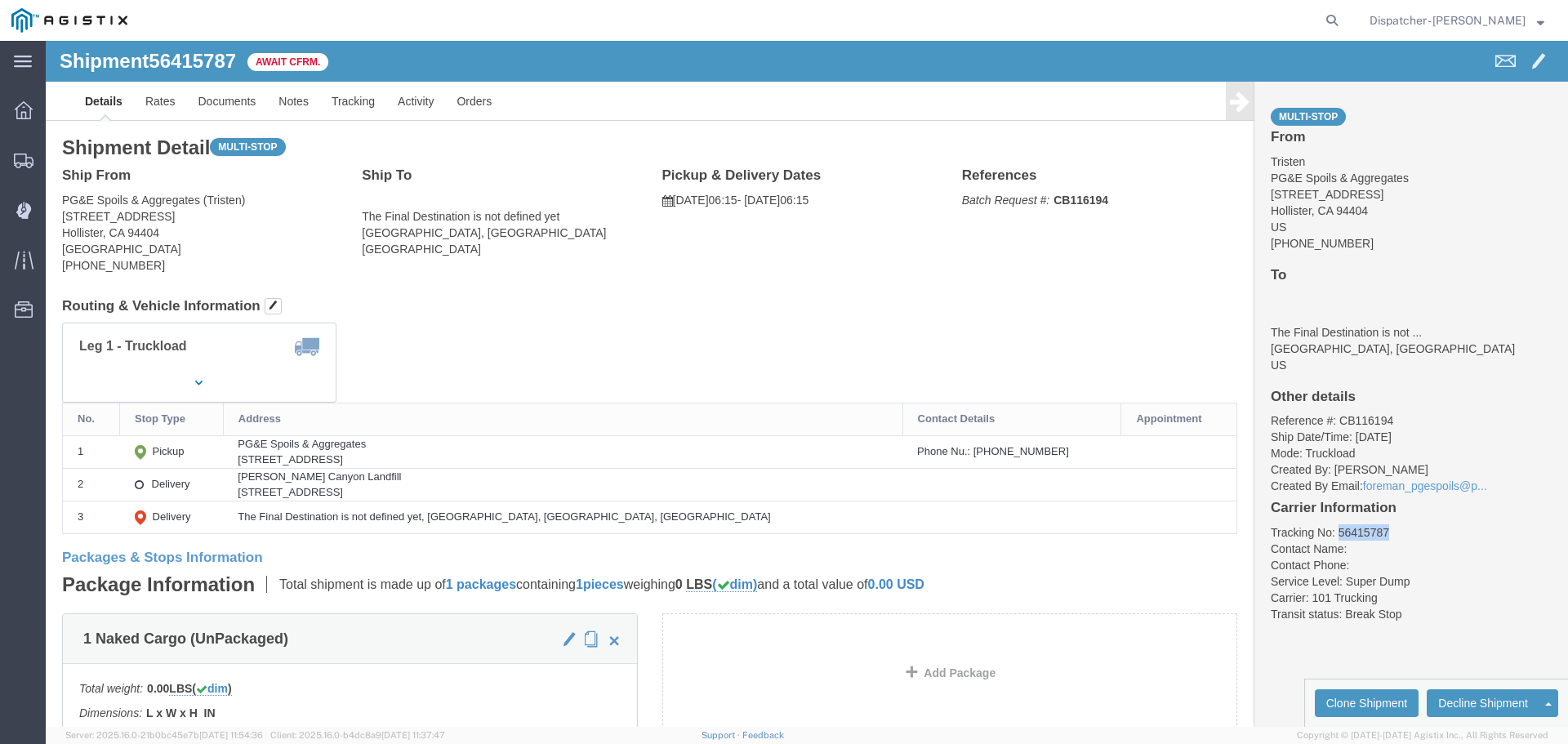
drag, startPoint x: 1335, startPoint y: 482, endPoint x: 1282, endPoint y: 492, distance: 53.9
click div "Multi-stop From Tristen PG&E Spoils & Aggregates [STREET_ADDRESS][PERSON_NAME] …"
copy li "56415787"
click link "Tracking"
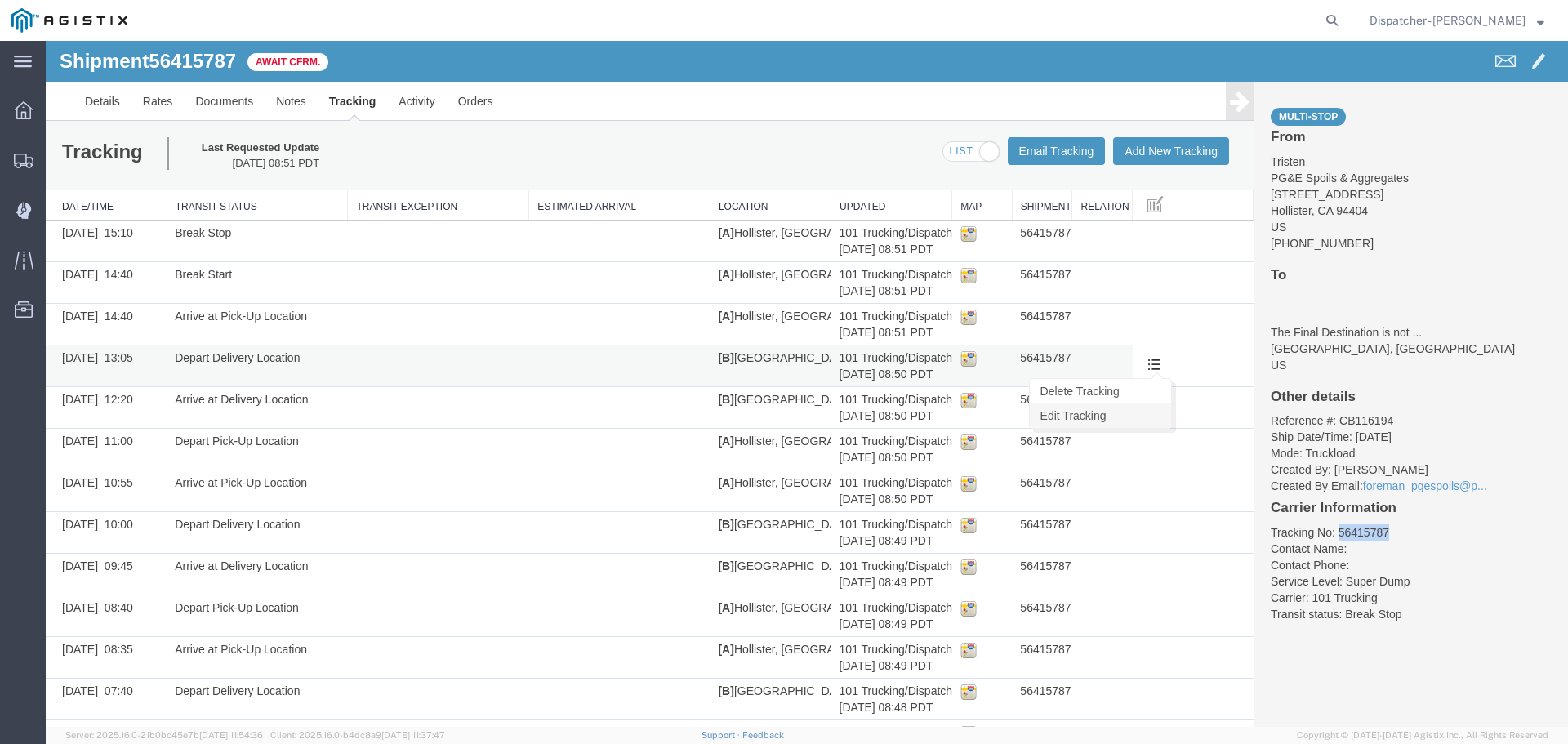
click at [1064, 411] on link "Edit Tracking" at bounding box center [1100, 415] width 142 height 24
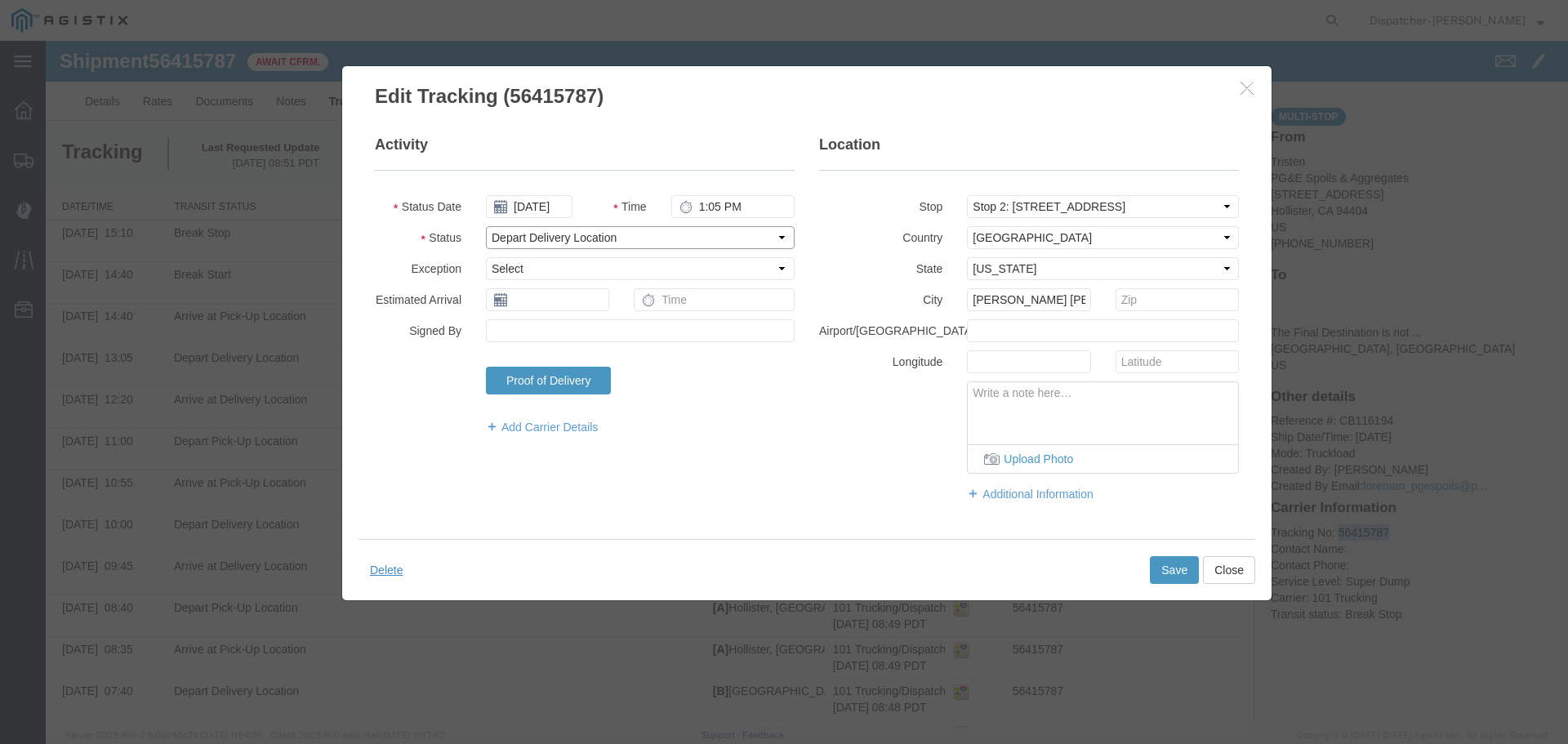
click at [665, 238] on select "Select Arrival Notice Available Arrival Notice Imported Arrive at Delivery Loca…" at bounding box center [640, 238] width 309 height 23
select select "DELIVRED"
click at [486, 226] on select "Select Arrival Notice Available Arrival Notice Imported Arrive at Delivery Loca…" at bounding box center [640, 238] width 309 height 23
click at [1177, 566] on button "Save" at bounding box center [1174, 569] width 49 height 28
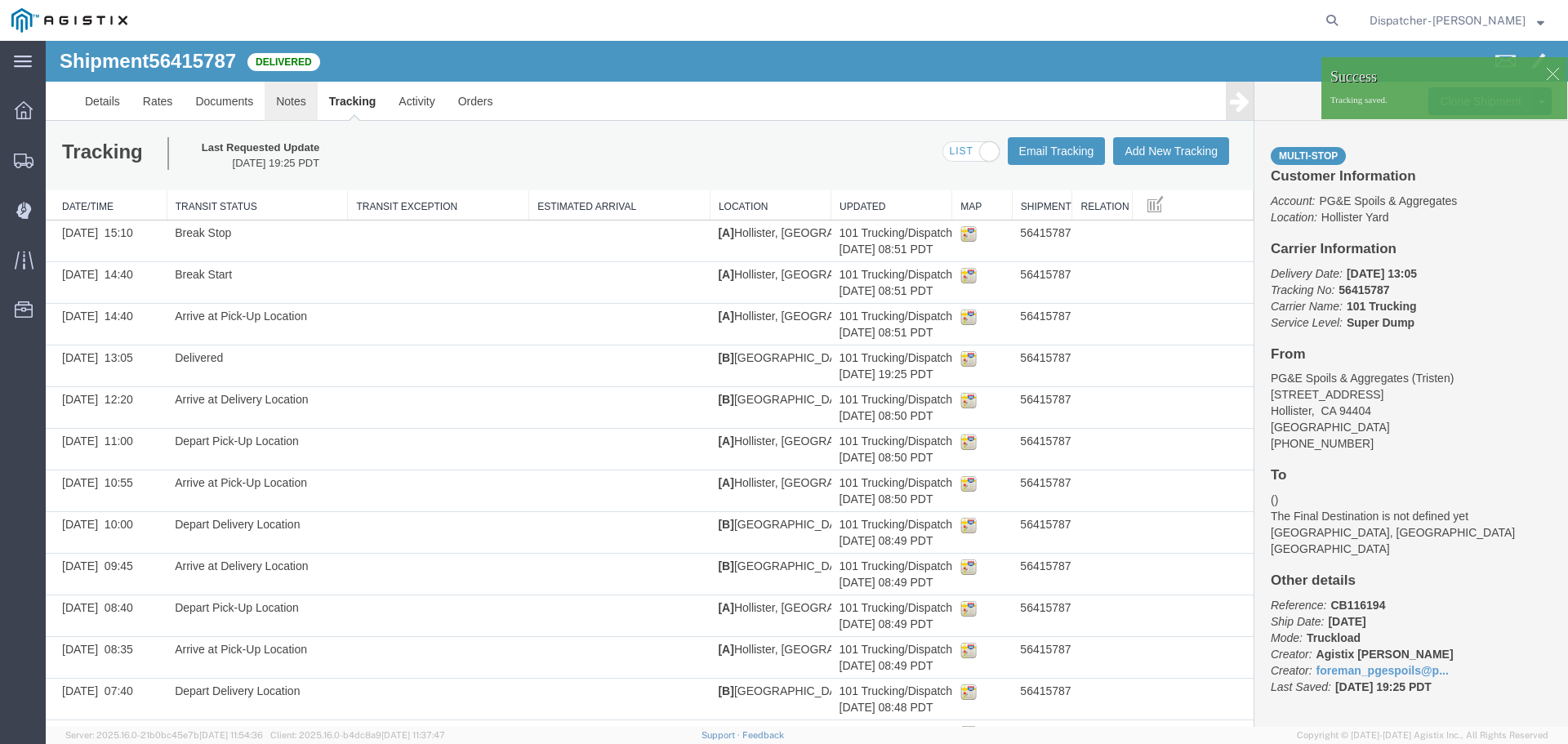
click at [275, 102] on link "Notes" at bounding box center [291, 101] width 53 height 39
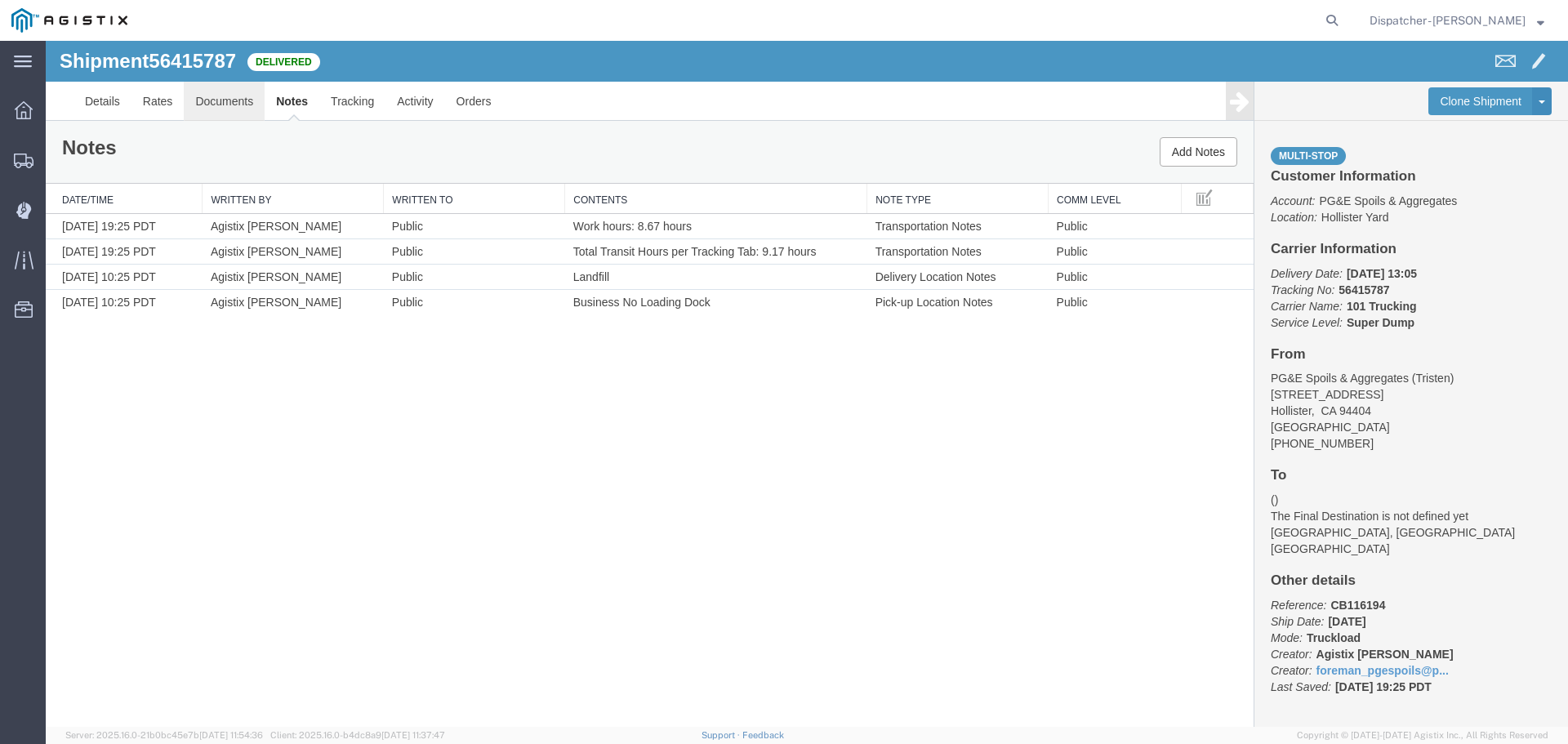
click at [241, 98] on link "Documents" at bounding box center [223, 101] width 81 height 39
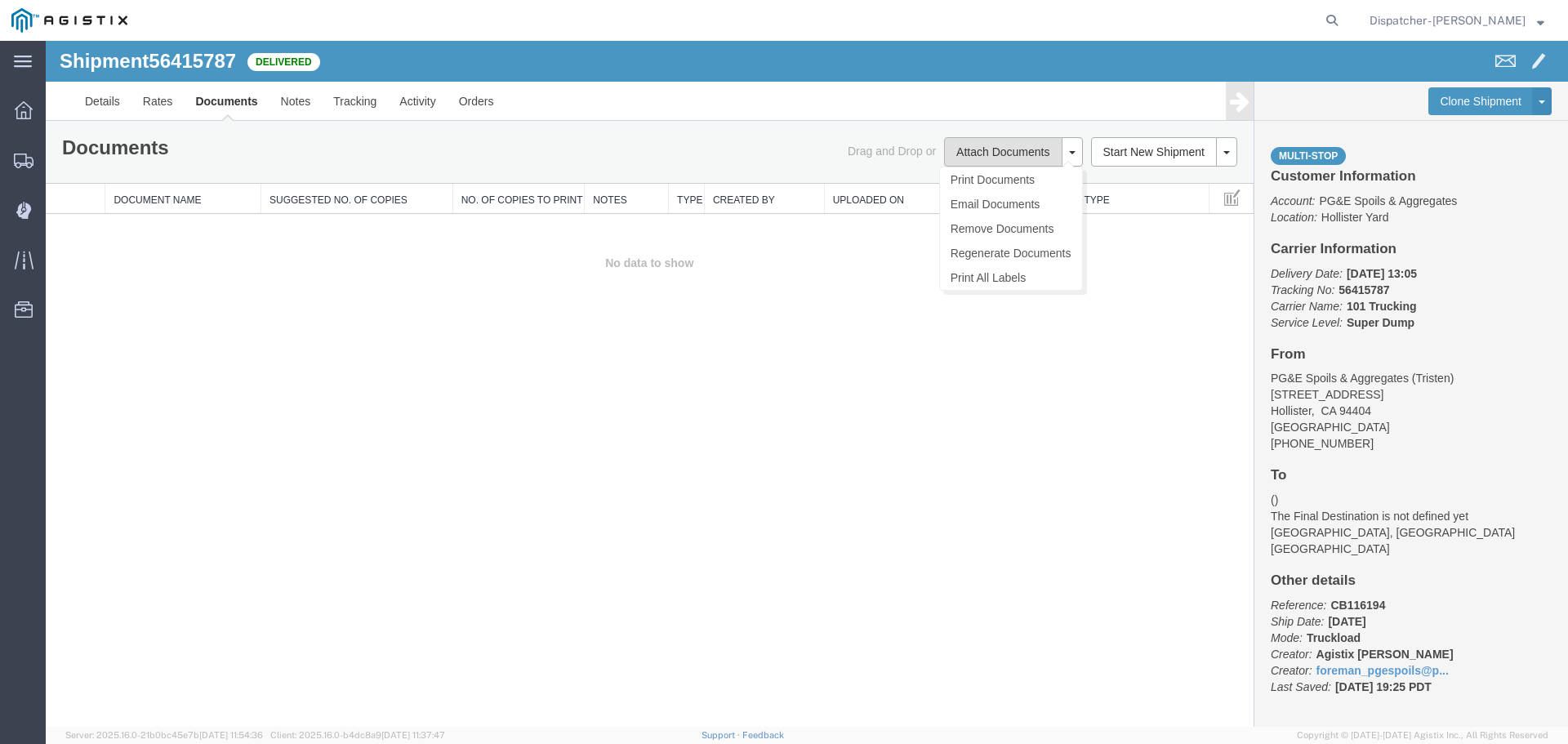
click at [1035, 145] on button "Attach Documents" at bounding box center [1002, 151] width 117 height 29
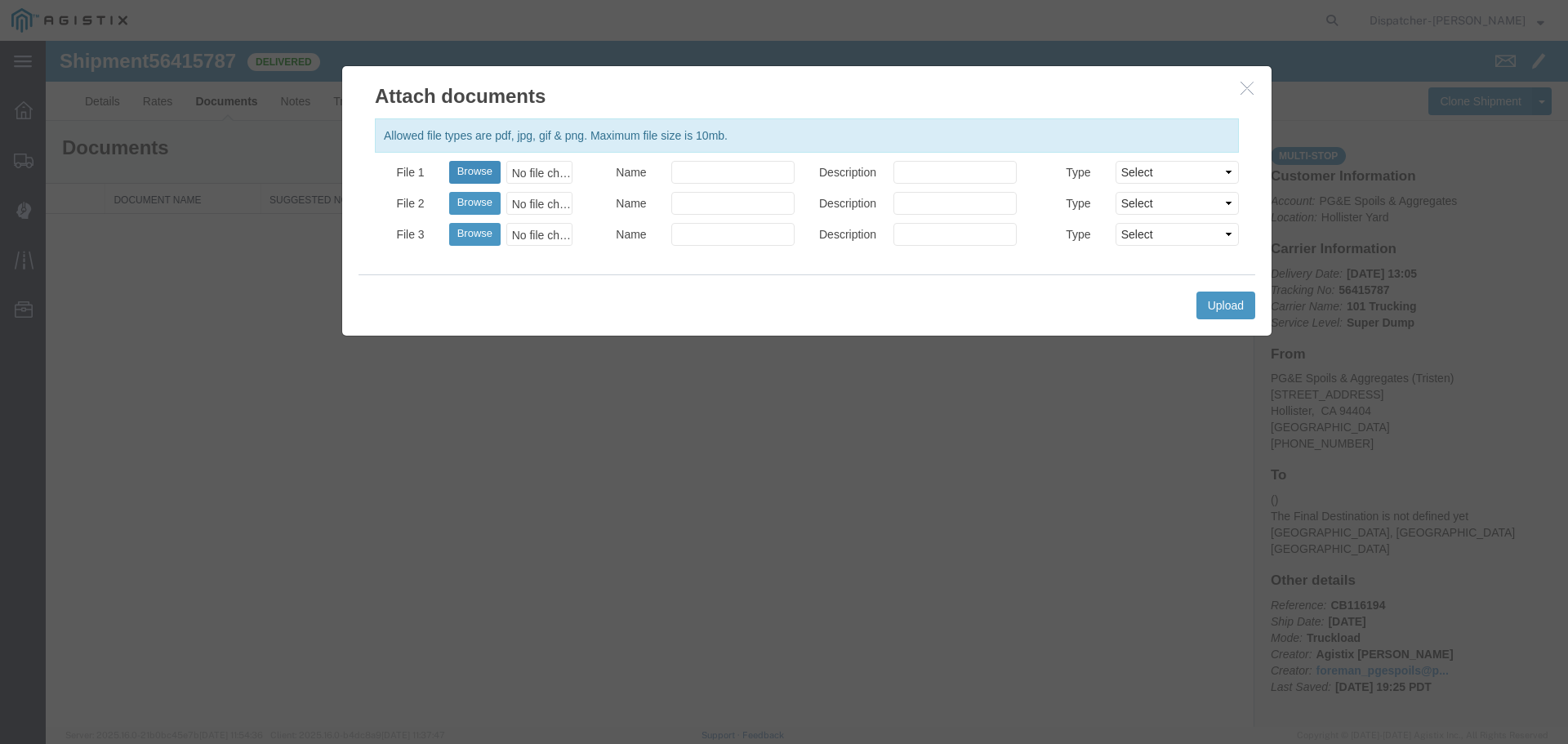
click at [474, 173] on button "Browse" at bounding box center [474, 173] width 51 height 23
type input "C:\fakepath\Truck and Scale Tags 56415787.pdf"
click at [702, 178] on input "Name" at bounding box center [733, 173] width 123 height 23
type input "Truck and Scale Tags"
click at [1213, 308] on button "Upload" at bounding box center [1225, 305] width 59 height 28
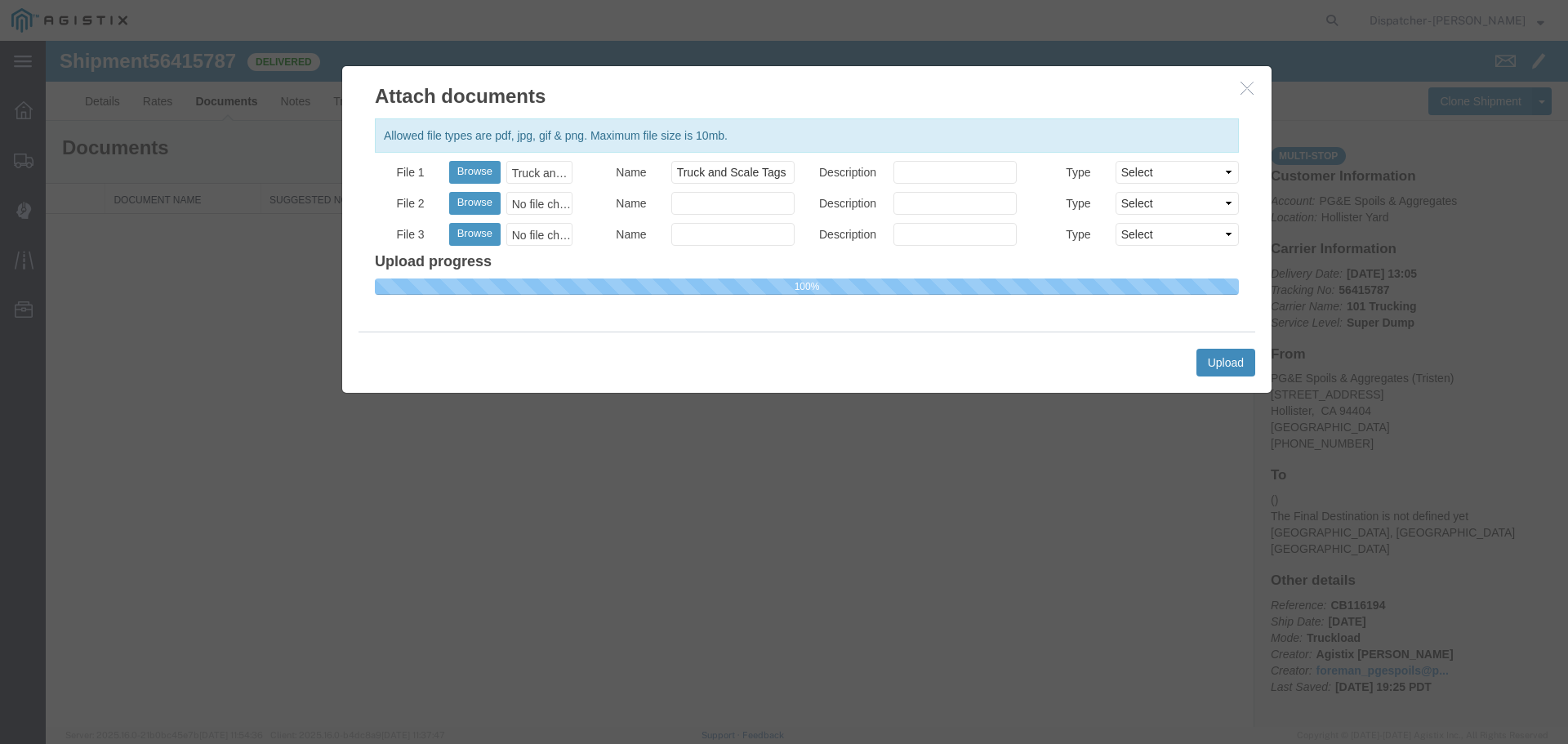
select select
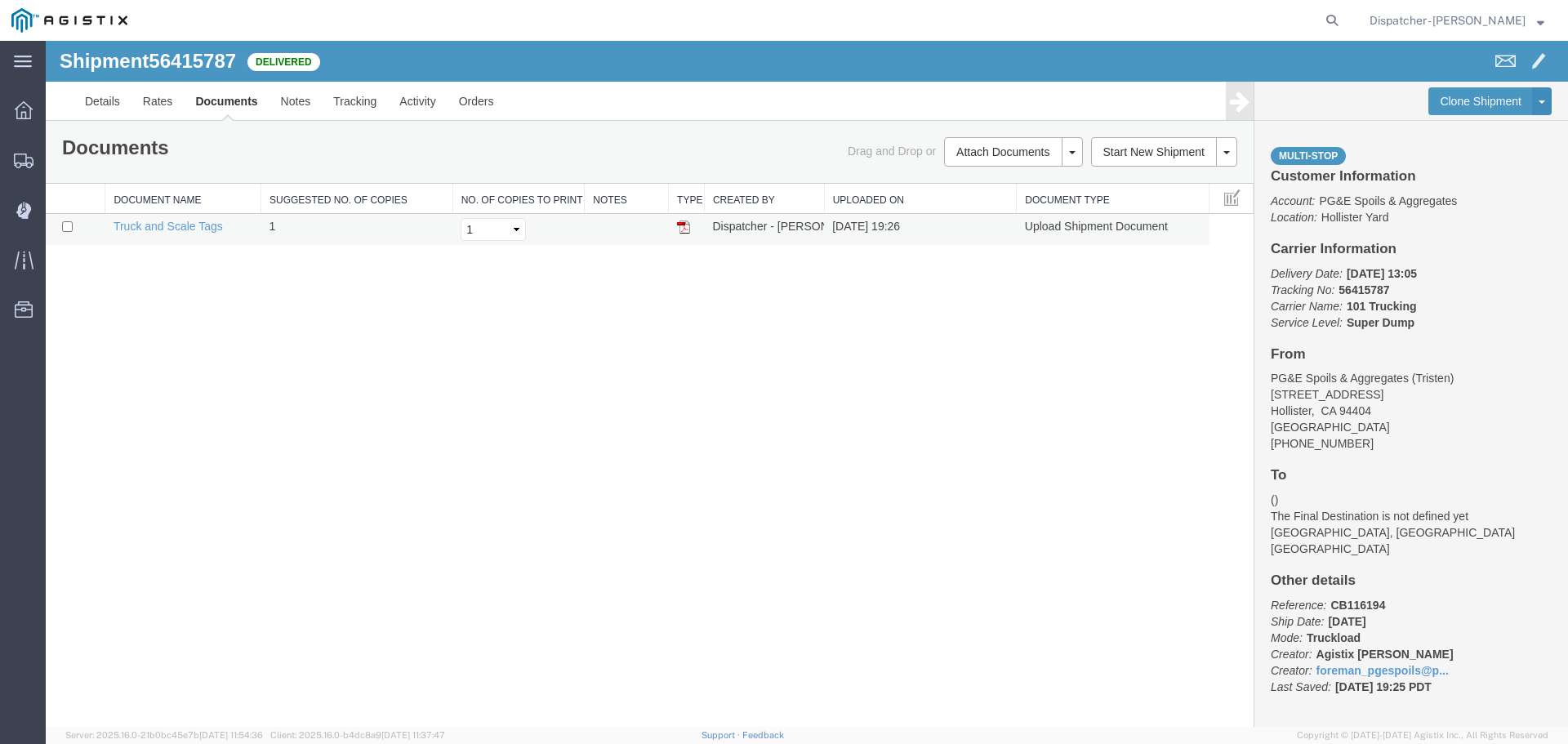
click at [688, 225] on img at bounding box center [683, 226] width 13 height 13
click at [686, 229] on img at bounding box center [683, 226] width 13 height 13
click at [56, 158] on span "Shipments" at bounding box center [50, 160] width 12 height 33
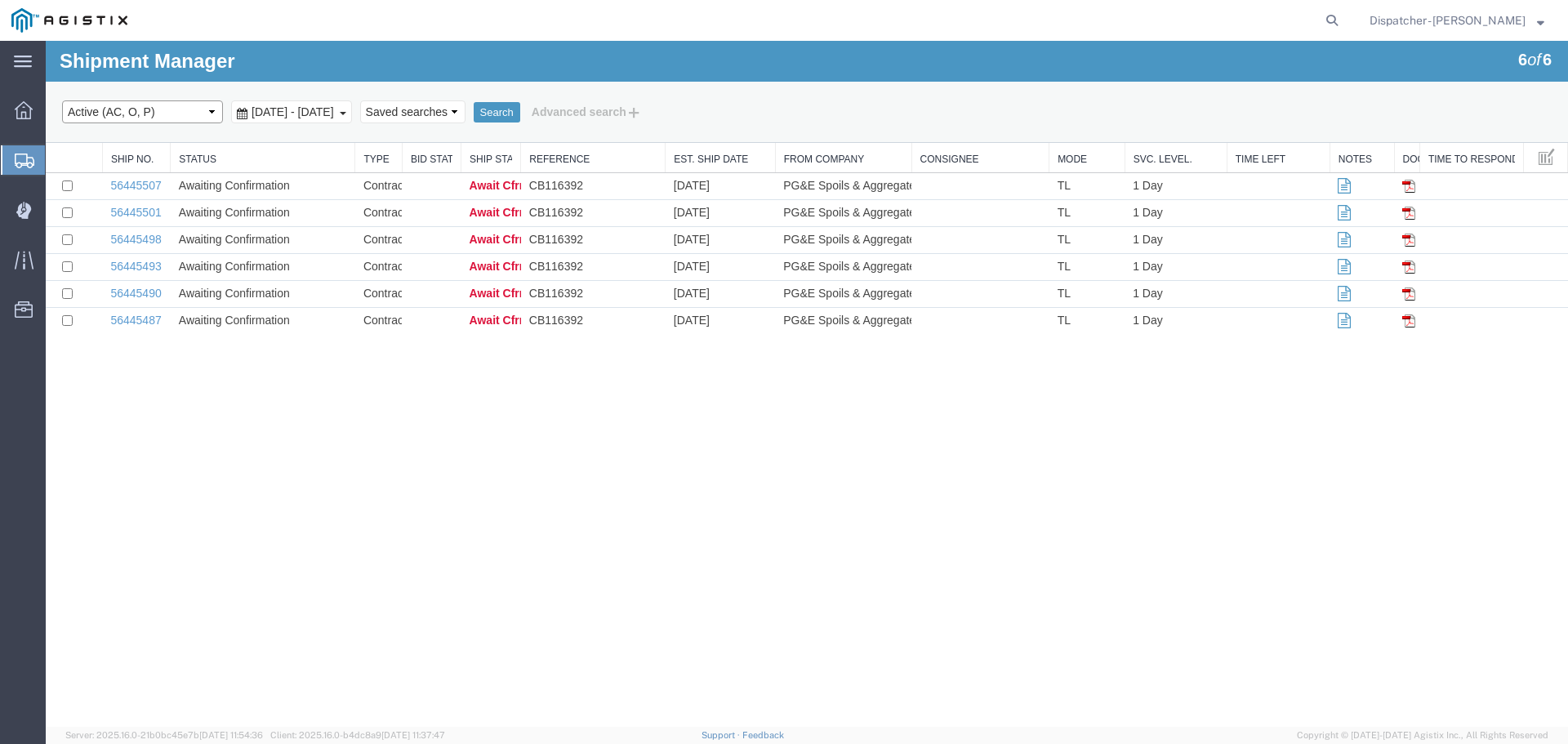
click at [216, 117] on select "Select status Active (AC, O, P) All Approved Awaiting Confirmation (AC) Booked …" at bounding box center [143, 113] width 161 height 23
select select "ALL"
click at [62, 101] on select "Select status Active (AC, O, P) All Approved Awaiting Confirmation (AC) Booked …" at bounding box center [143, 113] width 161 height 23
click at [520, 113] on button "Search" at bounding box center [497, 113] width 47 height 21
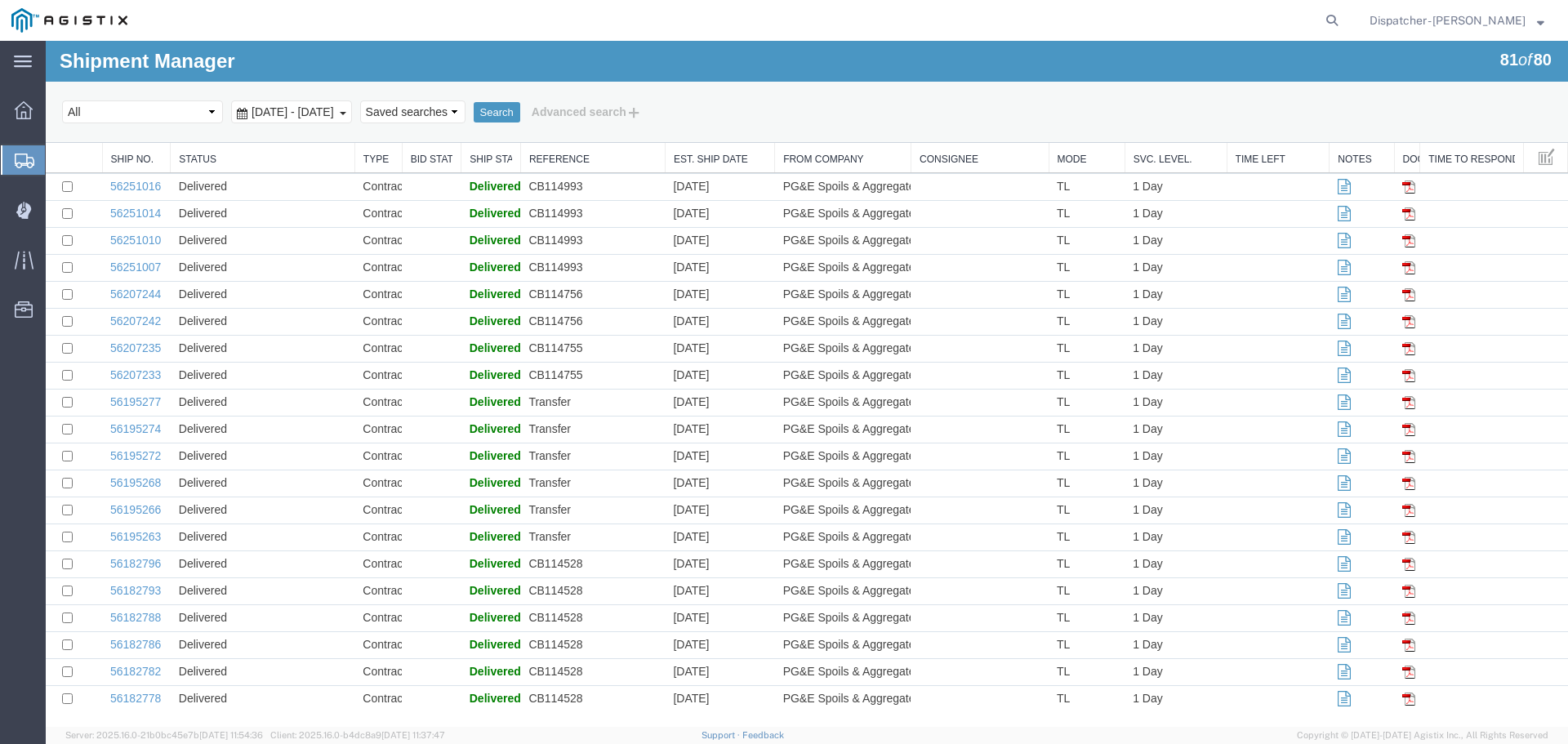
scroll to position [1677, 0]
click at [154, 425] on link "56195274" at bounding box center [136, 426] width 50 height 13
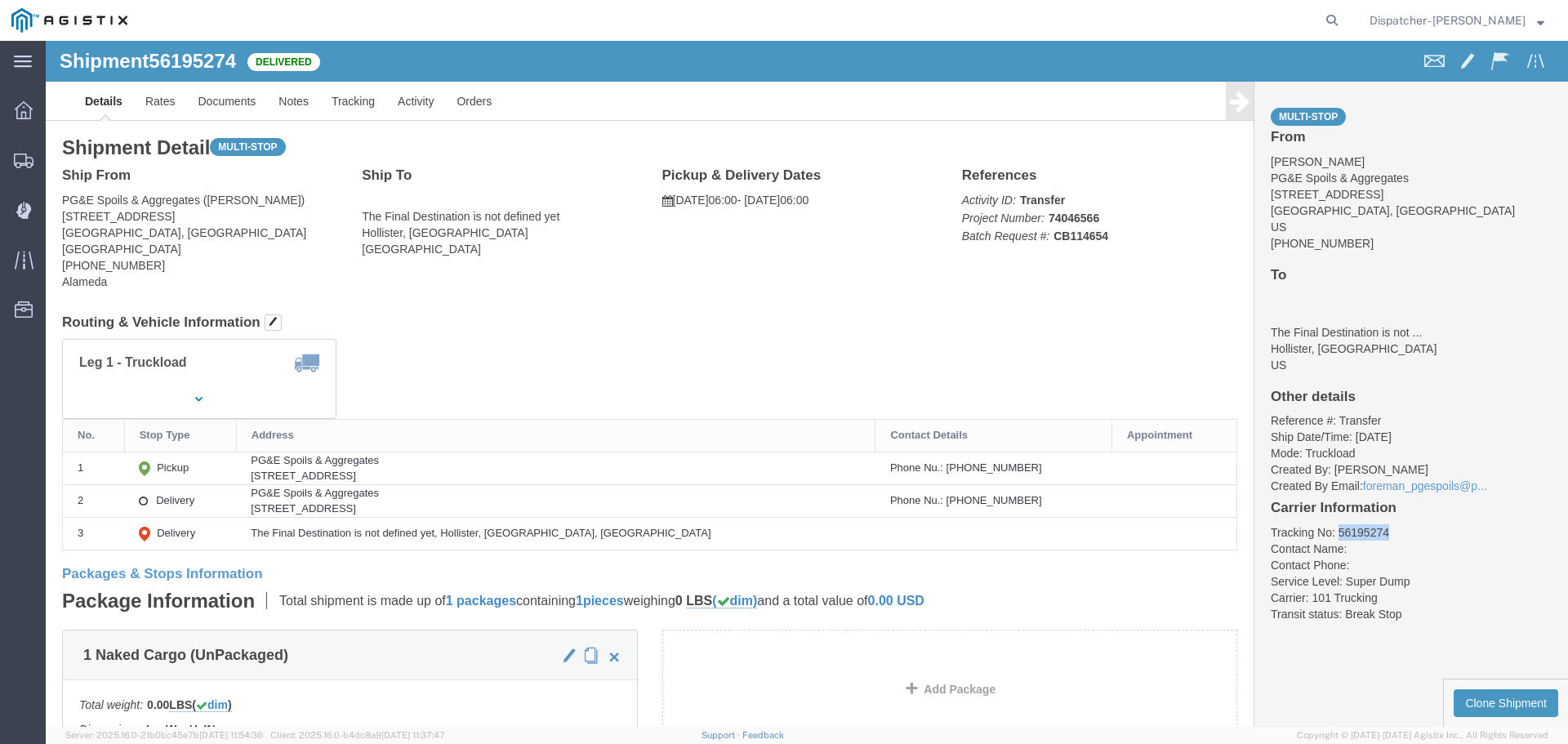
drag, startPoint x: 1332, startPoint y: 489, endPoint x: 1284, endPoint y: 493, distance: 48.2
click li "Tracking No: 56195274"
copy li "56195274"
click link "Tracking"
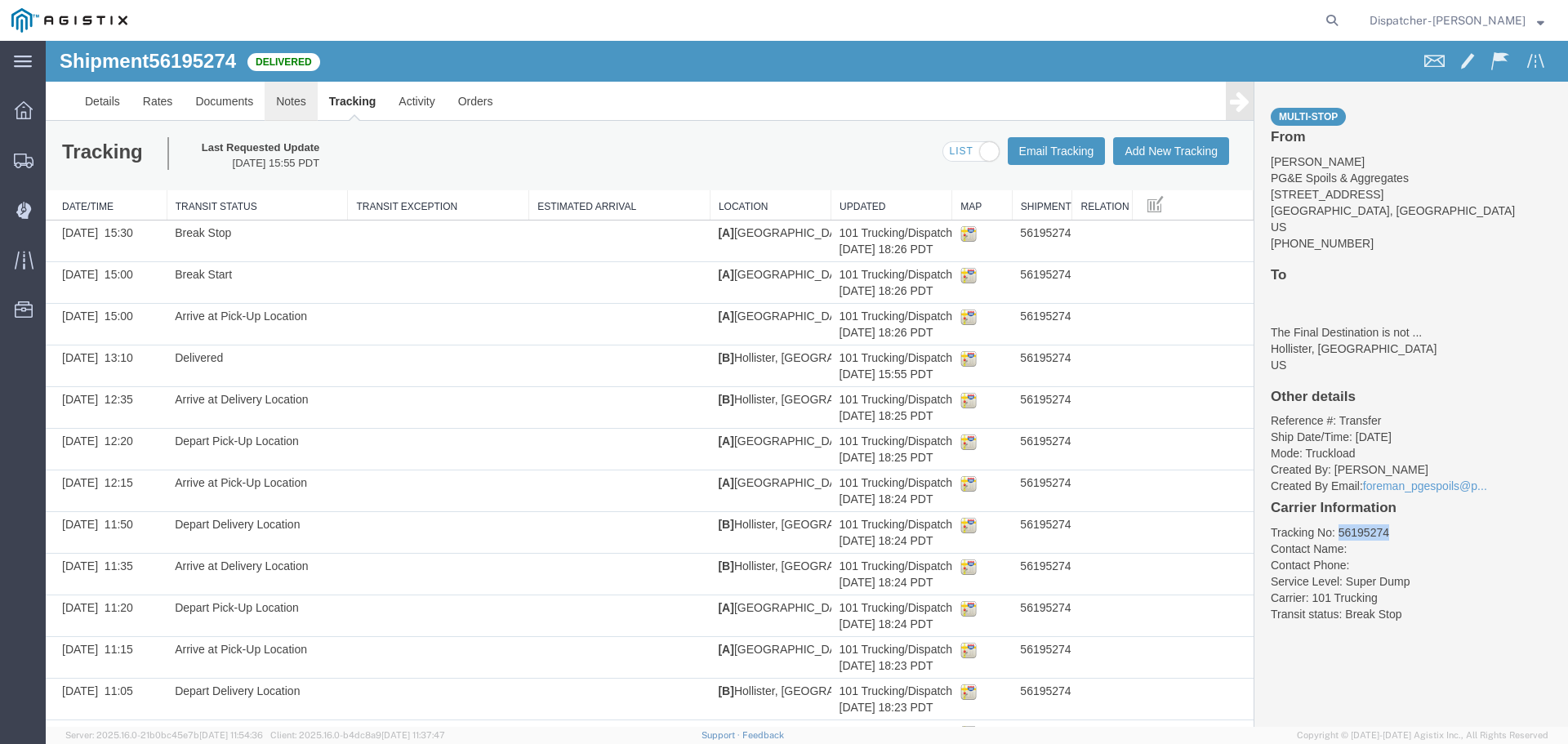
click at [279, 93] on link "Notes" at bounding box center [291, 101] width 53 height 39
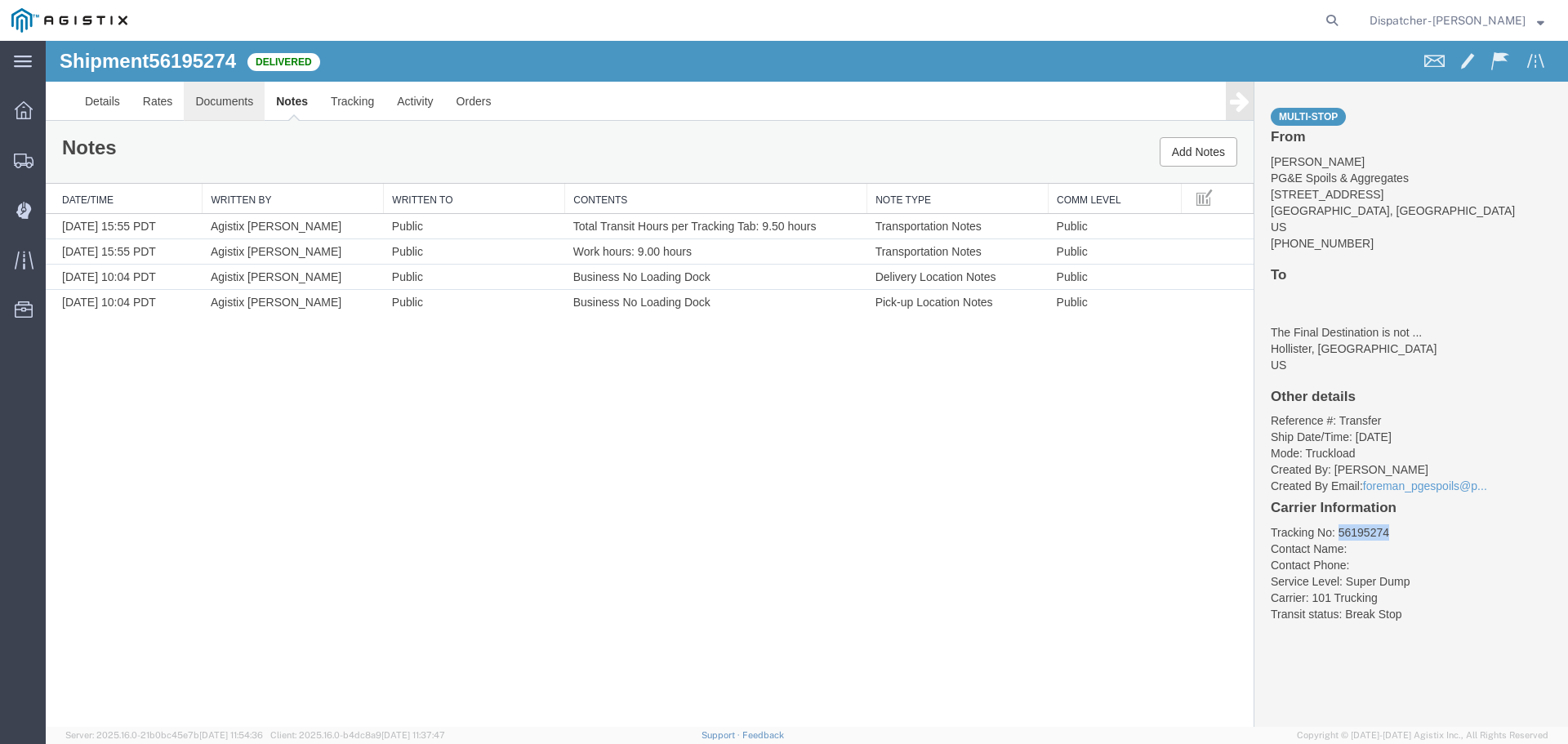
click at [225, 96] on link "Documents" at bounding box center [223, 101] width 81 height 39
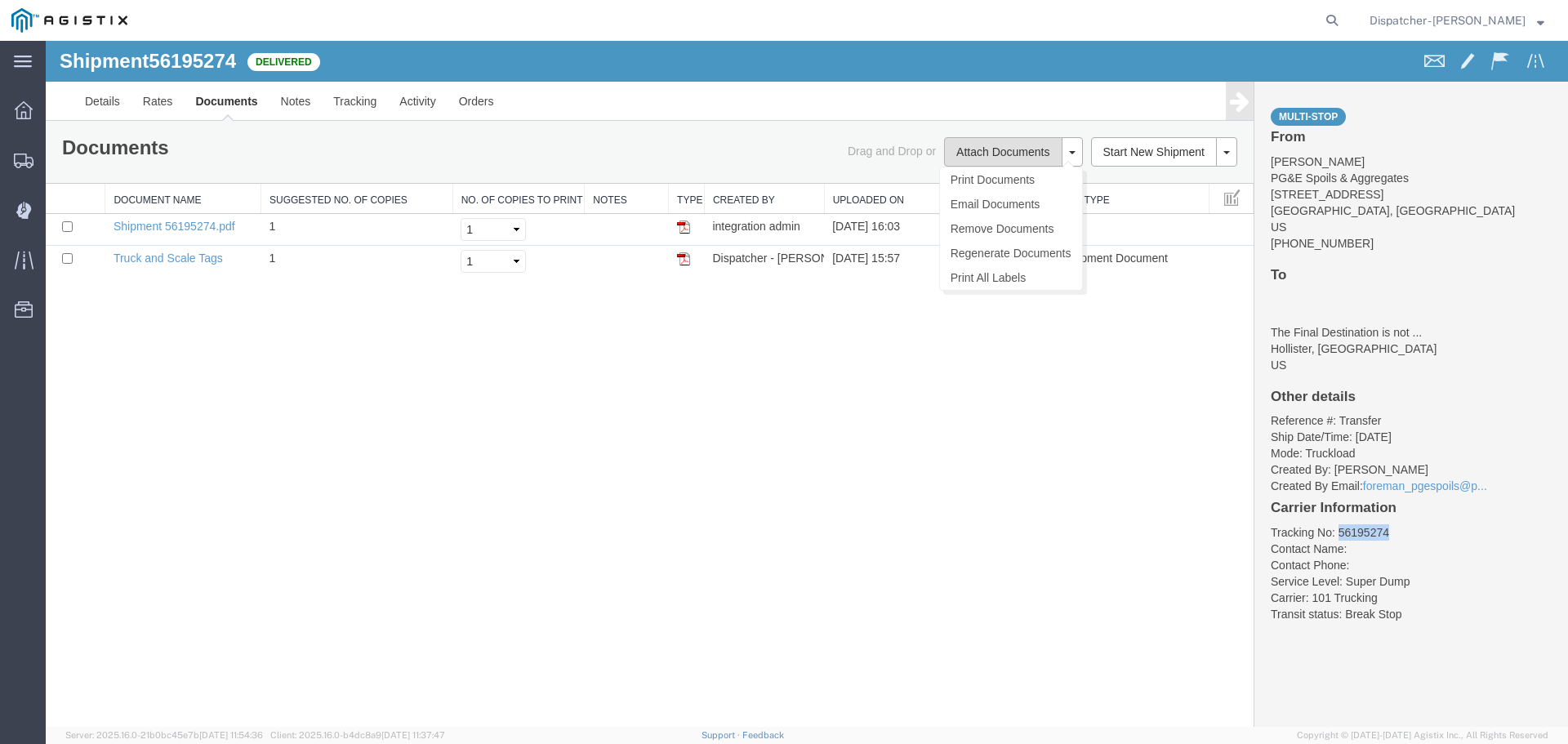
click at [1025, 150] on button "Attach Documents" at bounding box center [1002, 151] width 117 height 29
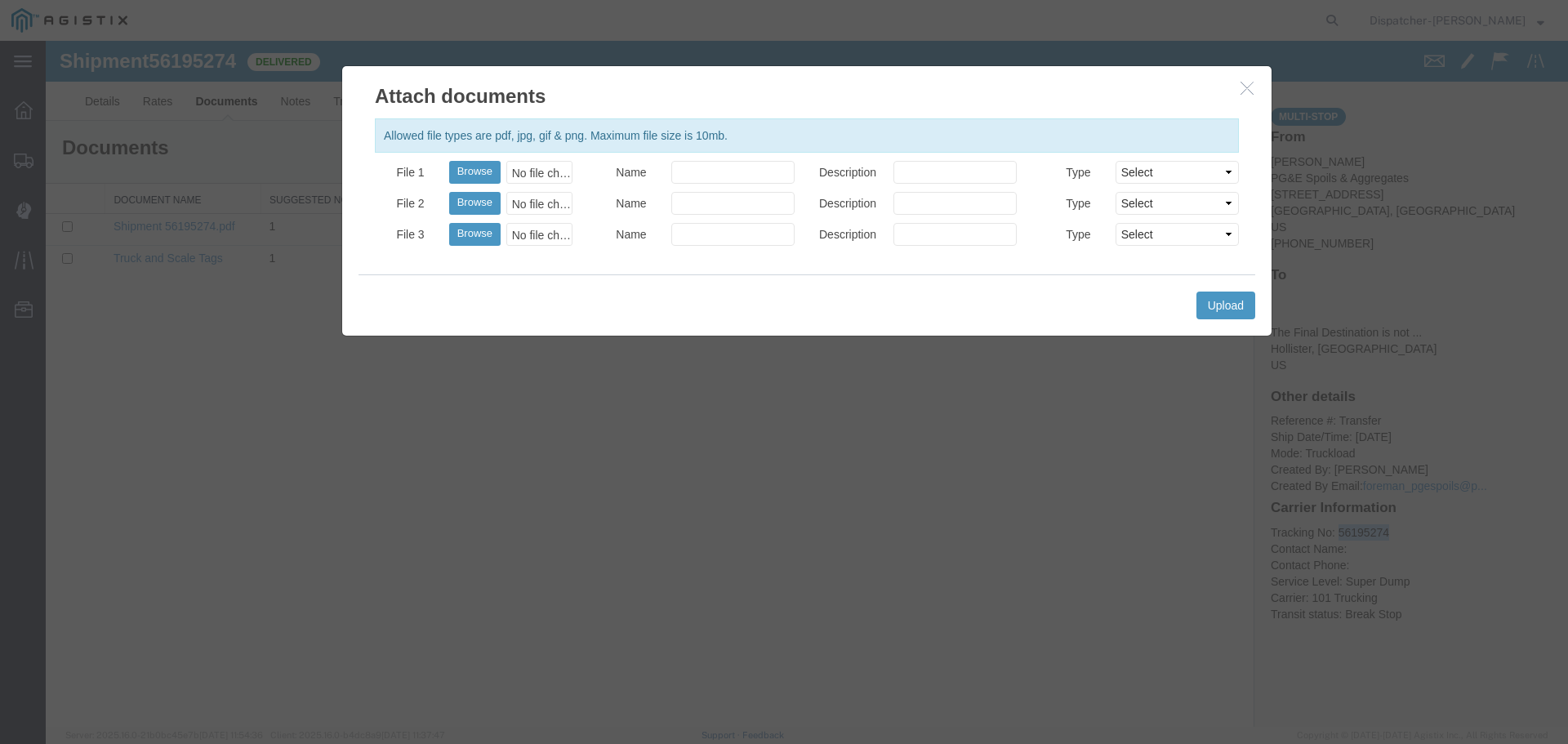
click at [1245, 95] on icon "button" at bounding box center [1246, 87] width 13 height 14
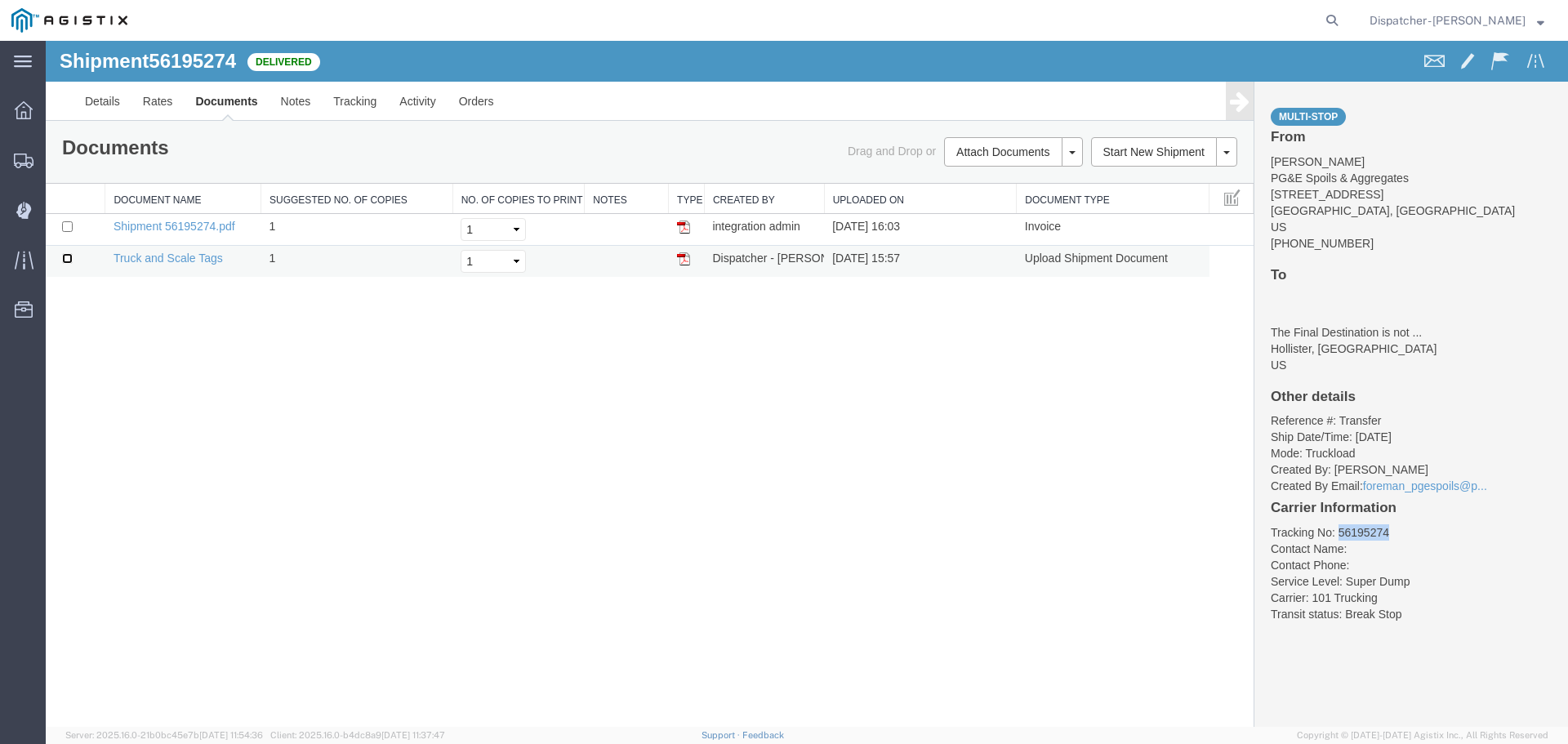
click at [71, 257] on input "checkbox" at bounding box center [67, 258] width 11 height 11
checkbox input "true"
click at [1020, 229] on link "Remove Documents" at bounding box center [1011, 228] width 142 height 24
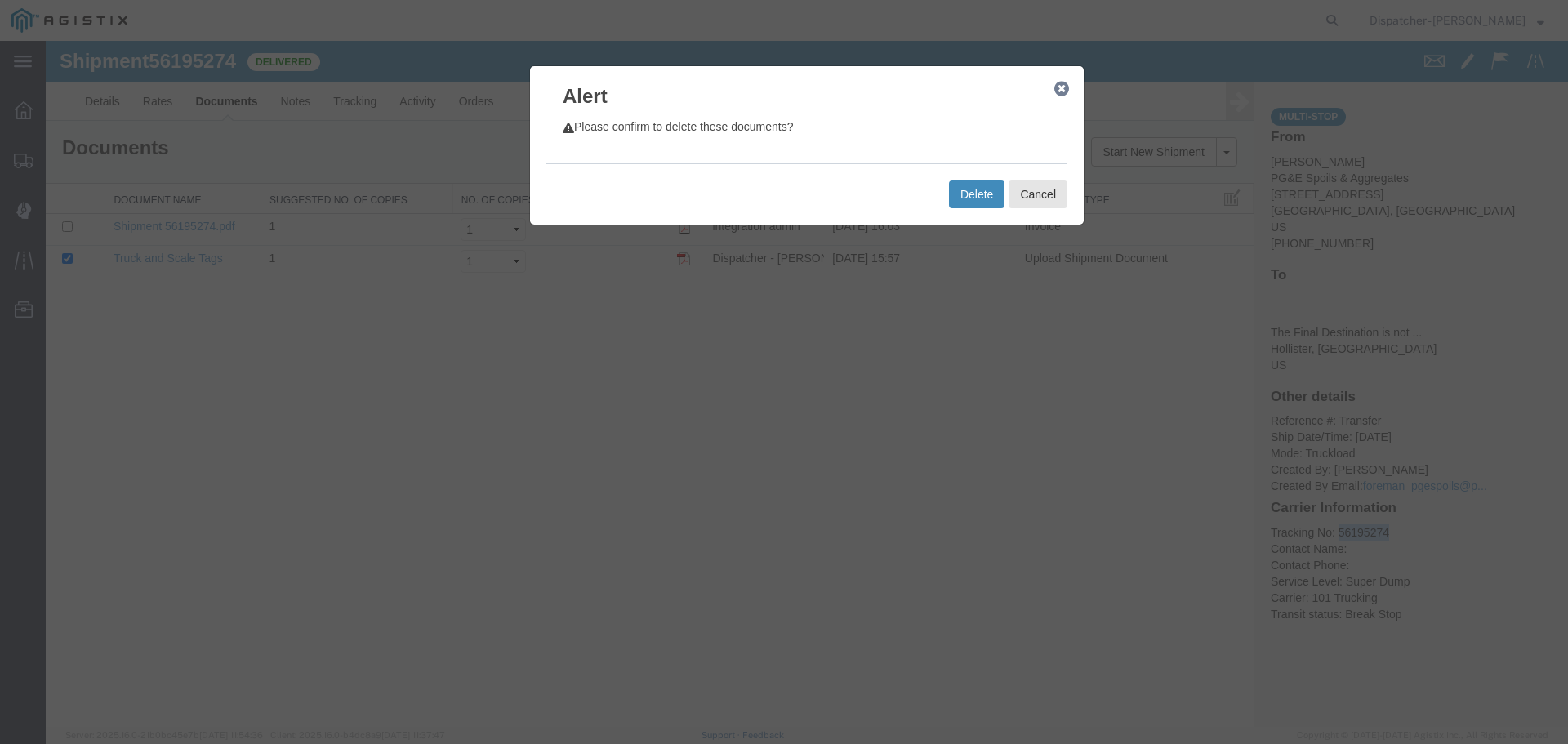
click at [978, 189] on button "Delete" at bounding box center [976, 194] width 55 height 28
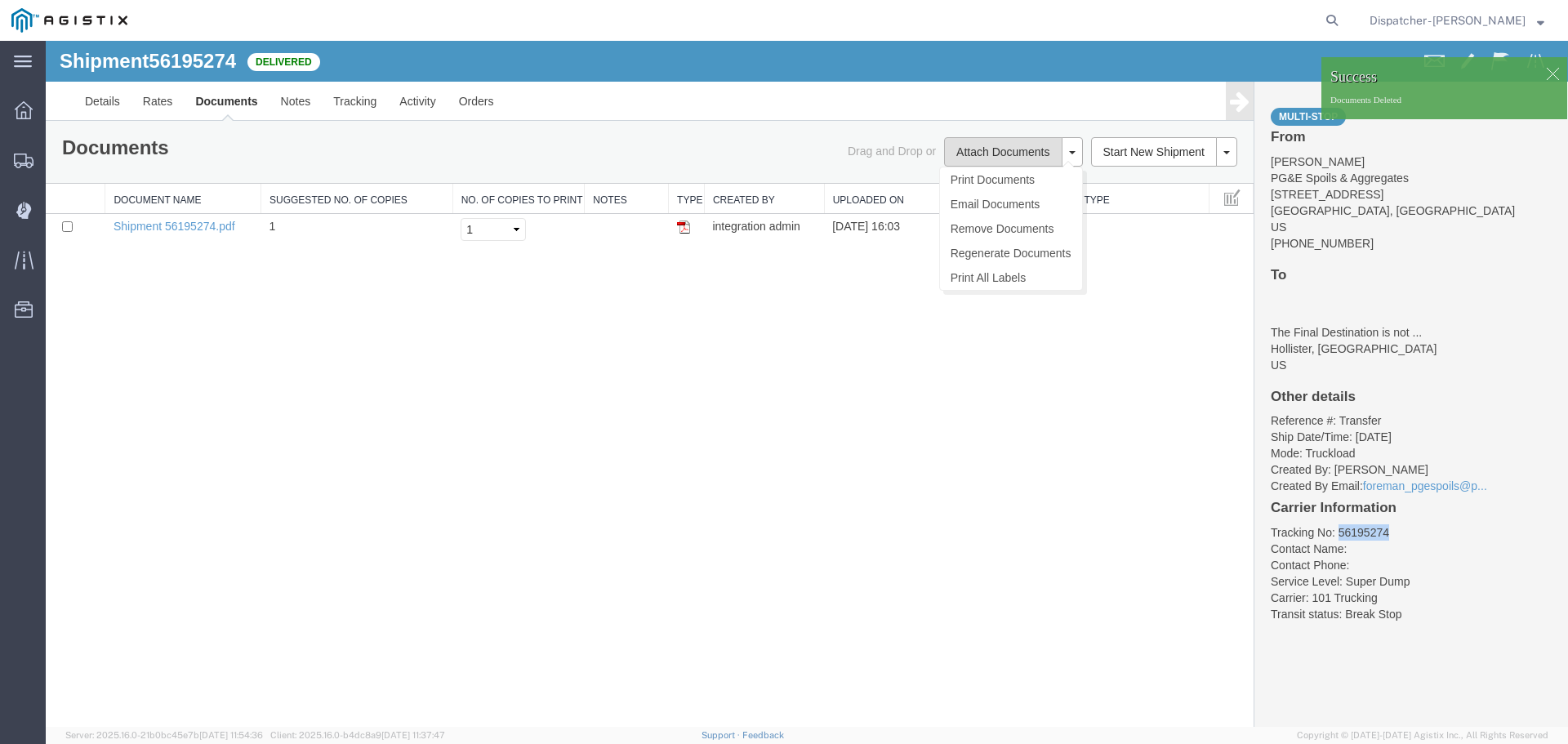
click at [965, 145] on button "Attach Documents" at bounding box center [1002, 151] width 117 height 29
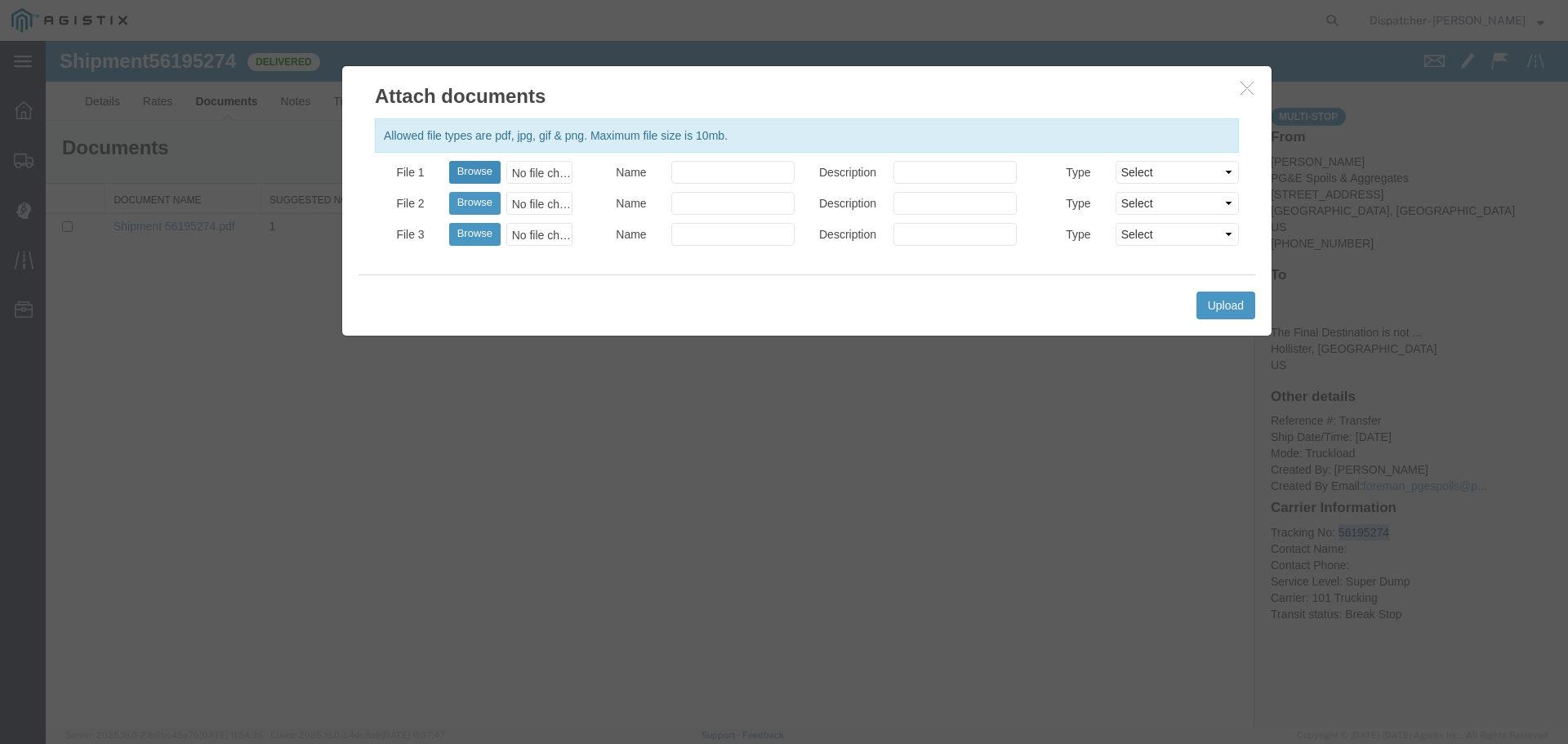
click at [481, 170] on button "Browse" at bounding box center [474, 173] width 51 height 23
type input "C:\fakepath\Truck and Scale Tags 56195274 updated.pdf"
click at [727, 167] on input "Name" at bounding box center [733, 173] width 123 height 23
type input "Truck and Scale Tags"
click at [1233, 305] on button "Upload" at bounding box center [1225, 305] width 59 height 28
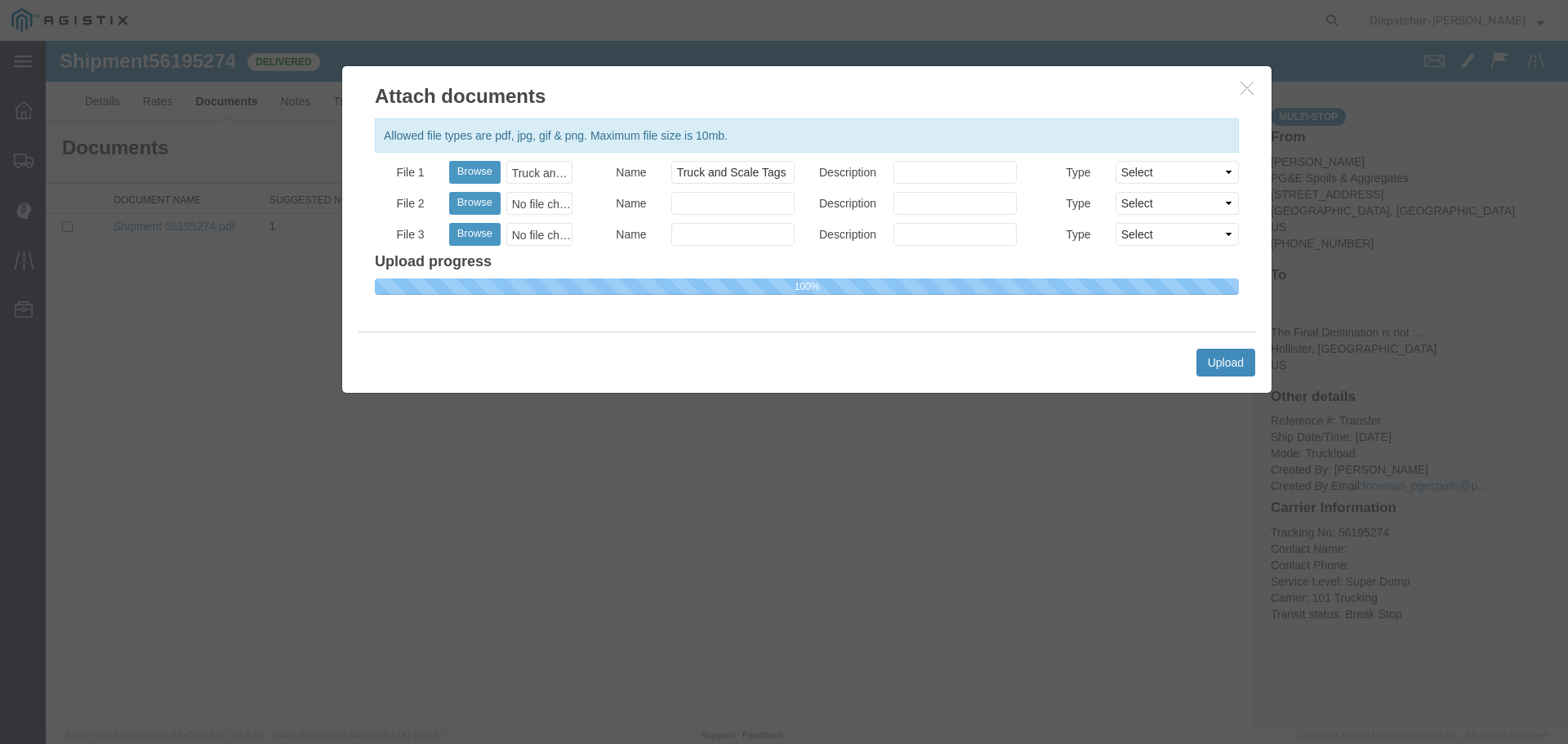
select select
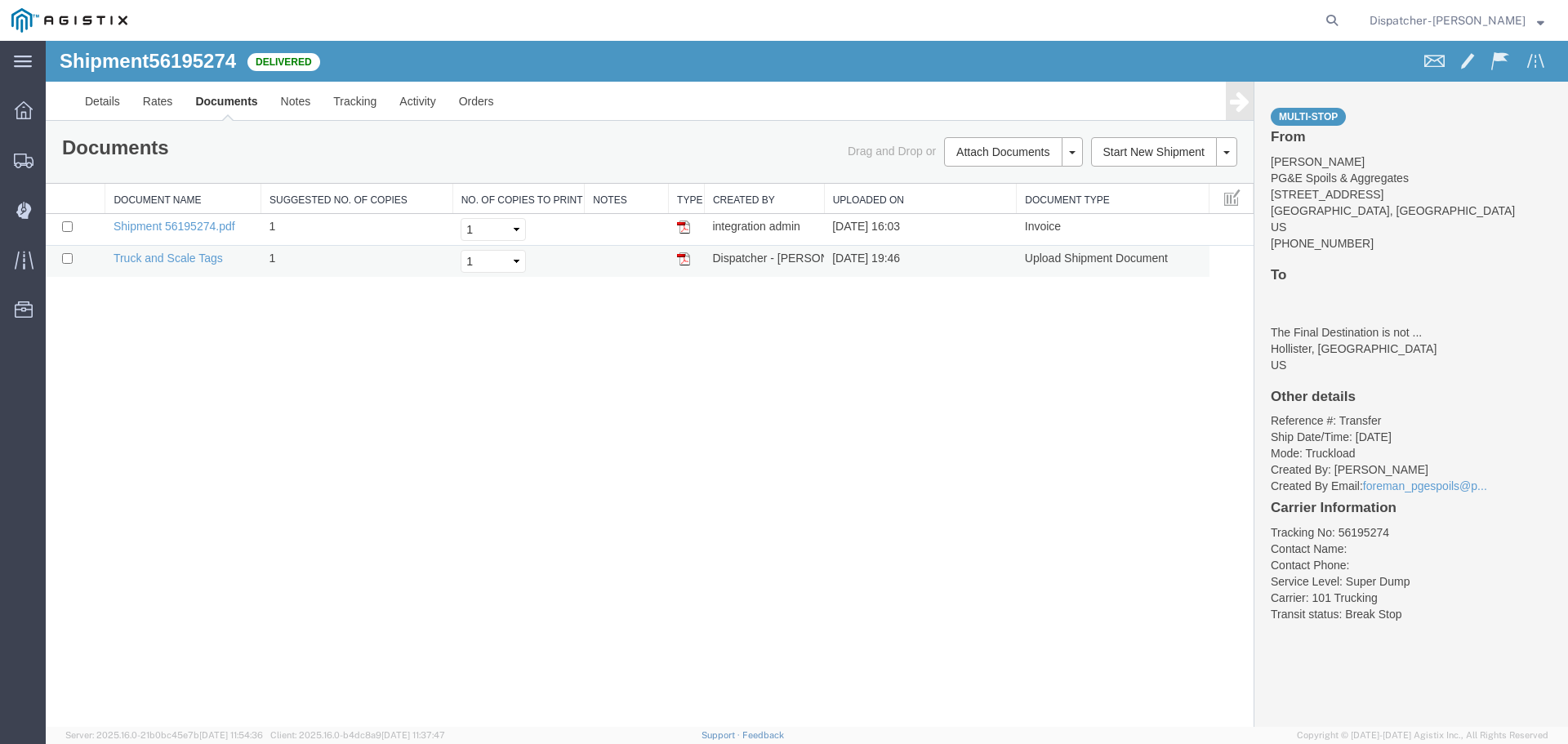
click at [686, 252] on img at bounding box center [683, 258] width 13 height 13
click at [56, 163] on span "Shipments" at bounding box center [50, 160] width 12 height 33
